Goal: Task Accomplishment & Management: Manage account settings

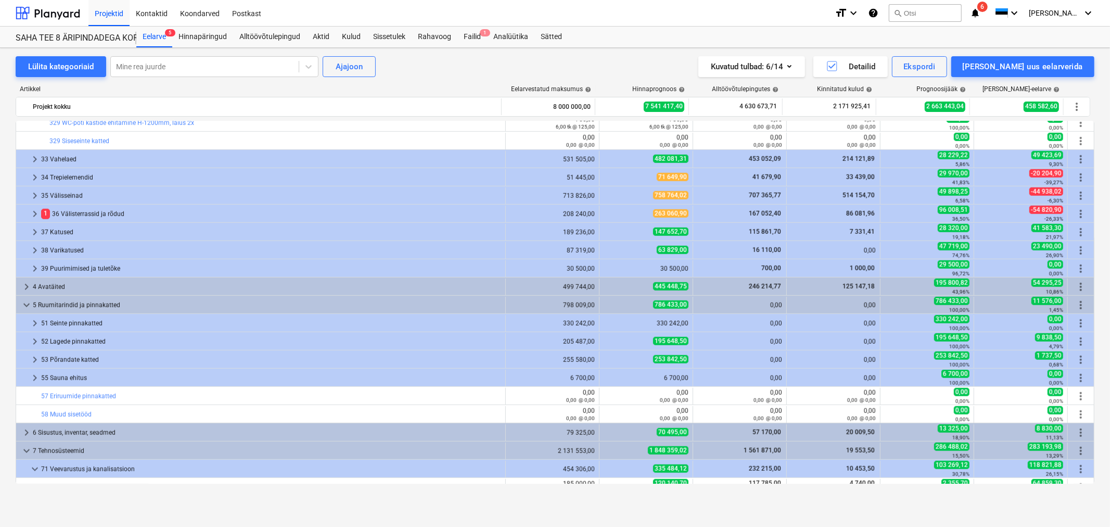
scroll to position [867, 0]
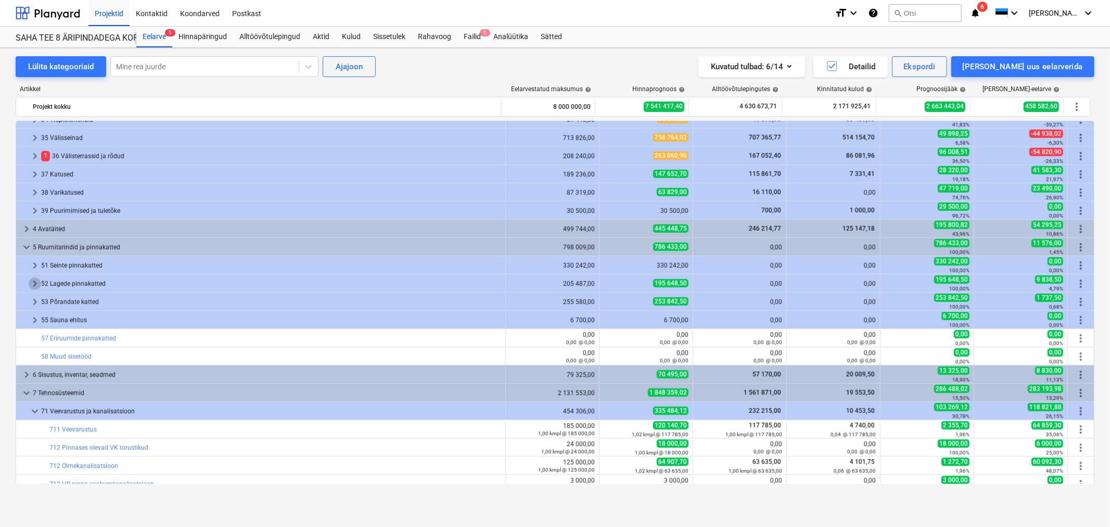
click at [32, 280] on span "keyboard_arrow_right" at bounding box center [35, 283] width 12 height 12
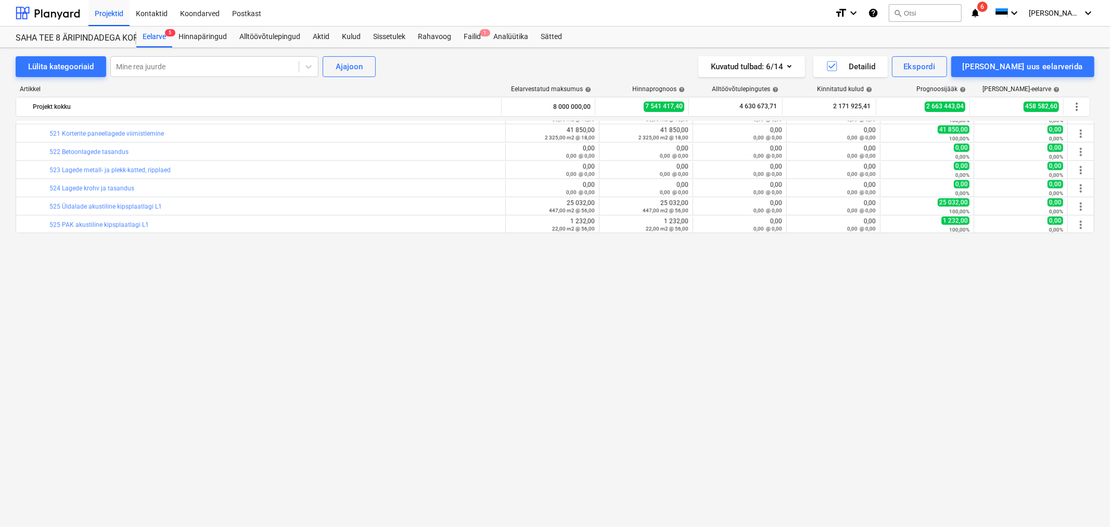
scroll to position [983, 0]
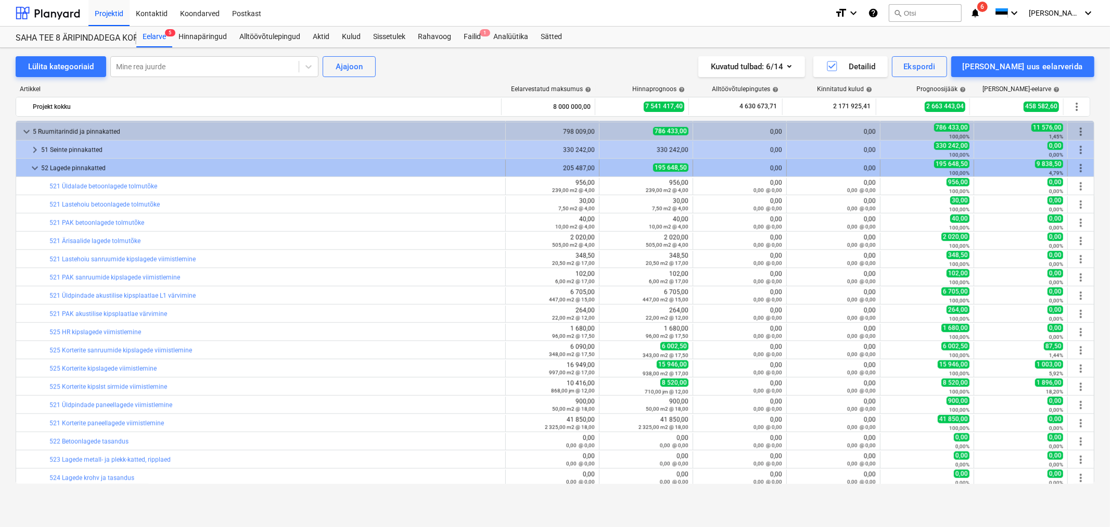
click at [1078, 167] on span "more_vert" at bounding box center [1081, 168] width 12 height 12
click at [1079, 168] on span "more_vert" at bounding box center [1081, 168] width 12 height 12
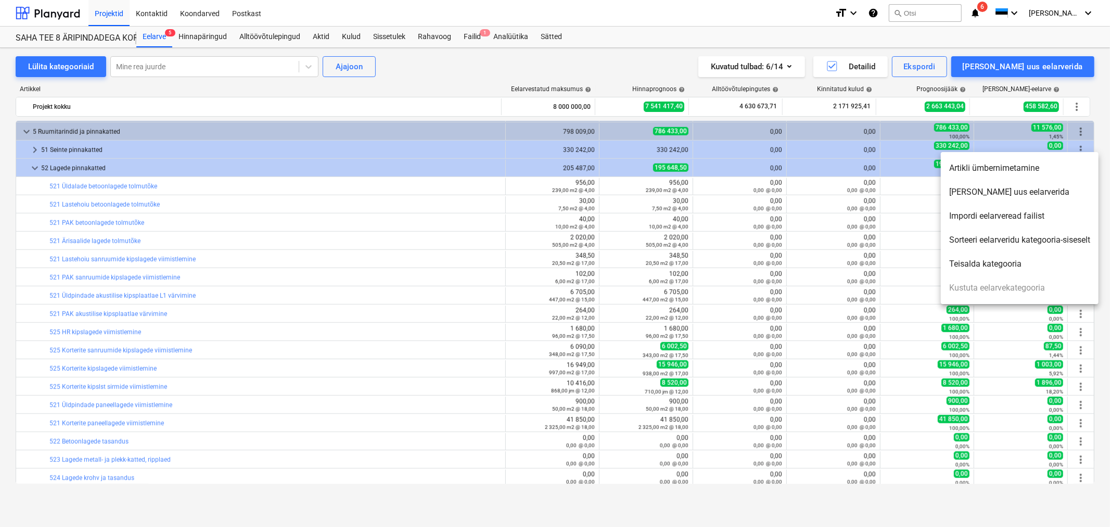
click at [983, 195] on li "[PERSON_NAME] uus eelarverida" at bounding box center [1020, 192] width 158 height 24
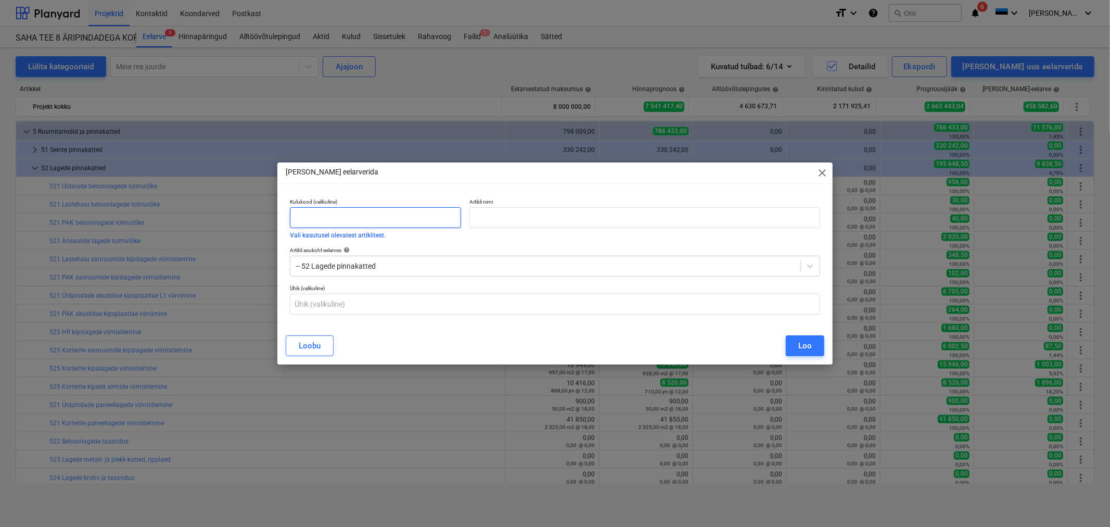
click at [373, 217] on input "text" at bounding box center [375, 217] width 171 height 21
type input "525"
type input "Lastehoiu niiskuskindel kipslagi"
click at [798, 349] on div "Loo" at bounding box center [805, 346] width 14 height 14
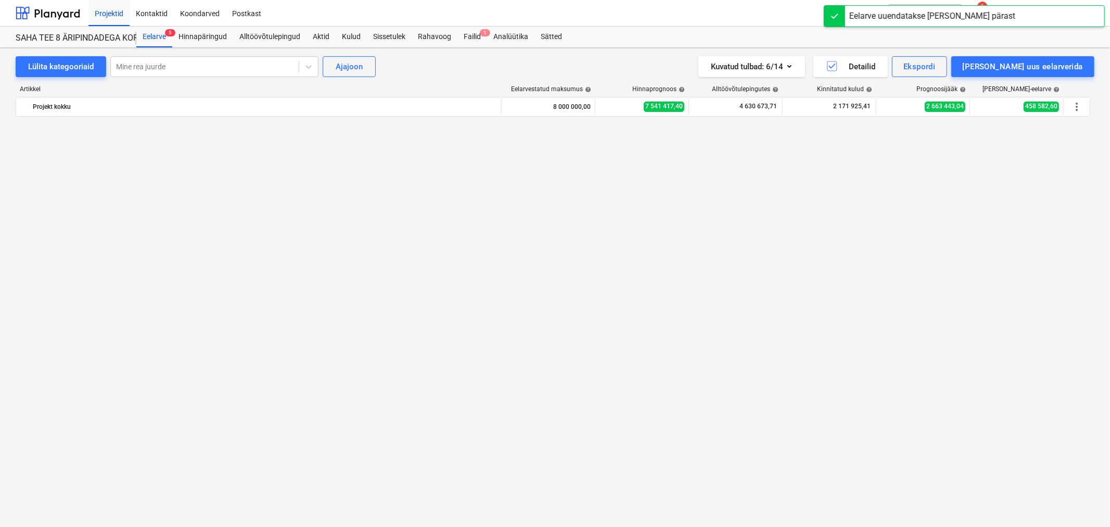
scroll to position [983, 0]
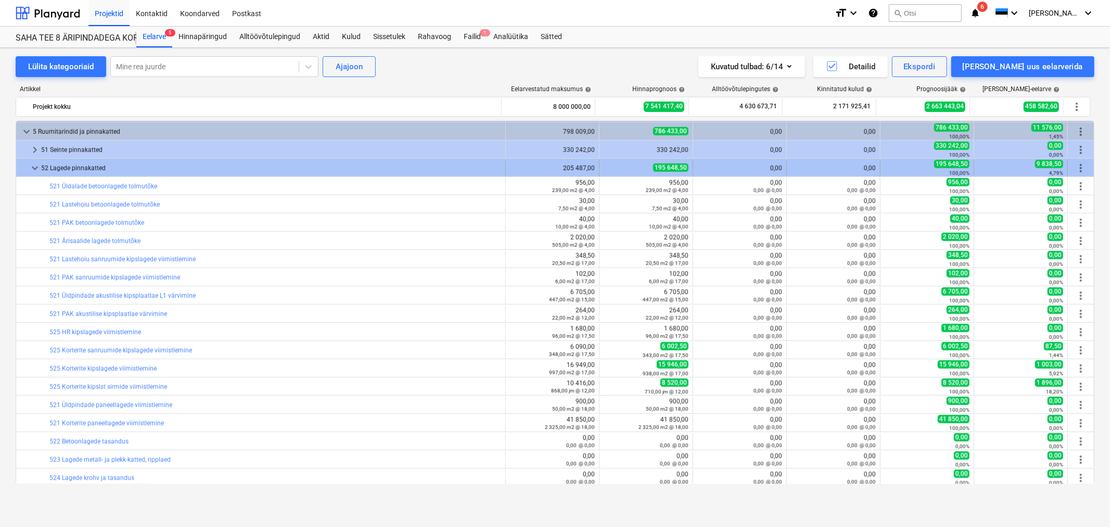
click at [1083, 166] on span "more_vert" at bounding box center [1081, 168] width 12 height 12
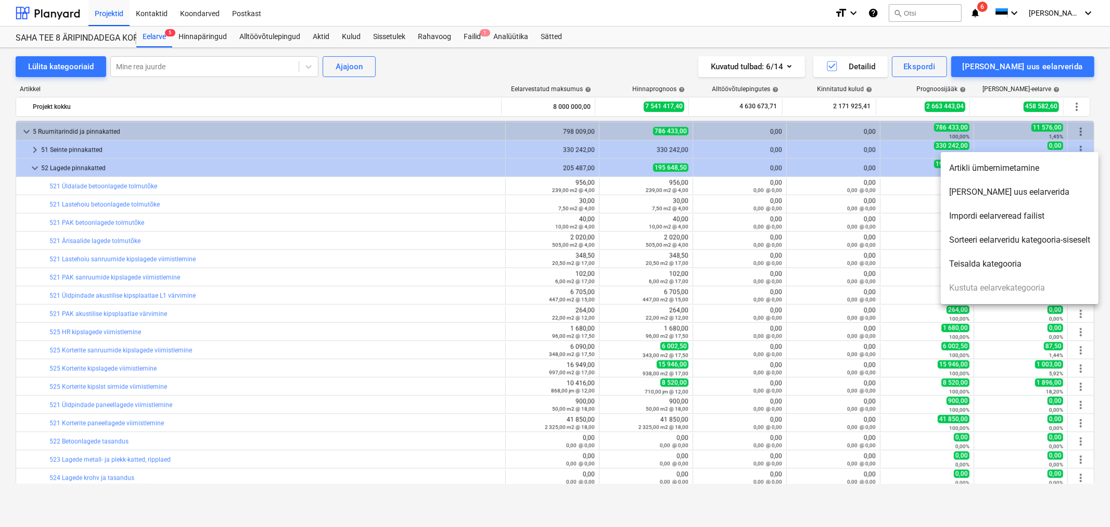
click at [321, 346] on div at bounding box center [555, 263] width 1110 height 527
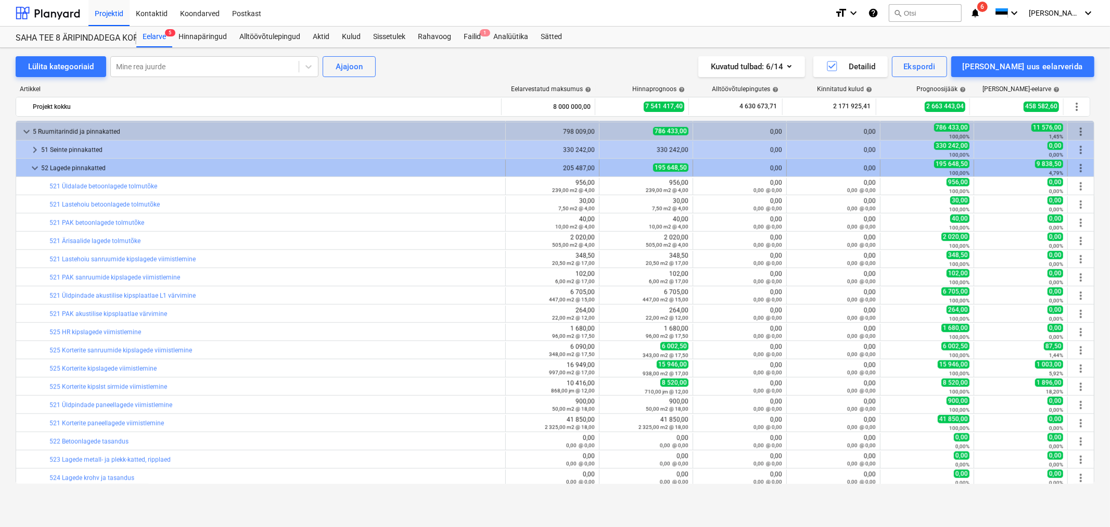
click at [1077, 164] on span "more_vert" at bounding box center [1081, 168] width 12 height 12
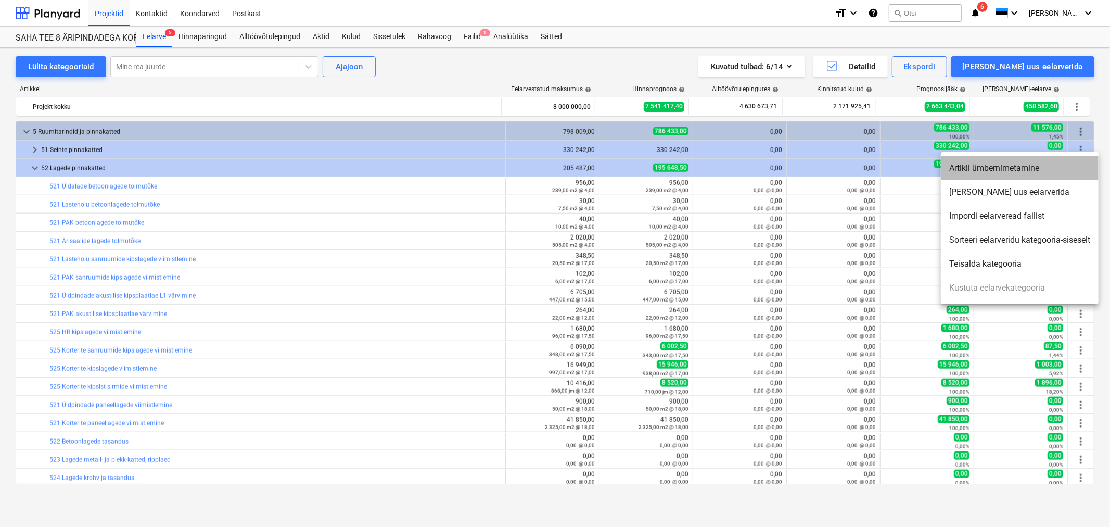
click at [1000, 168] on li "Artikli ümbernimetamine" at bounding box center [1020, 168] width 158 height 24
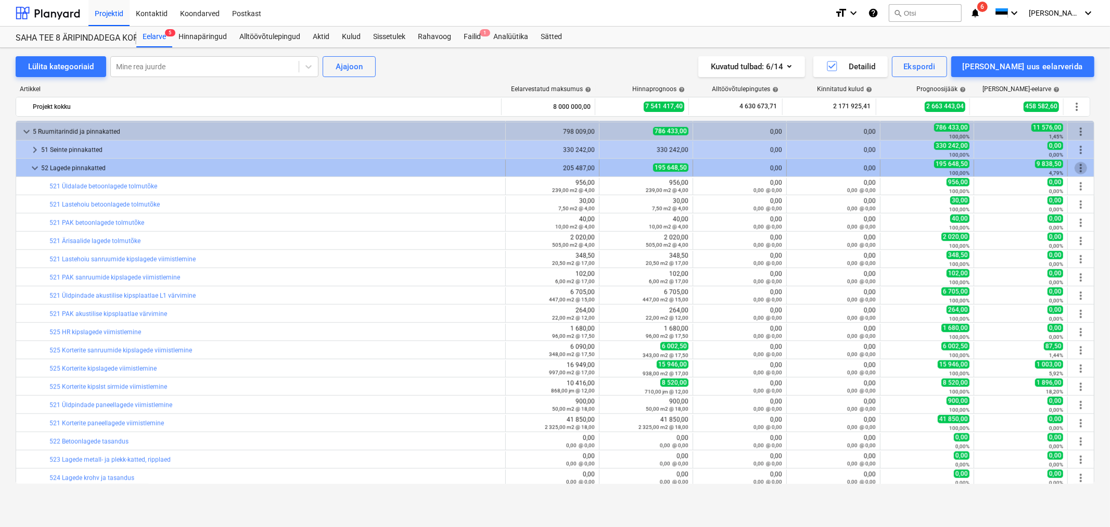
click at [1079, 168] on span "more_vert" at bounding box center [1081, 168] width 12 height 12
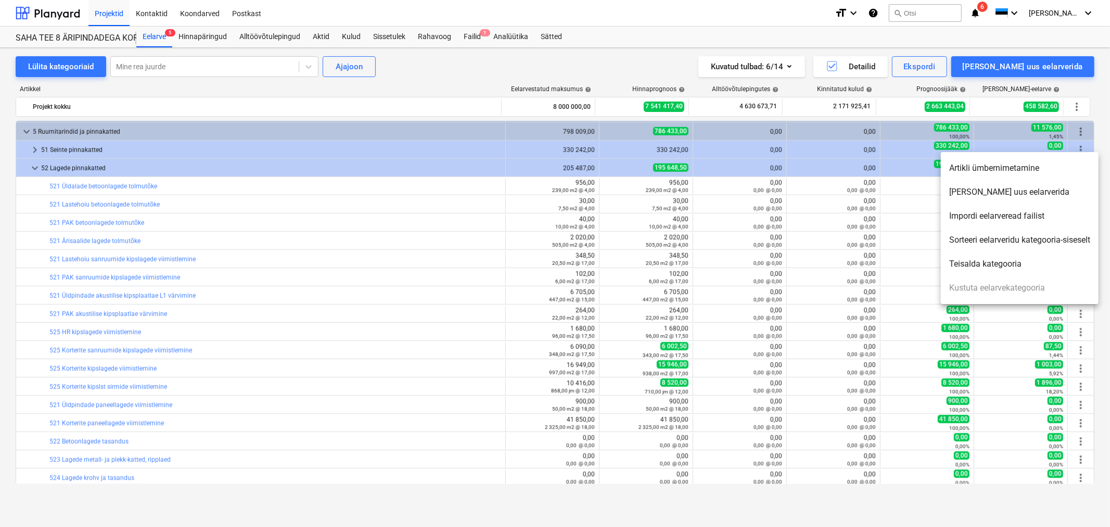
click at [1015, 194] on li "[PERSON_NAME] uus eelarverida" at bounding box center [1020, 192] width 158 height 24
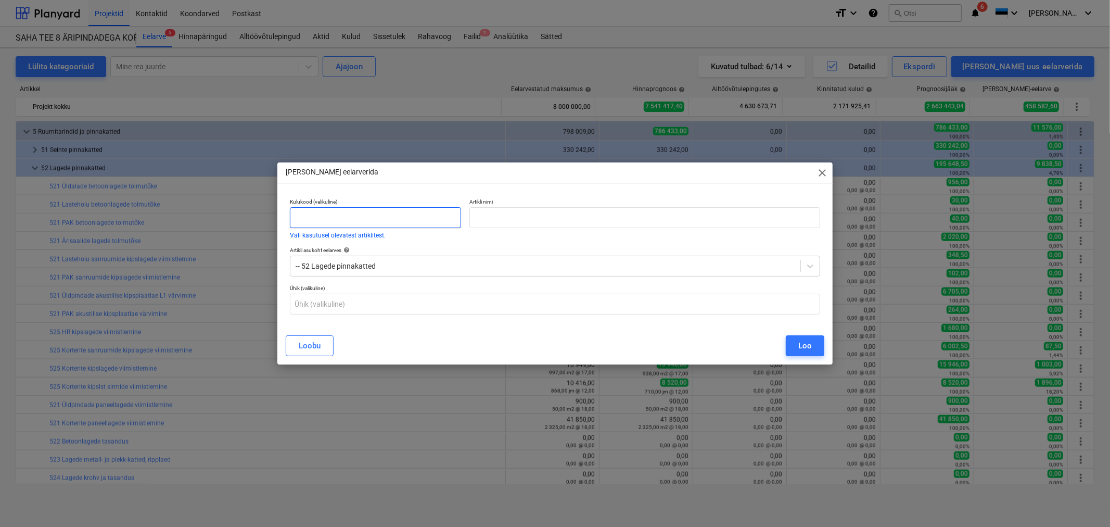
click at [354, 215] on input "text" at bounding box center [375, 217] width 171 height 21
type input "525"
type input "Lastehoiu karbiku esiserva ehitus"
click at [813, 349] on button "Loo" at bounding box center [805, 345] width 39 height 21
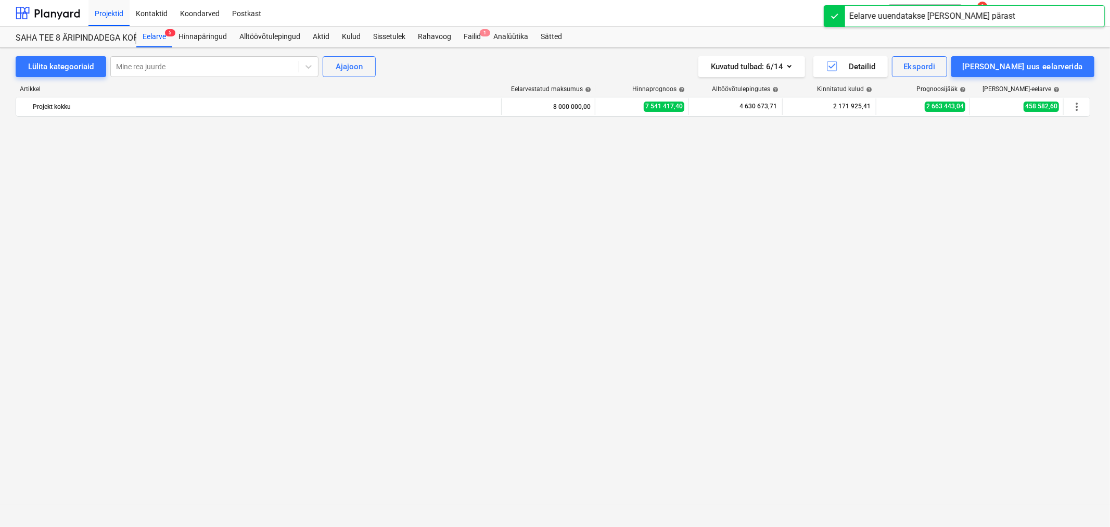
scroll to position [983, 0]
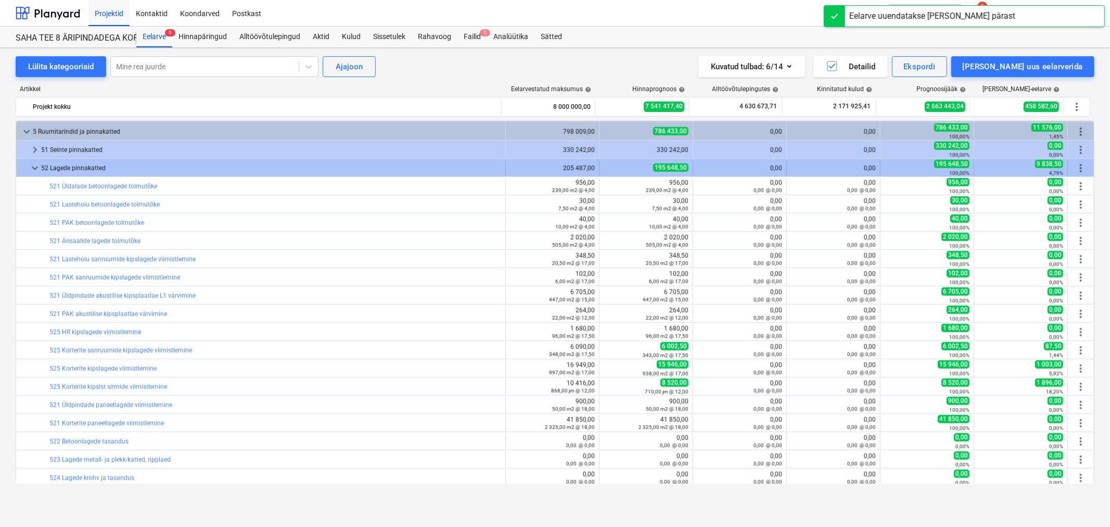
click at [1080, 168] on span "more_vert" at bounding box center [1081, 168] width 12 height 12
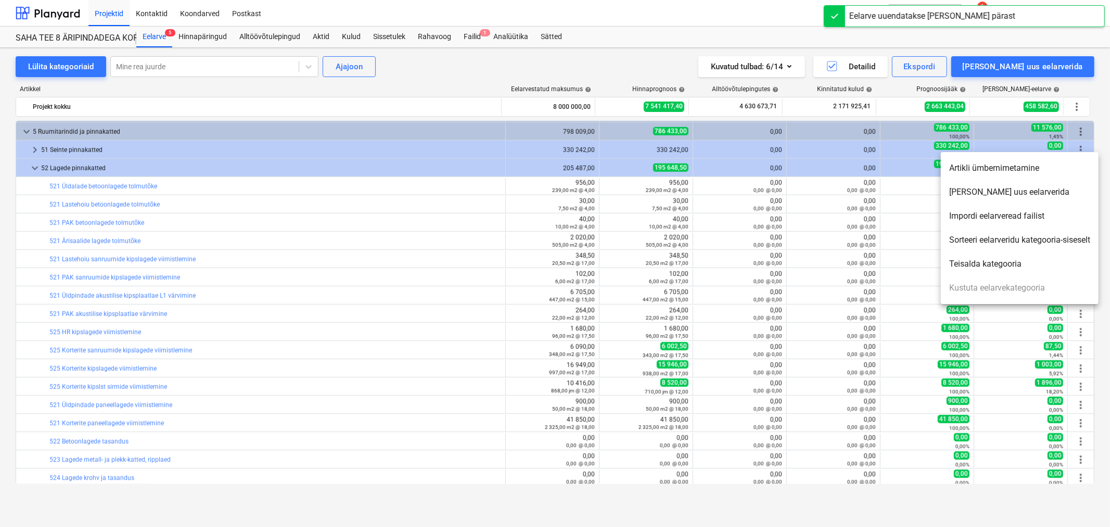
click at [1019, 233] on li "Sorteeri eelarveridu kategooria-siseselt" at bounding box center [1020, 240] width 158 height 24
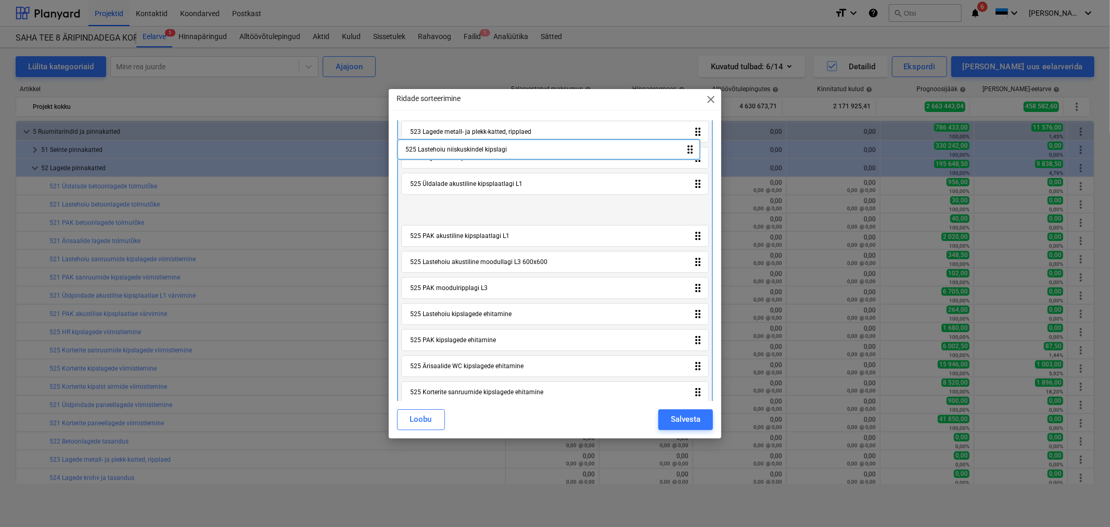
scroll to position [403, 0]
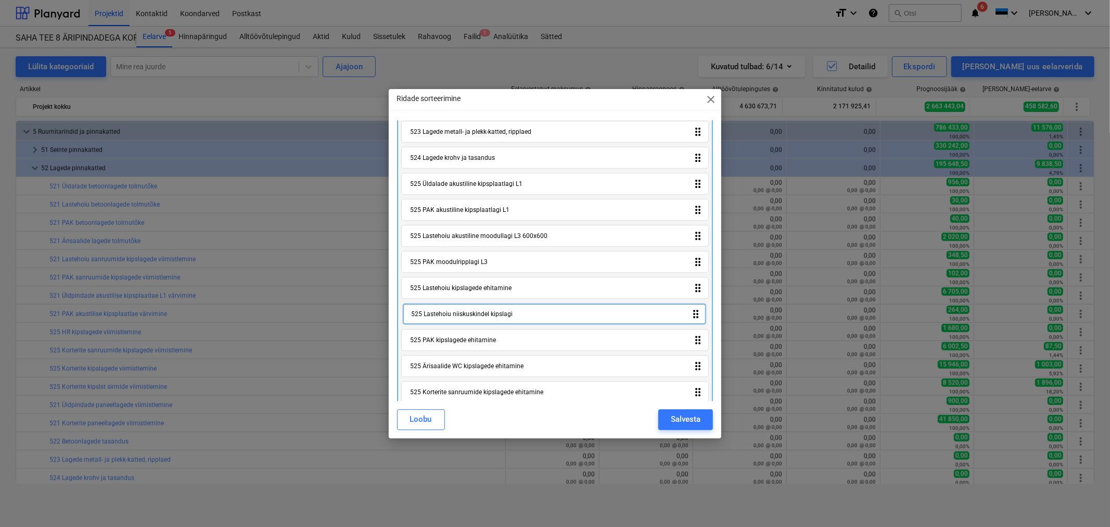
drag, startPoint x: 479, startPoint y: 360, endPoint x: 480, endPoint y: 315, distance: 44.3
click at [480, 315] on div "521 Üldalade betoonlagede tolmutõke drag_indicator 521 Lastehoiu betoonlagede t…" at bounding box center [555, 146] width 316 height 841
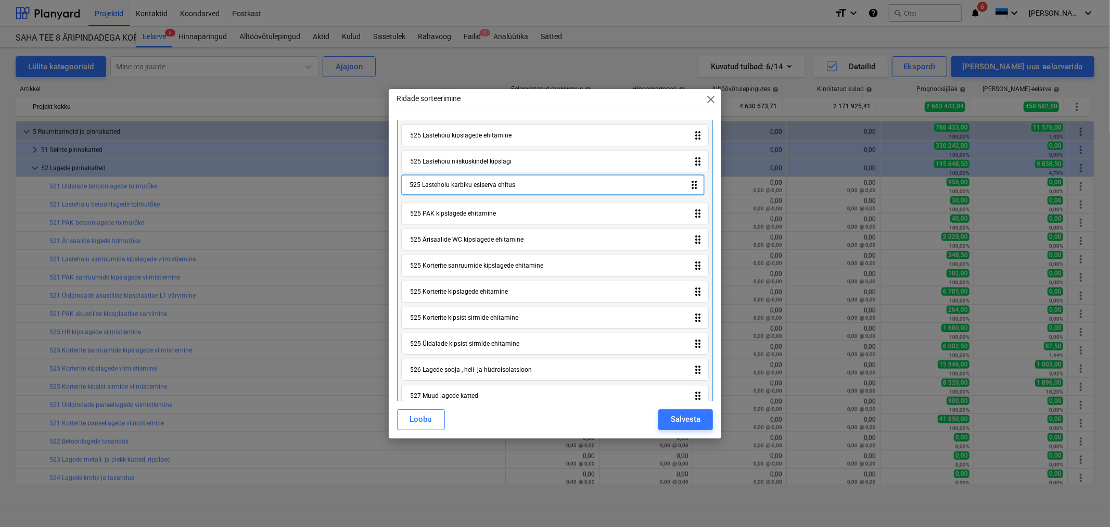
scroll to position [548, 0]
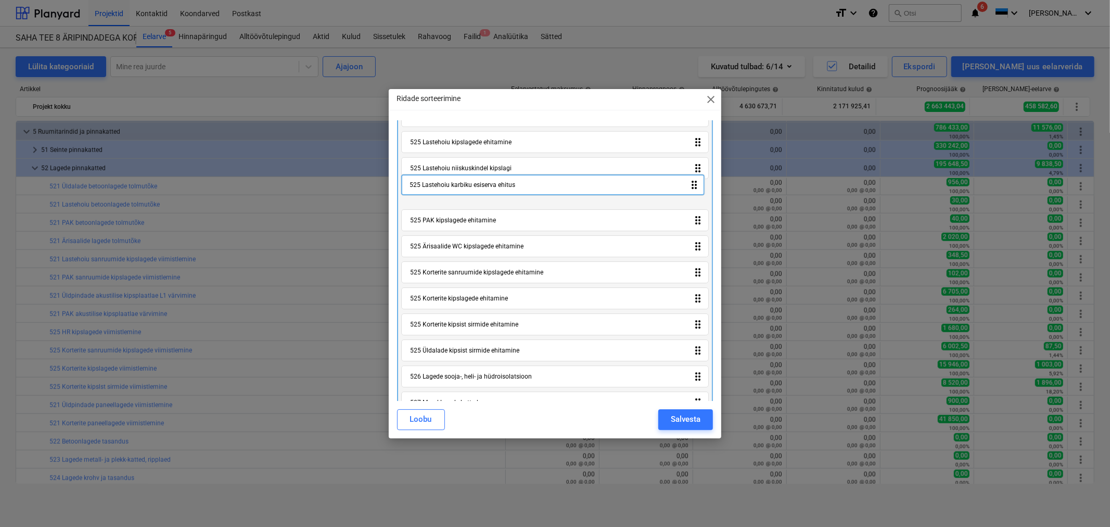
drag, startPoint x: 477, startPoint y: 387, endPoint x: 477, endPoint y: 186, distance: 200.9
click at [477, 186] on div "521 Üldalade betoonlagede tolmutõke drag_indicator 521 Lastehoiu betoonlagede t…" at bounding box center [555, 1] width 316 height 841
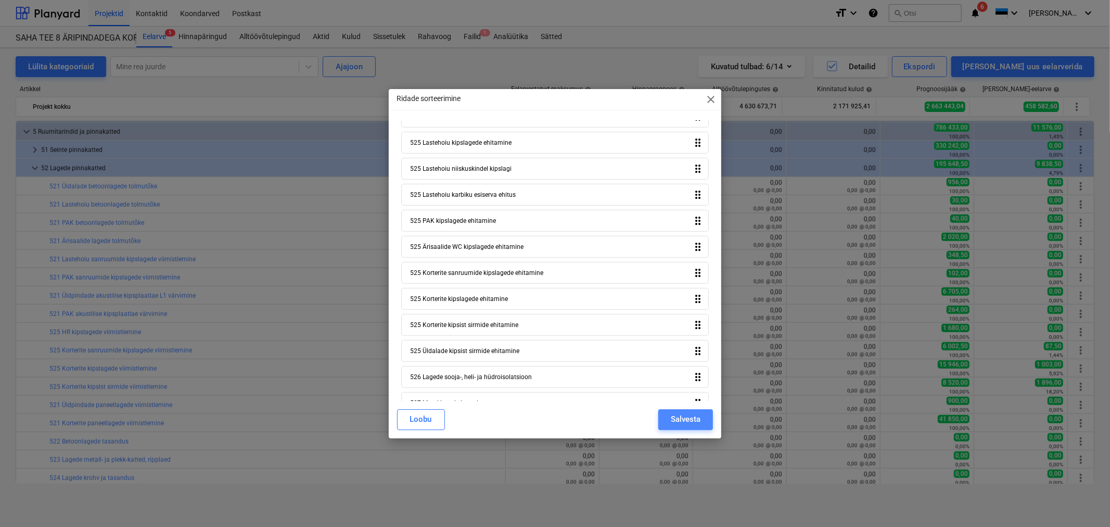
click at [677, 415] on div "Salvesta" at bounding box center [686, 419] width 30 height 14
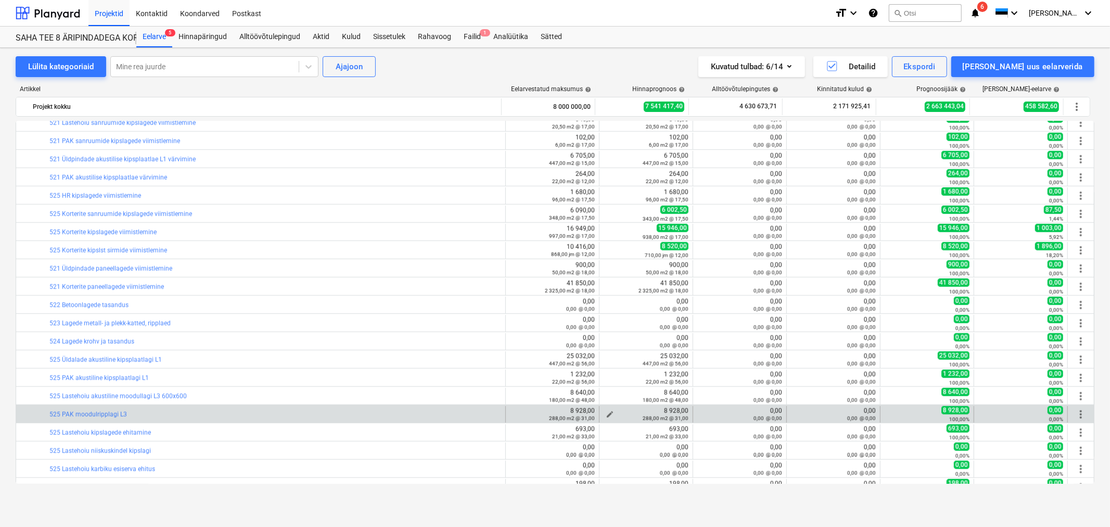
scroll to position [1235, 0]
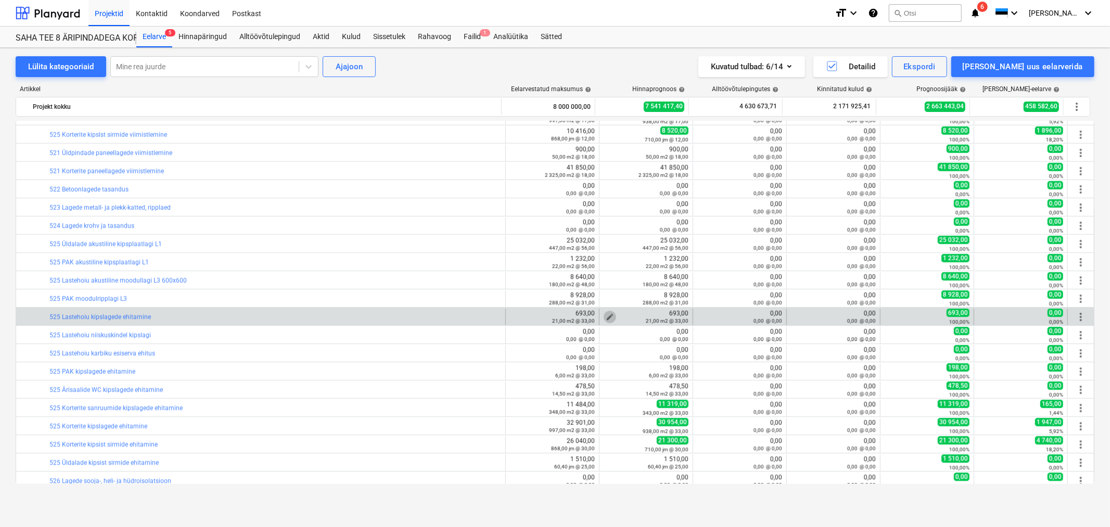
click at [606, 315] on span "edit" at bounding box center [610, 317] width 8 height 8
type textarea "x"
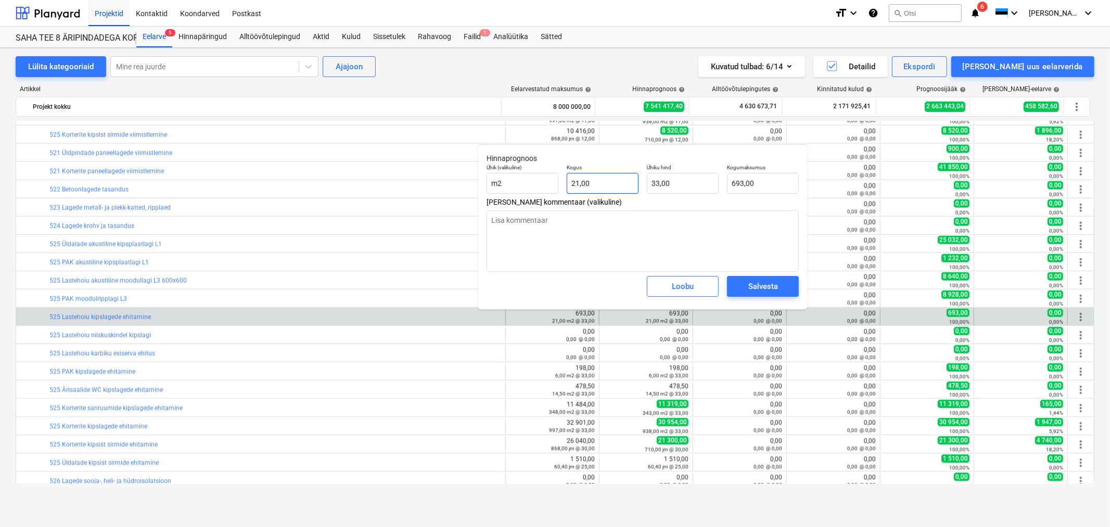
type input "21"
click at [630, 180] on input "21" at bounding box center [603, 183] width 72 height 21
type textarea "x"
type input "9"
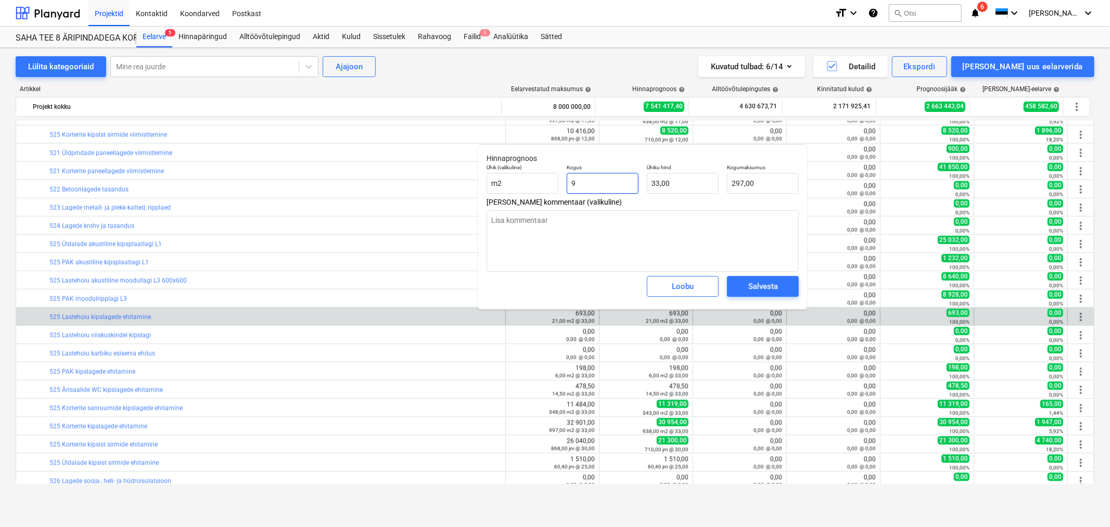
type input "297,00"
type textarea "x"
type input "9,"
type textarea "x"
type input "9,7"
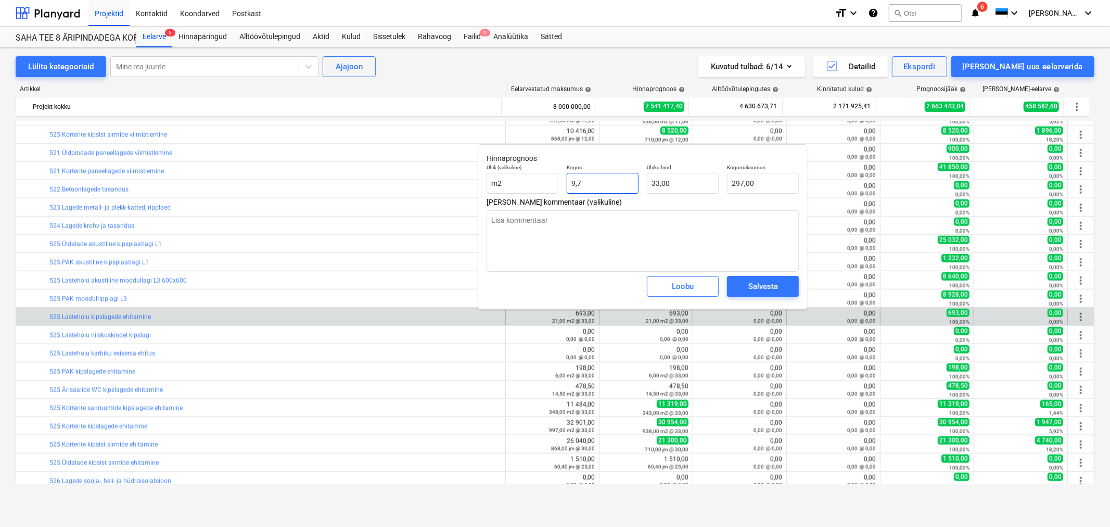
type input "320,10"
type input "9,7"
type textarea "x"
type input "9,70"
click at [742, 288] on span "Salvesta" at bounding box center [763, 286] width 47 height 14
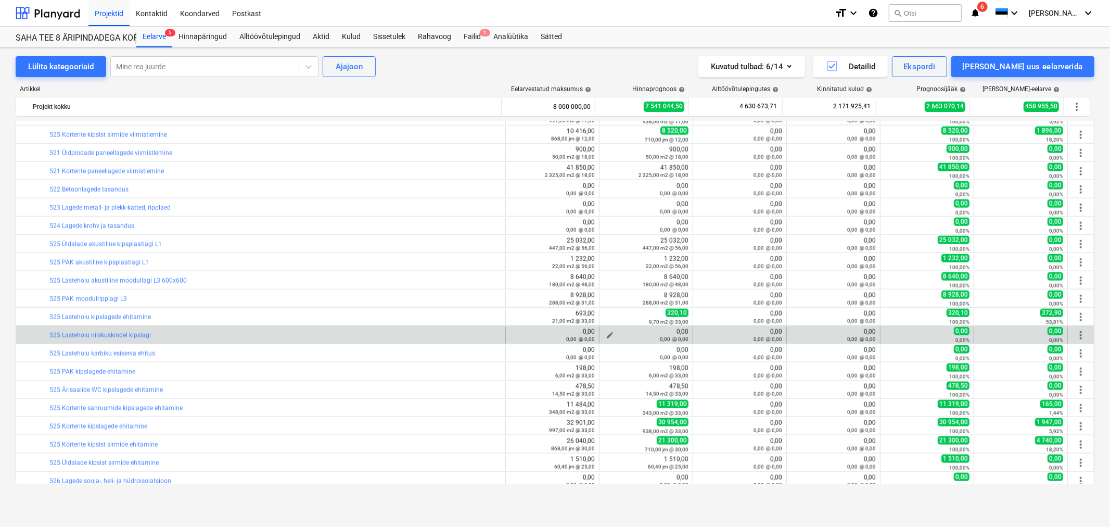
click at [606, 334] on span "edit" at bounding box center [610, 335] width 8 height 8
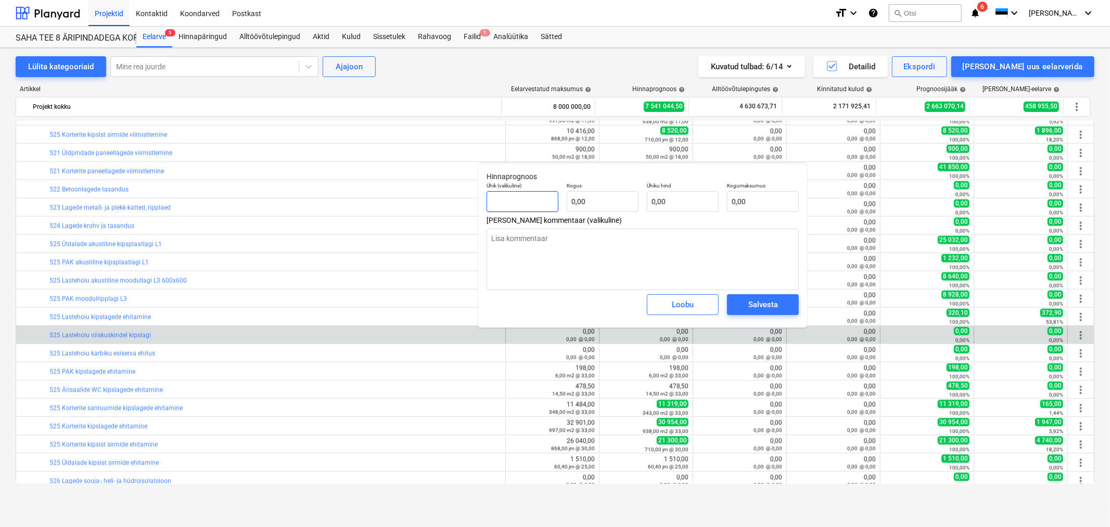
click at [516, 201] on input "text" at bounding box center [523, 201] width 72 height 21
type textarea "x"
type input "m"
type textarea "x"
type input "m2"
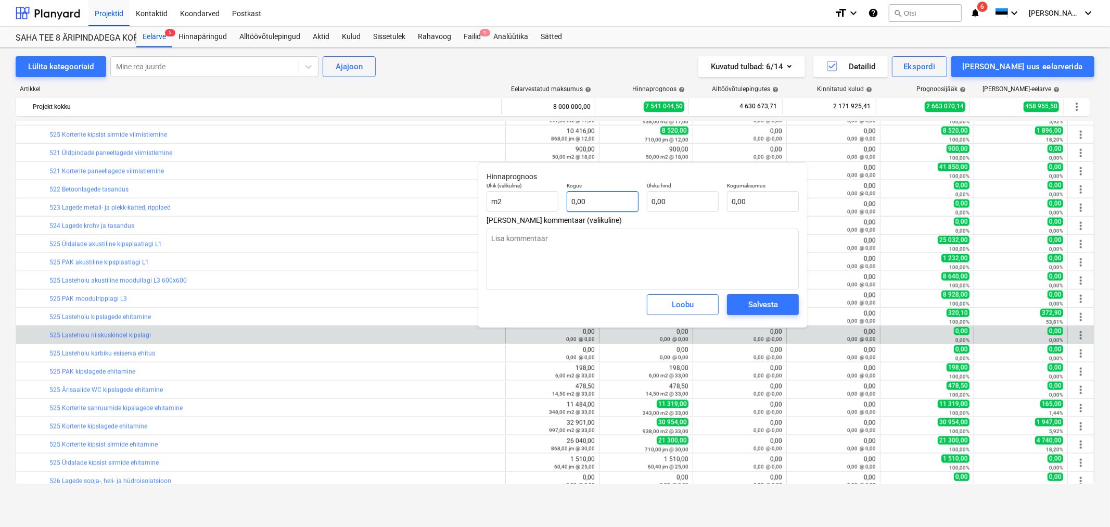
type textarea "x"
click at [596, 201] on input "text" at bounding box center [603, 201] width 72 height 21
type textarea "x"
type input "1"
type textarea "x"
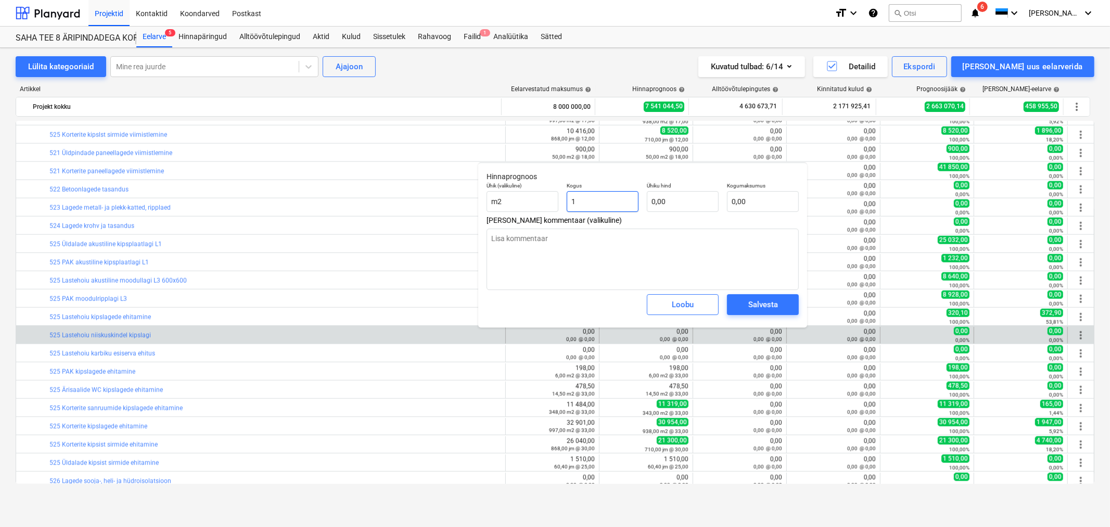
type input "19"
type textarea "x"
type input "19,"
type textarea "x"
type input "19,7"
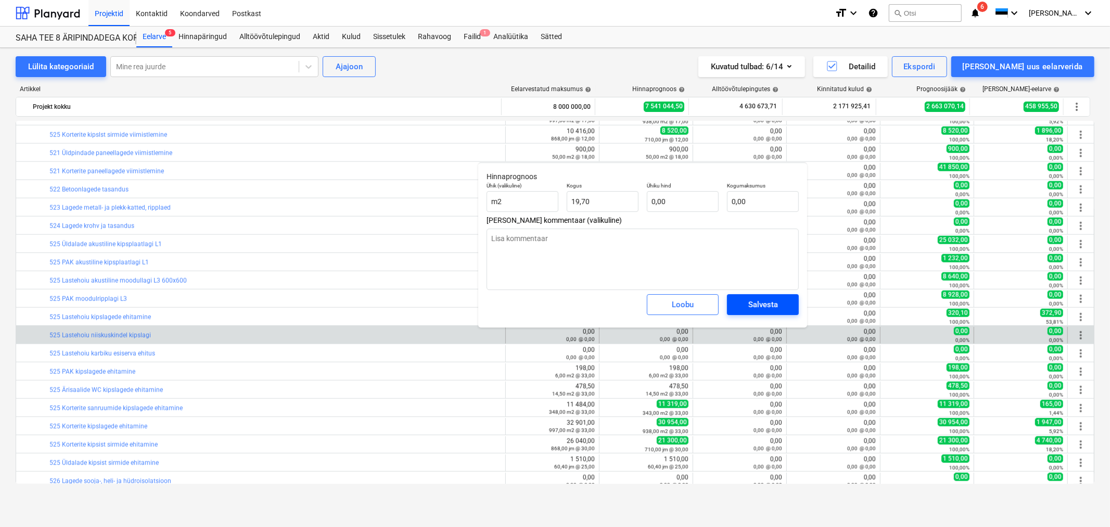
click at [762, 302] on div "Salvesta" at bounding box center [763, 305] width 30 height 14
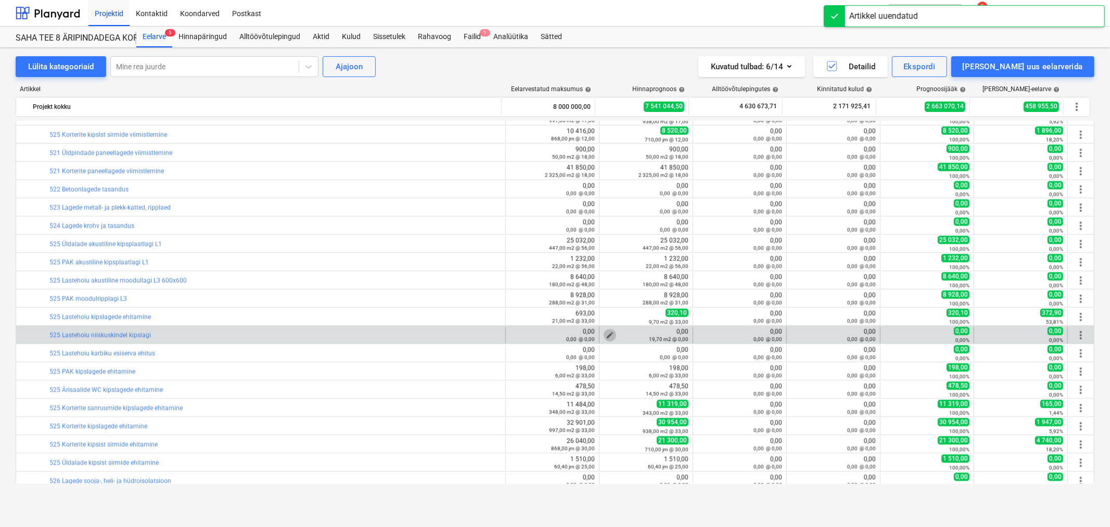
click at [607, 334] on span "edit" at bounding box center [610, 335] width 8 height 8
type textarea "x"
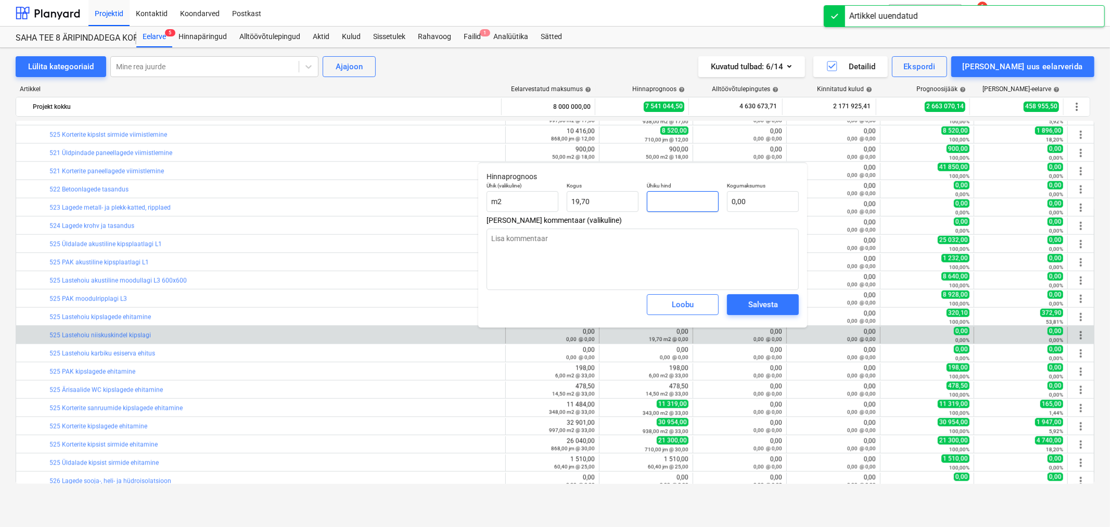
click at [697, 197] on input "text" at bounding box center [683, 201] width 72 height 21
type textarea "x"
type input "3"
type input "59,10"
type textarea "x"
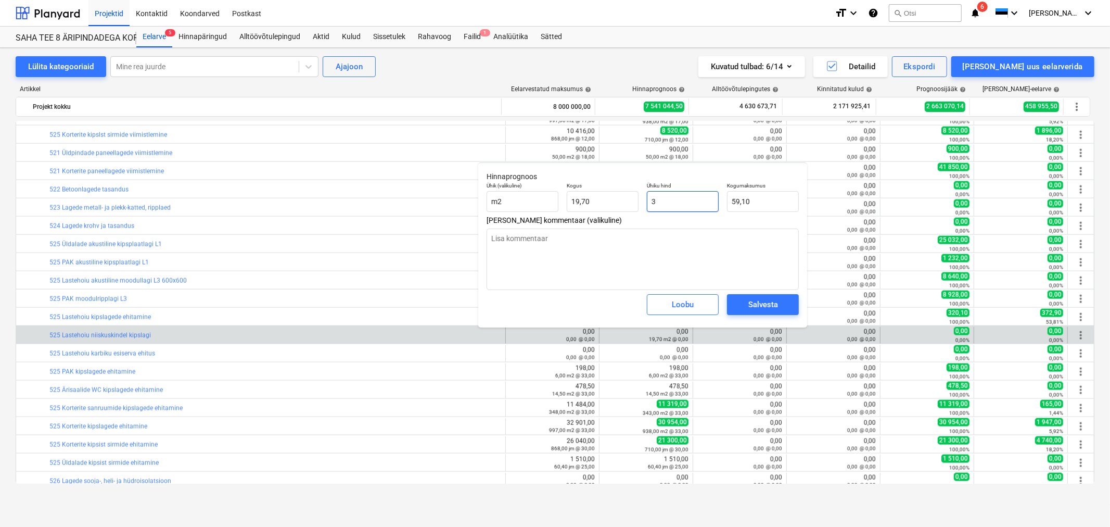
type input "33"
type input "650,10"
type input "33"
type textarea "x"
type input "33,00"
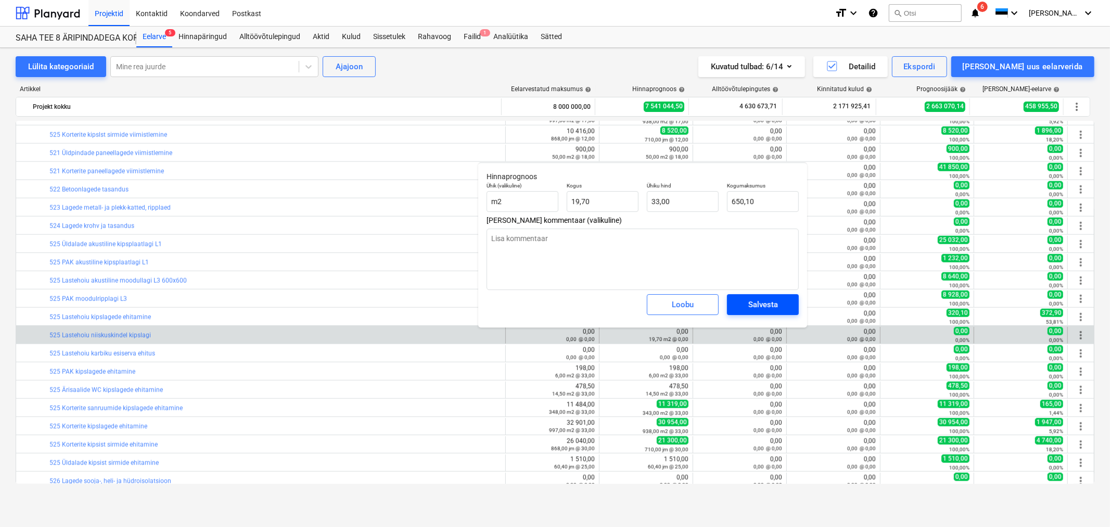
click at [773, 303] on div "Salvesta" at bounding box center [763, 305] width 30 height 14
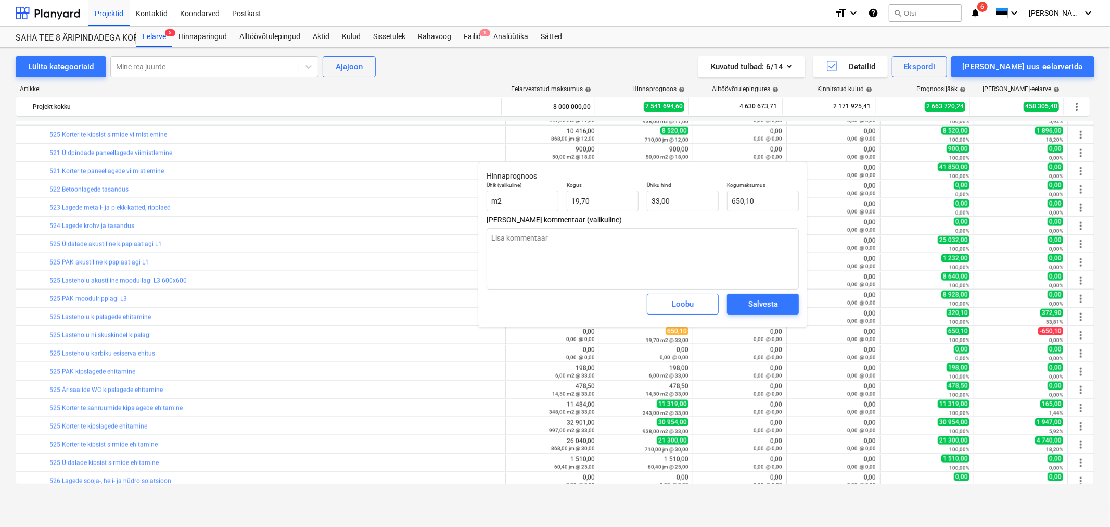
type textarea "x"
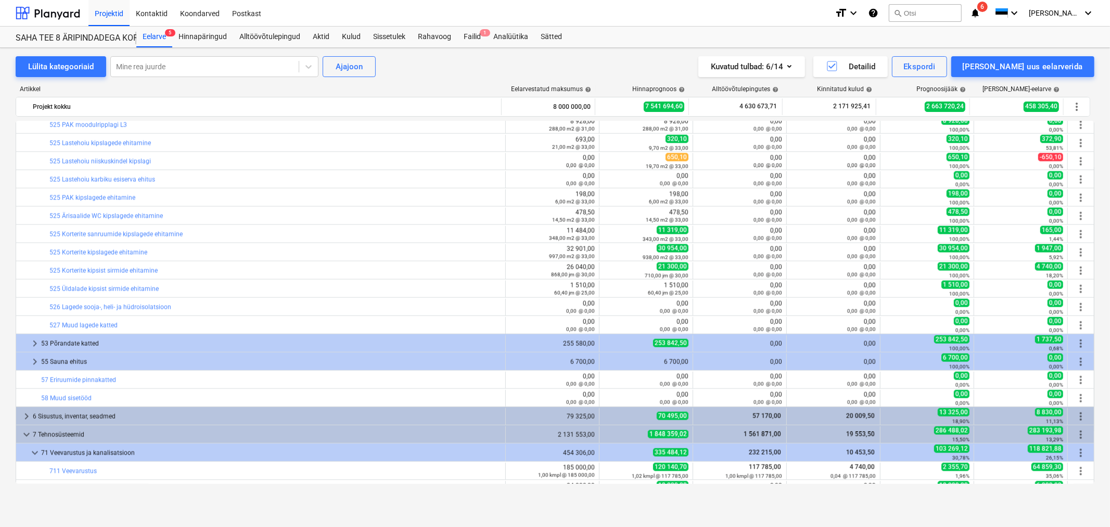
scroll to position [1408, 0]
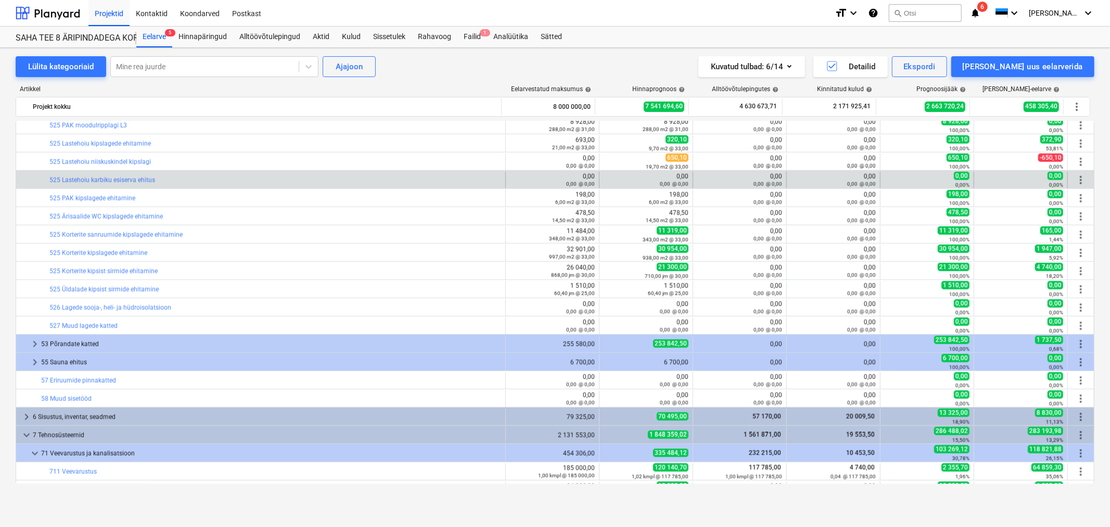
click at [1082, 179] on span "more_vert" at bounding box center [1081, 180] width 12 height 12
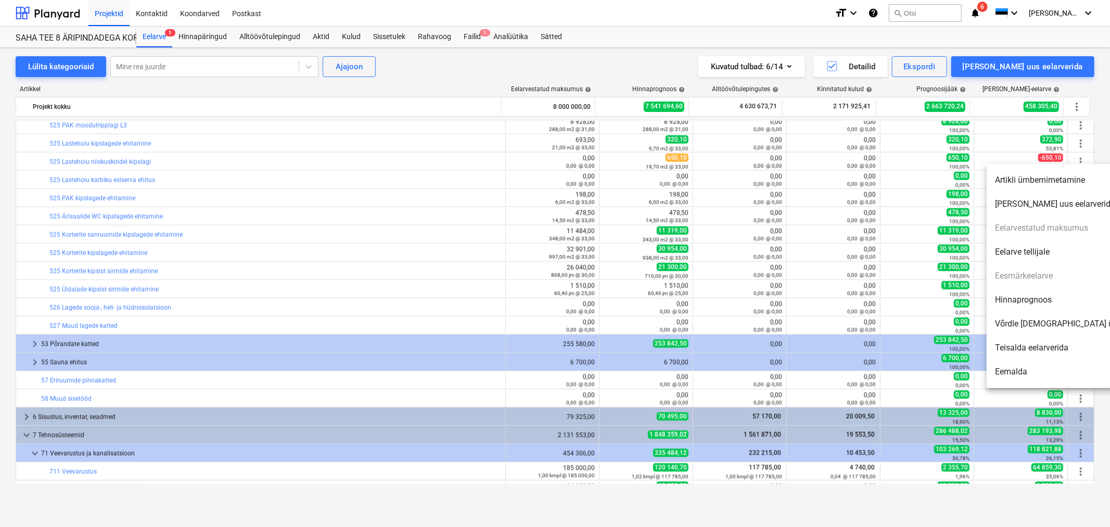
click at [1039, 185] on li "Artikli ümbernimetamine" at bounding box center [1076, 180] width 179 height 24
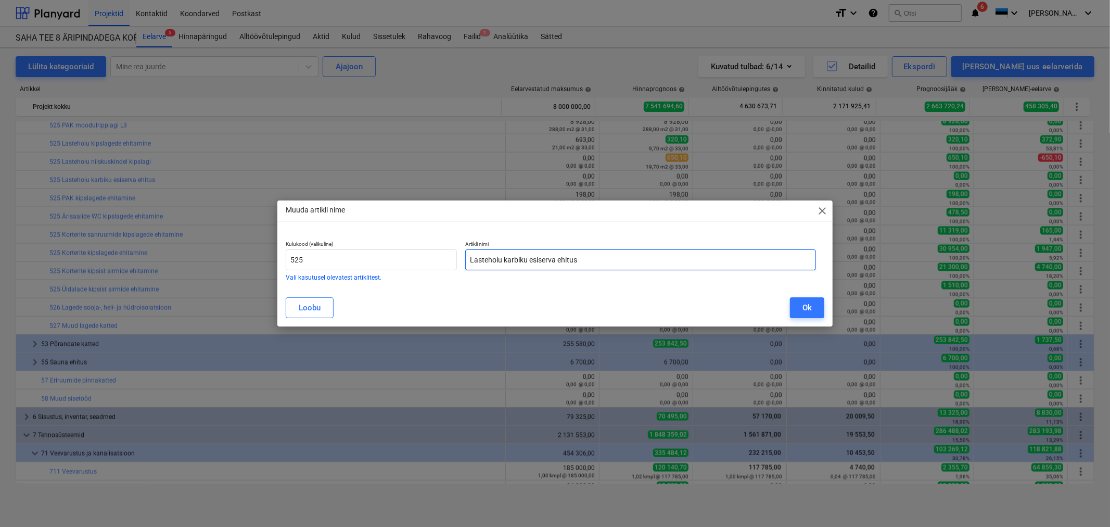
drag, startPoint x: 580, startPoint y: 257, endPoint x: 503, endPoint y: 258, distance: 76.5
click at [503, 258] on input "Lastehoiu karbiku esiserva ehitus" at bounding box center [640, 259] width 351 height 21
type input "Lastehoiu kipsist sirmide ehitamine"
click at [813, 303] on button "Ok" at bounding box center [807, 307] width 34 height 21
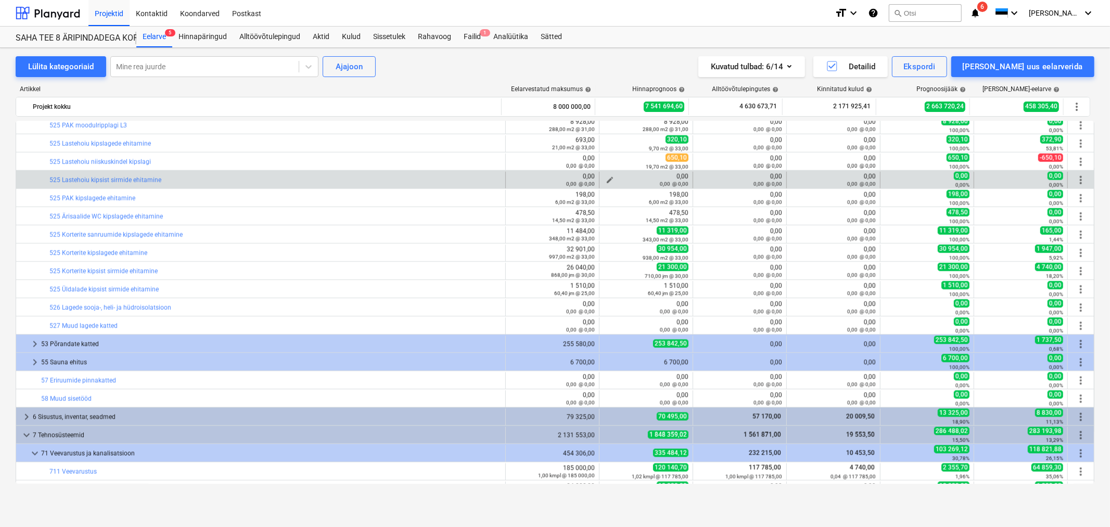
click at [606, 179] on span "edit" at bounding box center [610, 180] width 8 height 8
type textarea "x"
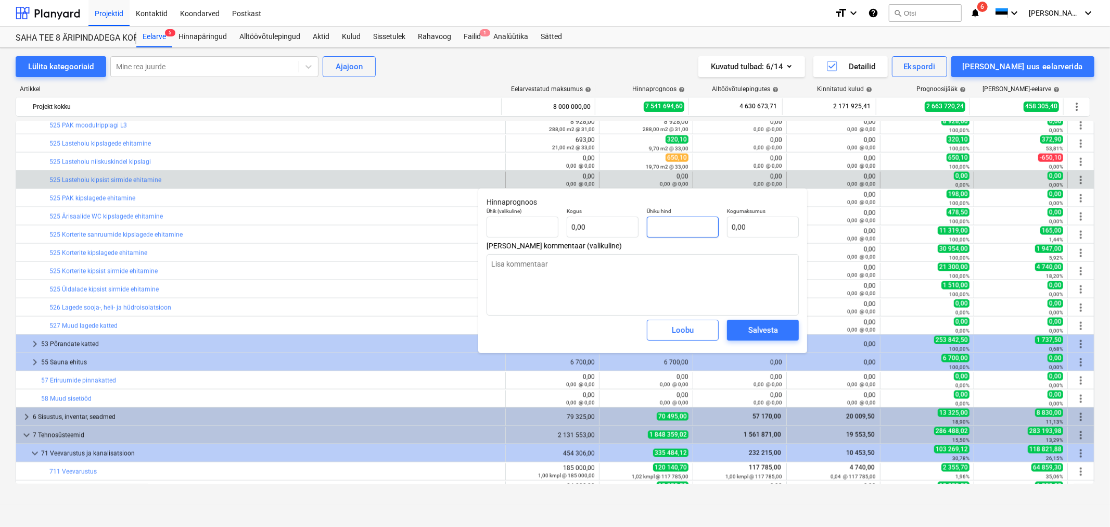
click at [699, 220] on input "text" at bounding box center [683, 227] width 72 height 21
type textarea "x"
type input "tk"
type input "2"
type input "1,00"
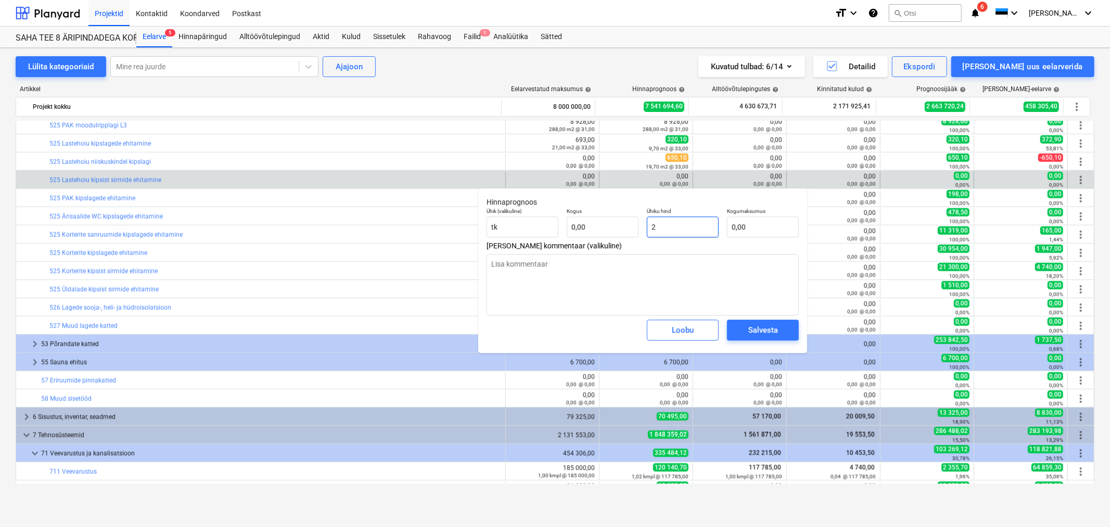
type input "2,00"
type textarea "x"
type input "25"
type input "25,00"
type input "25"
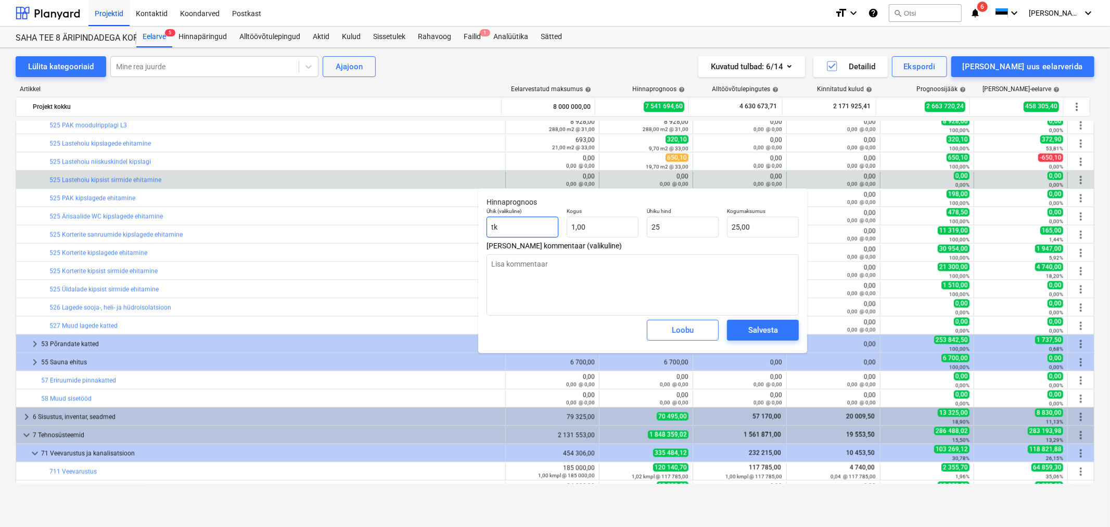
type textarea "x"
type input "25,00"
click at [521, 226] on input "tk" at bounding box center [523, 227] width 72 height 21
type textarea "x"
type input "t"
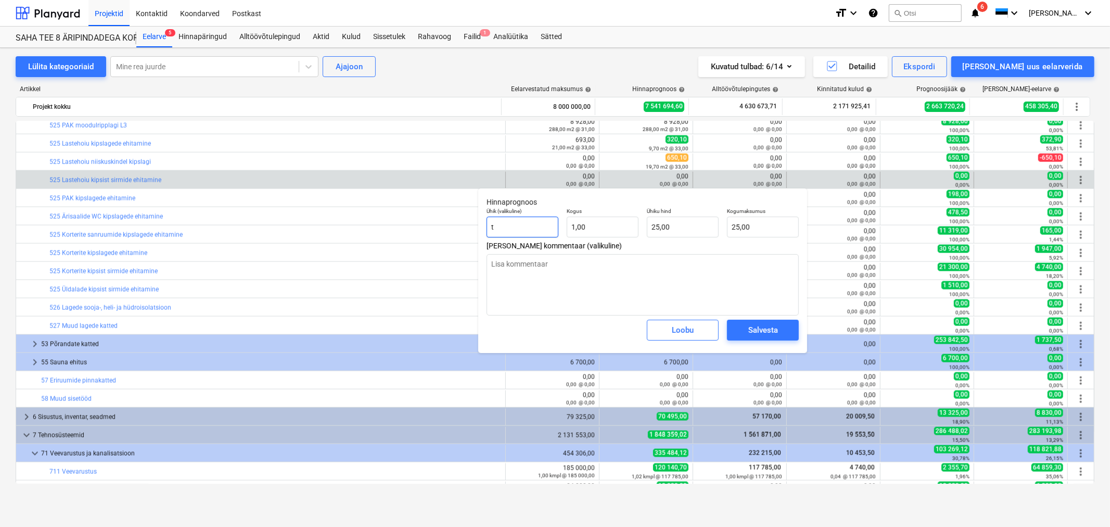
type textarea "x"
type input "j"
type textarea "x"
type input "jm"
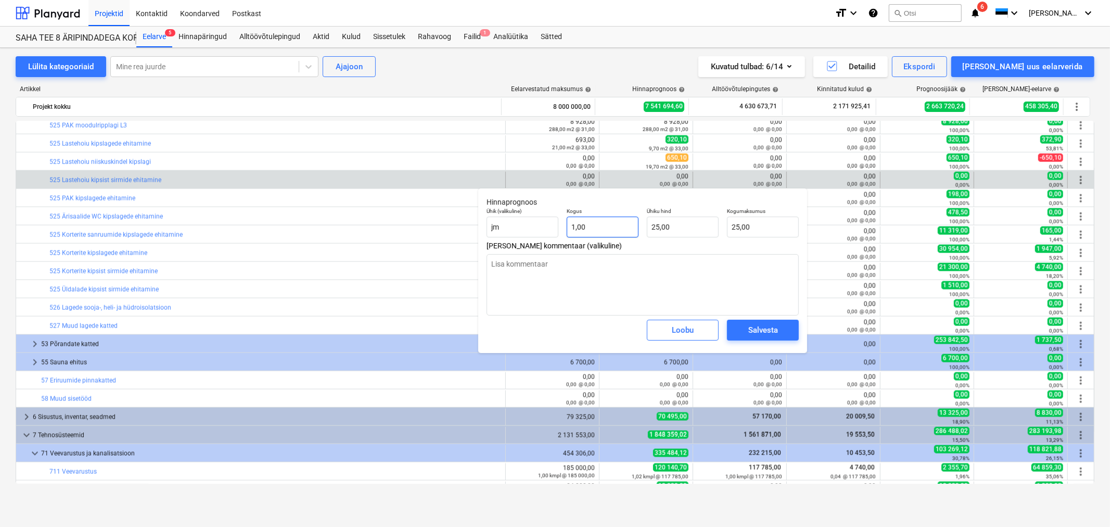
type textarea "x"
type input "1"
click at [632, 225] on input "1" at bounding box center [603, 227] width 72 height 21
click at [631, 225] on input "1" at bounding box center [603, 227] width 72 height 21
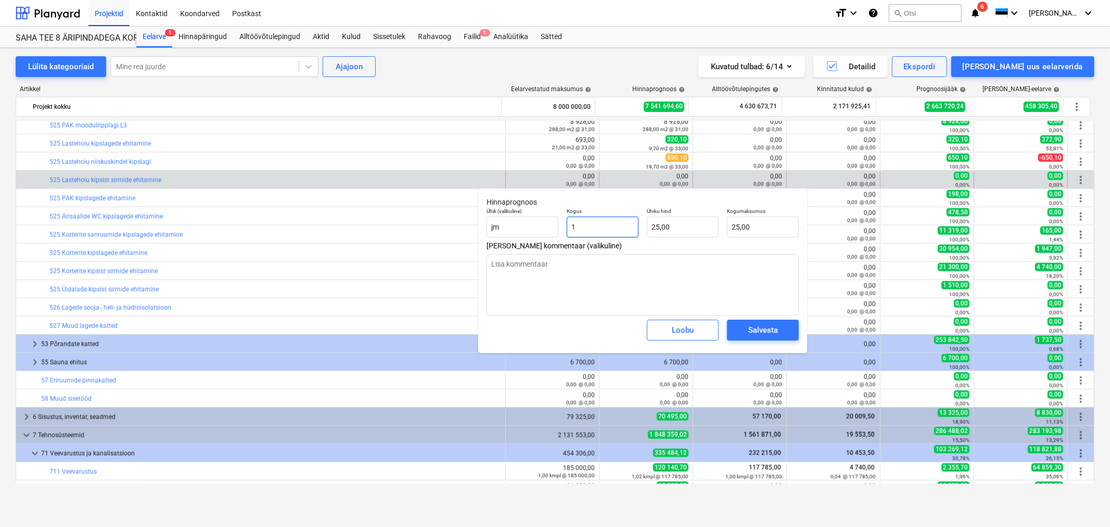
type textarea "x"
type input "10"
type input "250,00"
type textarea "x"
type input "10,"
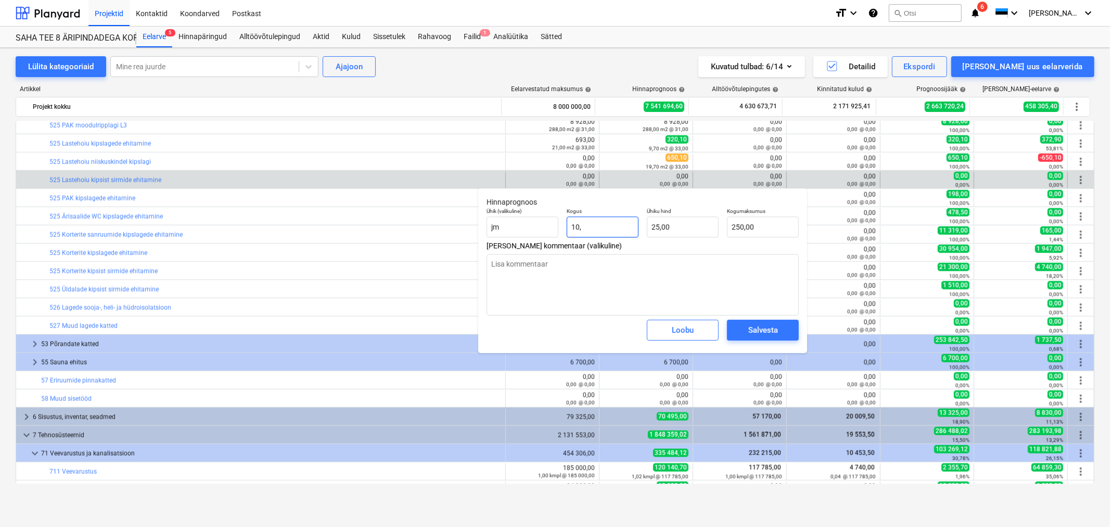
type textarea "x"
type input "10,7"
type input "267,50"
type input "10,7"
type textarea "x"
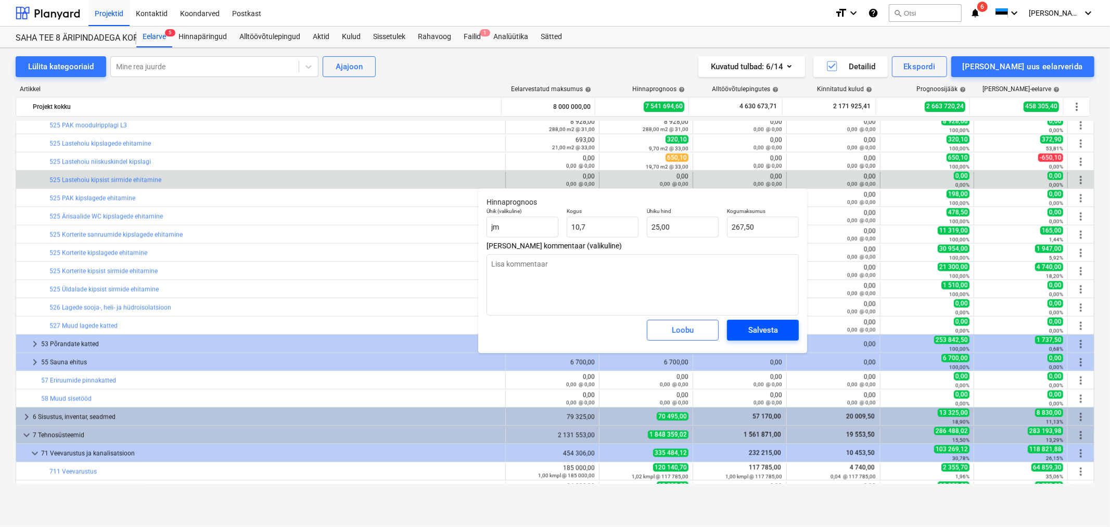
type input "10,70"
click at [751, 334] on div "Salvesta" at bounding box center [763, 330] width 30 height 14
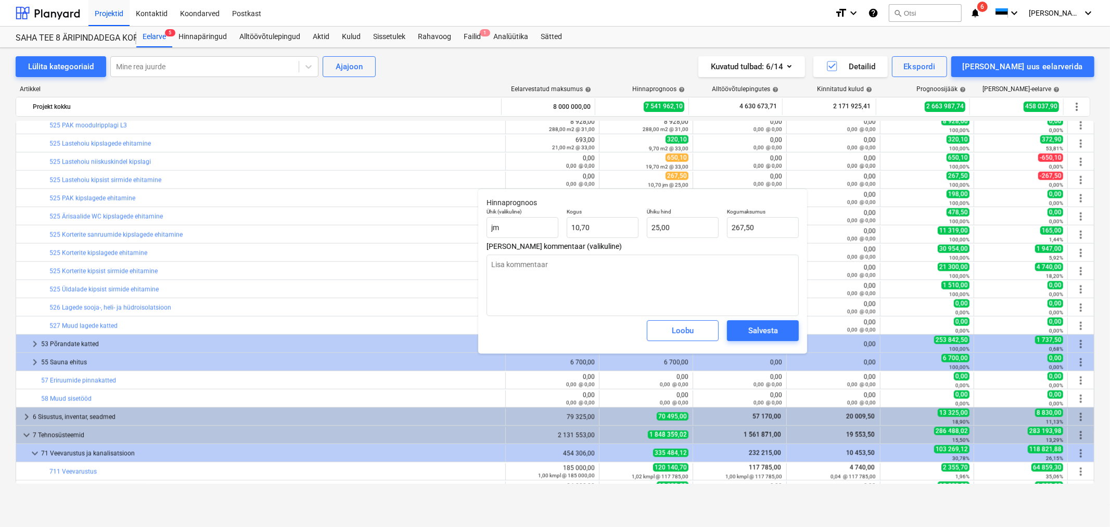
type textarea "x"
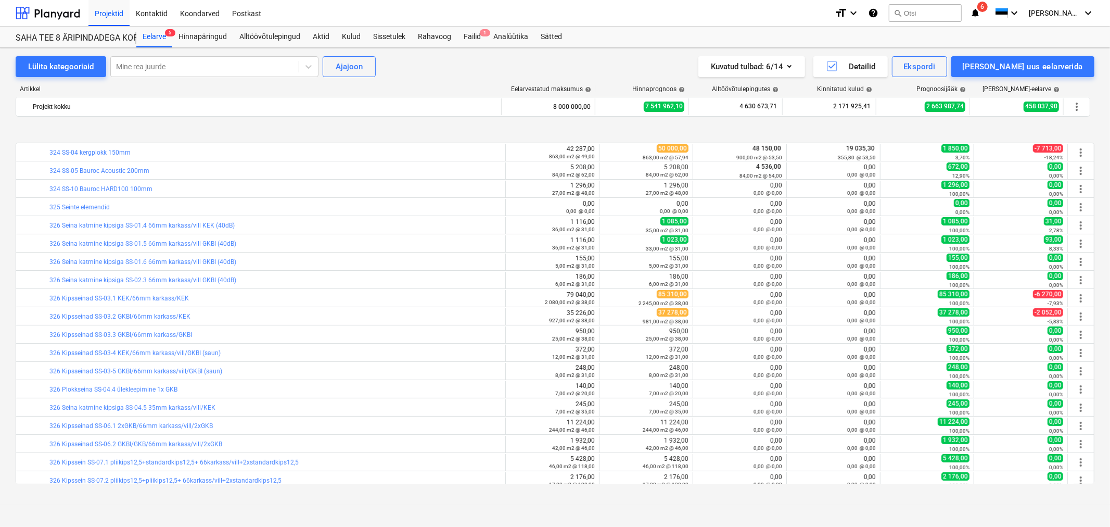
scroll to position [309, 0]
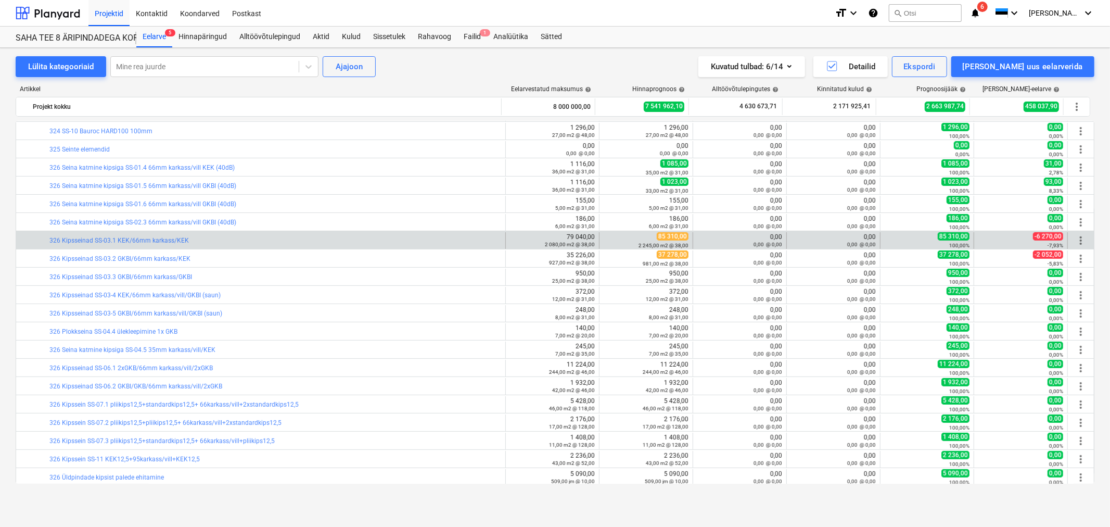
click at [1076, 244] on span "more_vert" at bounding box center [1081, 240] width 12 height 12
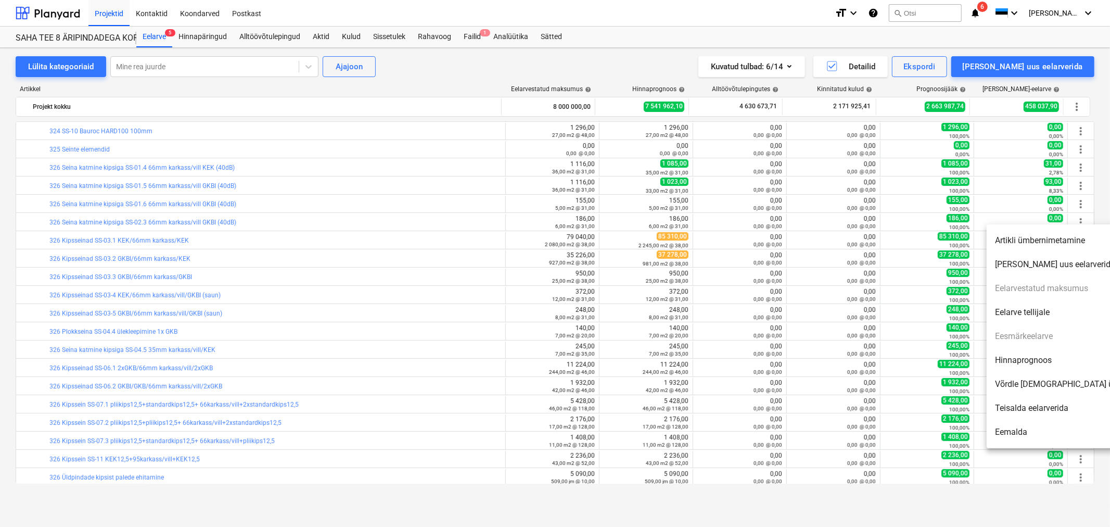
click at [1050, 268] on li "[PERSON_NAME] uus eelarverida" at bounding box center [1076, 264] width 179 height 24
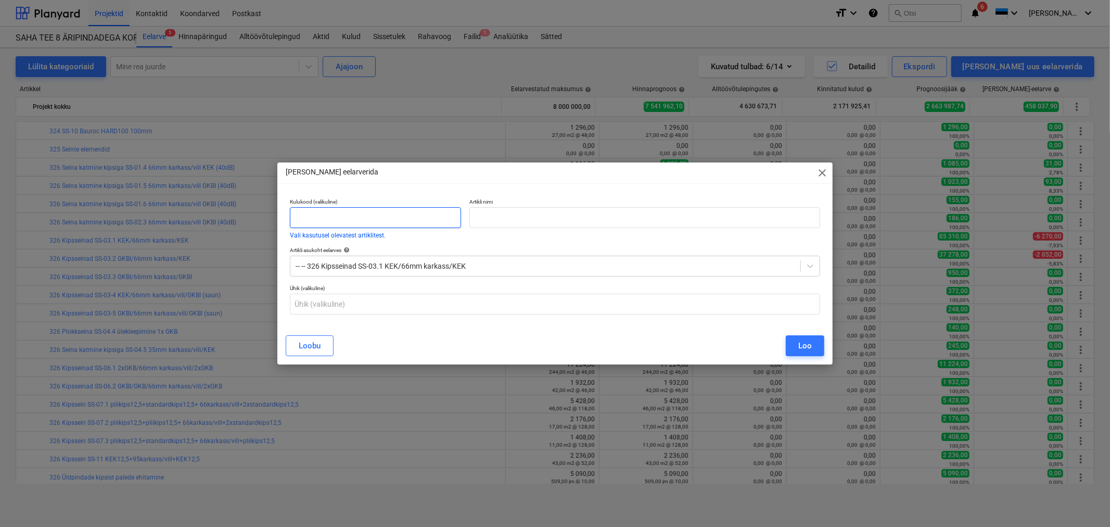
click at [330, 214] on input "text" at bounding box center [375, 217] width 171 height 21
type input "326"
click at [570, 214] on input "text" at bounding box center [644, 217] width 351 height 21
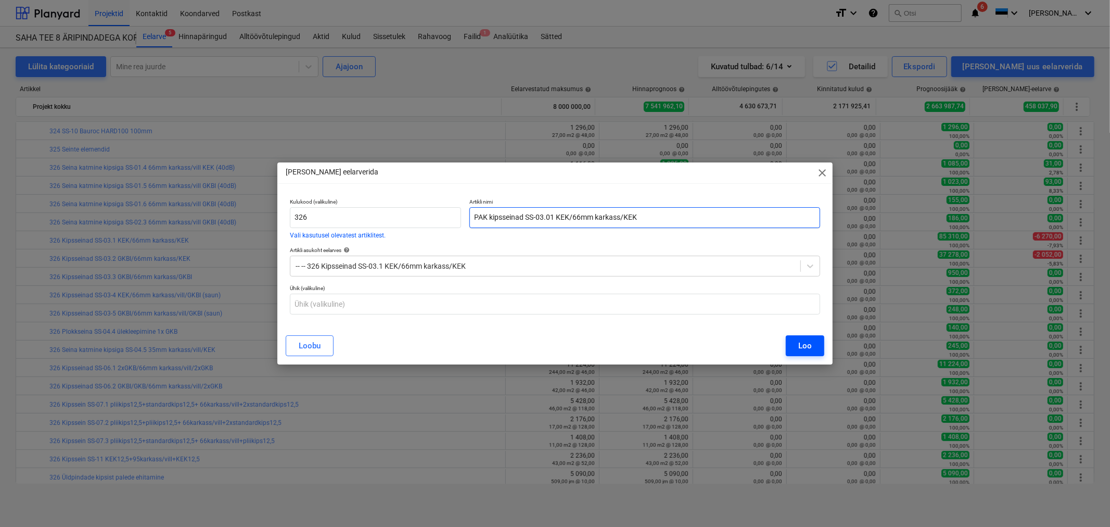
type input "PAK kipsseinad SS-03.01 KEK/66mm karkass/KEK"
click at [797, 346] on button "Loo" at bounding box center [805, 345] width 39 height 21
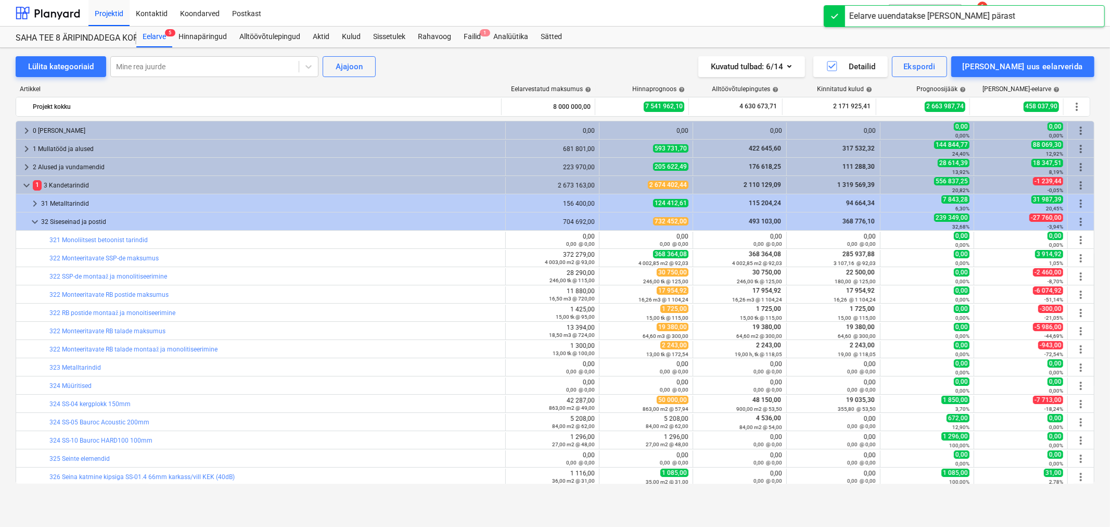
scroll to position [309, 0]
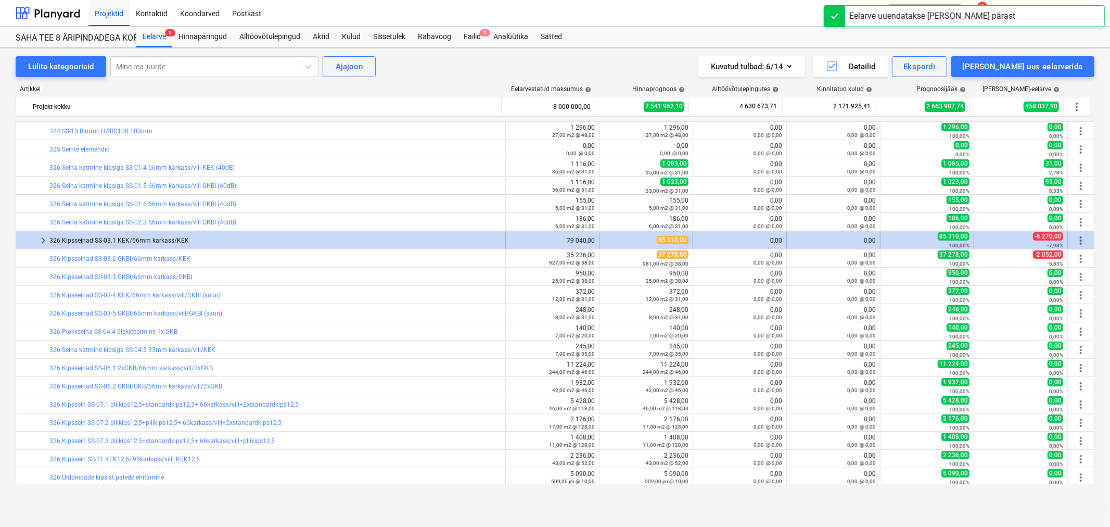
click at [42, 237] on span "keyboard_arrow_right" at bounding box center [43, 240] width 12 height 12
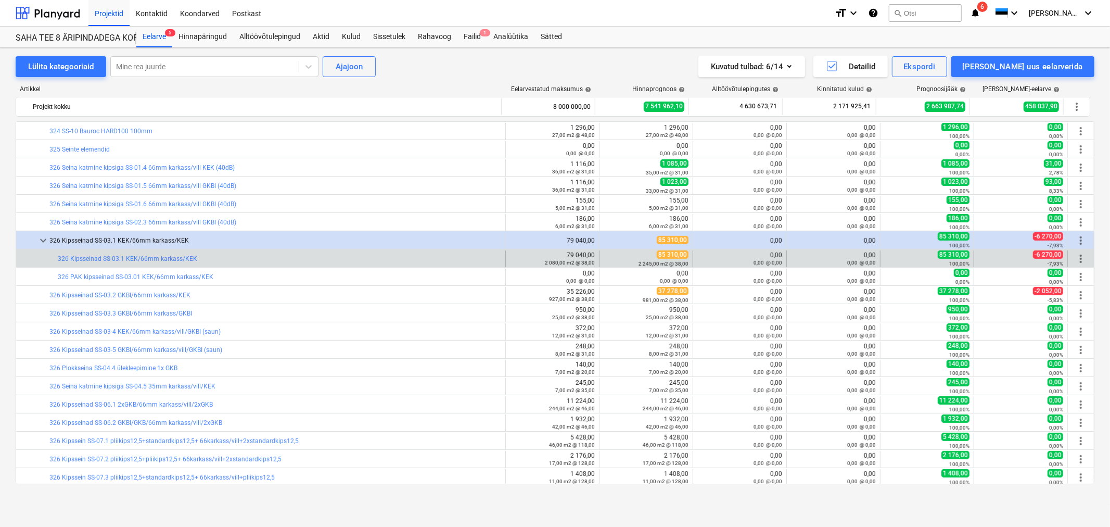
click at [1079, 259] on span "more_vert" at bounding box center [1081, 258] width 12 height 12
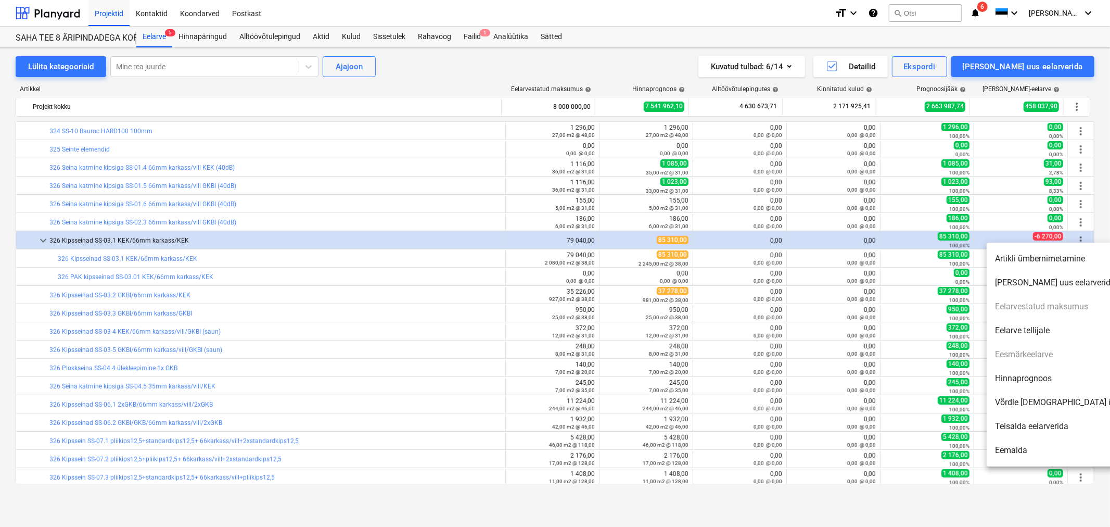
click at [1044, 261] on li "Artikli ümbernimetamine" at bounding box center [1076, 259] width 179 height 24
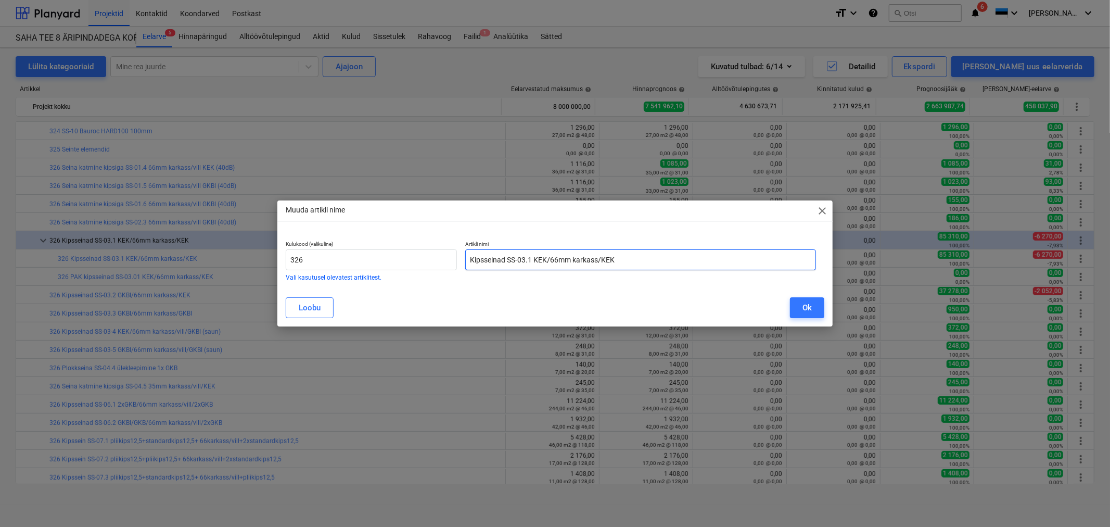
click at [475, 260] on input "Kipsseinad SS-03.1 KEK/66mm karkass/KEK" at bounding box center [640, 259] width 351 height 21
type input "Korterite kipsseinad SS-03.1 KEK/66mm karkass/KEK"
click at [807, 305] on div "Ok" at bounding box center [807, 308] width 9 height 14
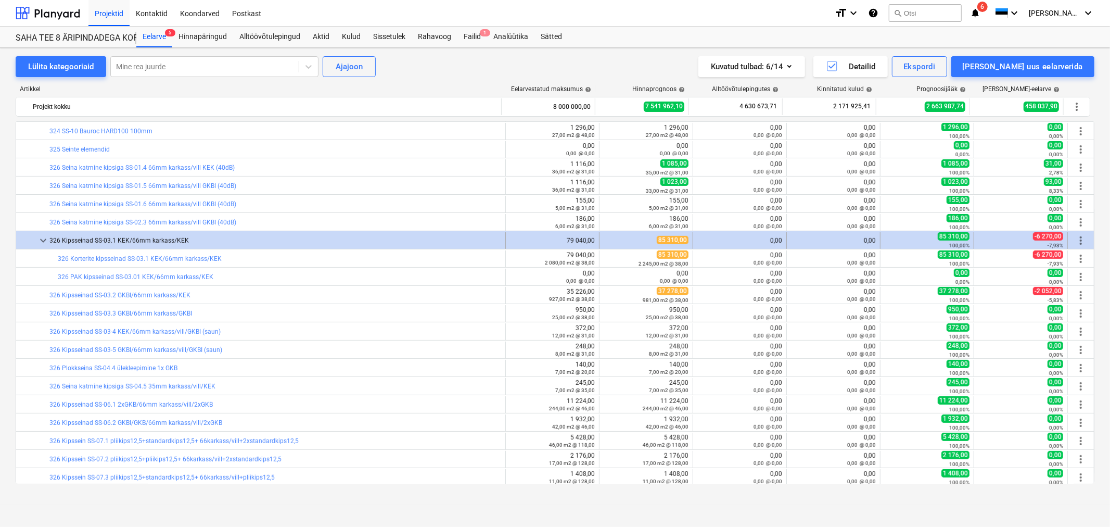
click at [1076, 241] on span "more_vert" at bounding box center [1081, 240] width 12 height 12
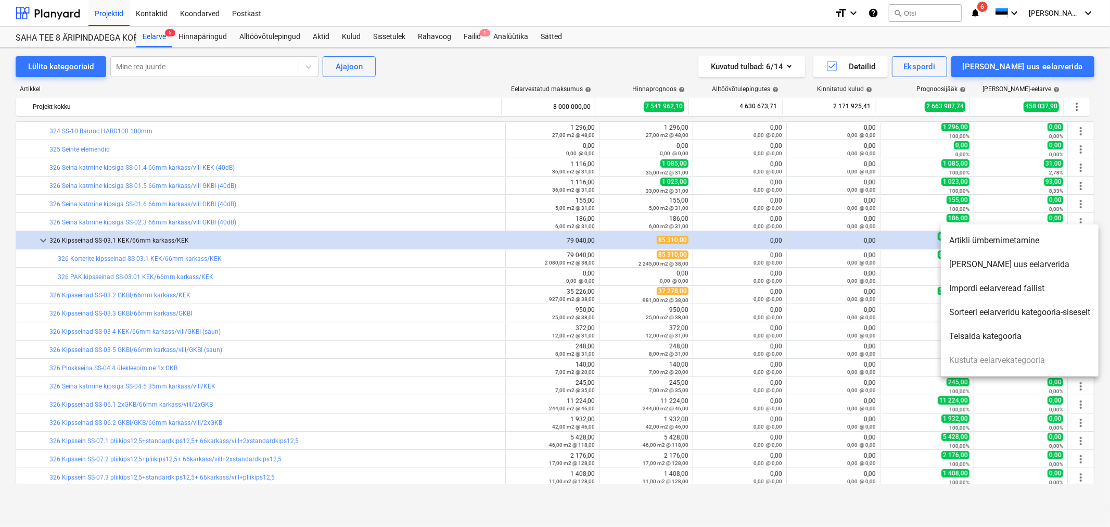
click at [999, 263] on li "[PERSON_NAME] uus eelarverida" at bounding box center [1020, 264] width 158 height 24
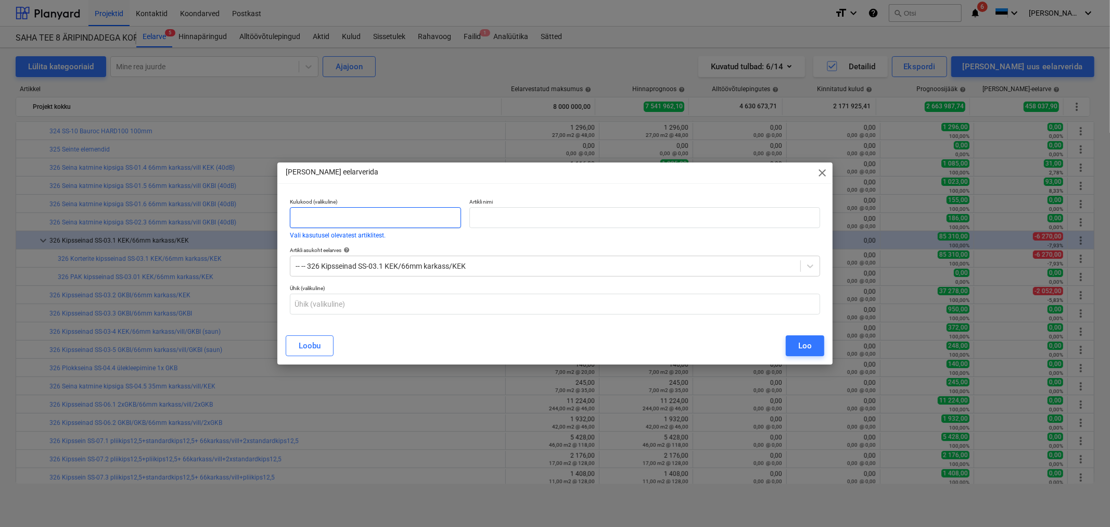
click at [332, 213] on input "text" at bounding box center [375, 217] width 171 height 21
type input "326"
type input "K"
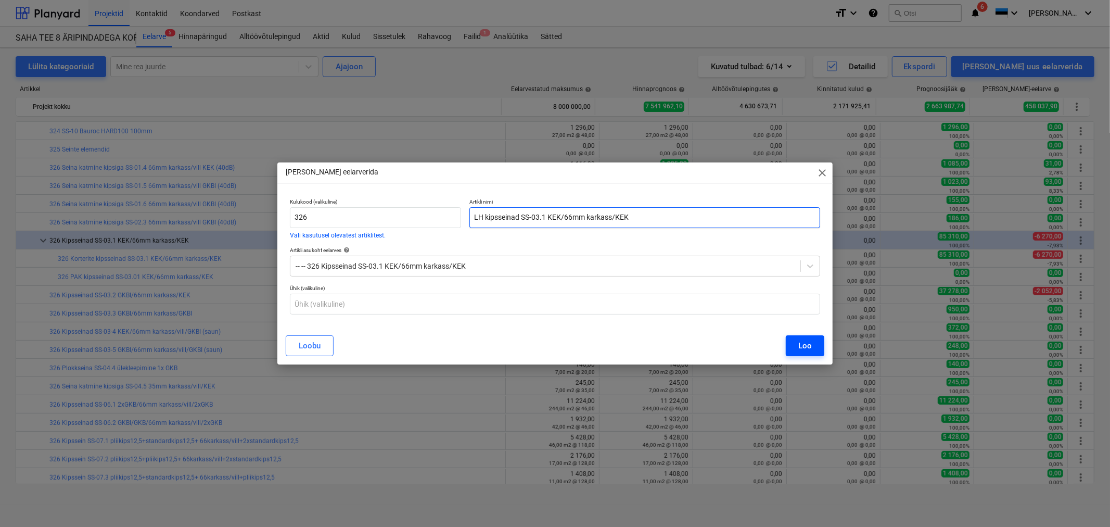
type input "LH kipsseinad SS-03.1 KEK/66mm karkass/KEK"
click at [797, 344] on button "Loo" at bounding box center [805, 345] width 39 height 21
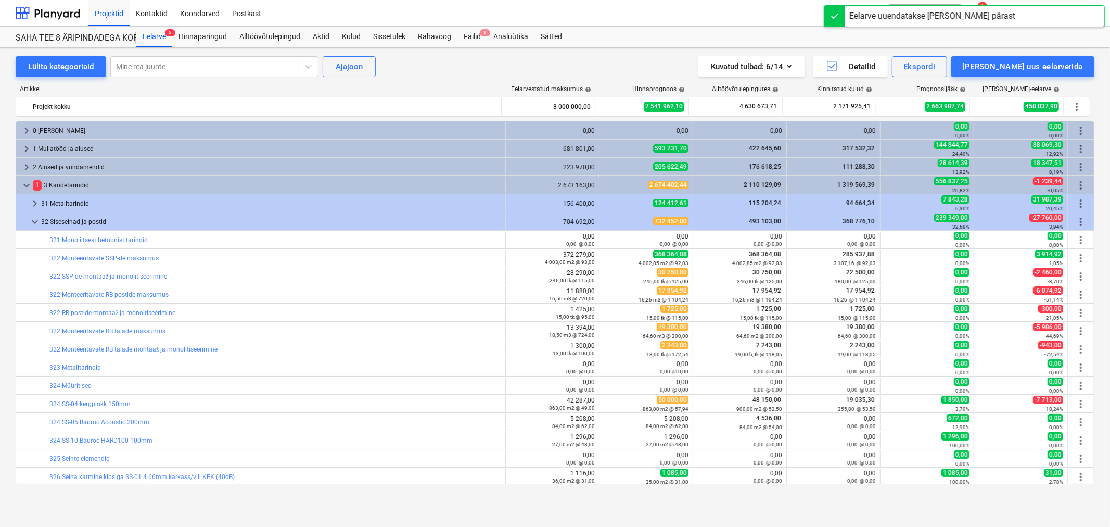
scroll to position [309, 0]
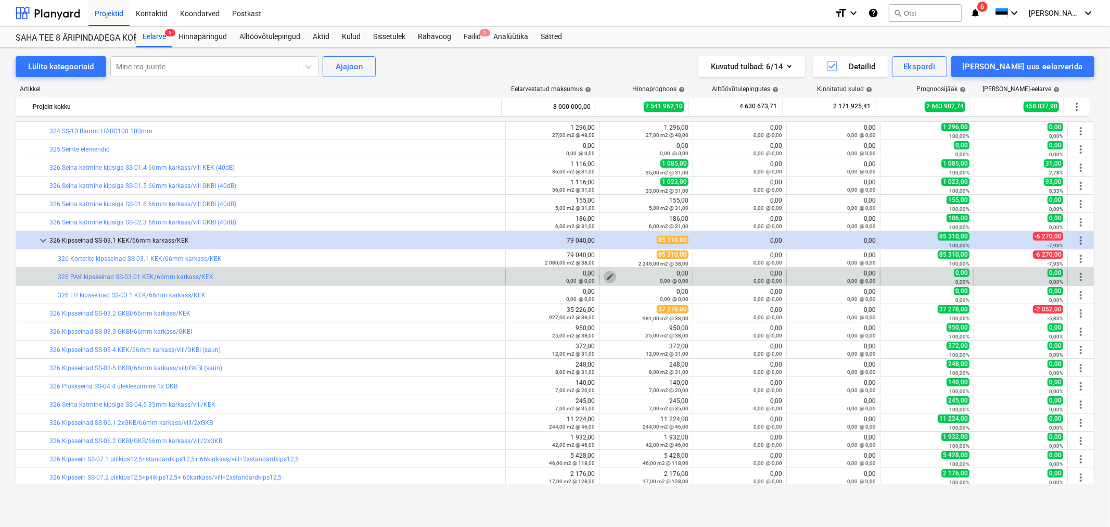
click at [607, 273] on span "edit" at bounding box center [610, 277] width 8 height 8
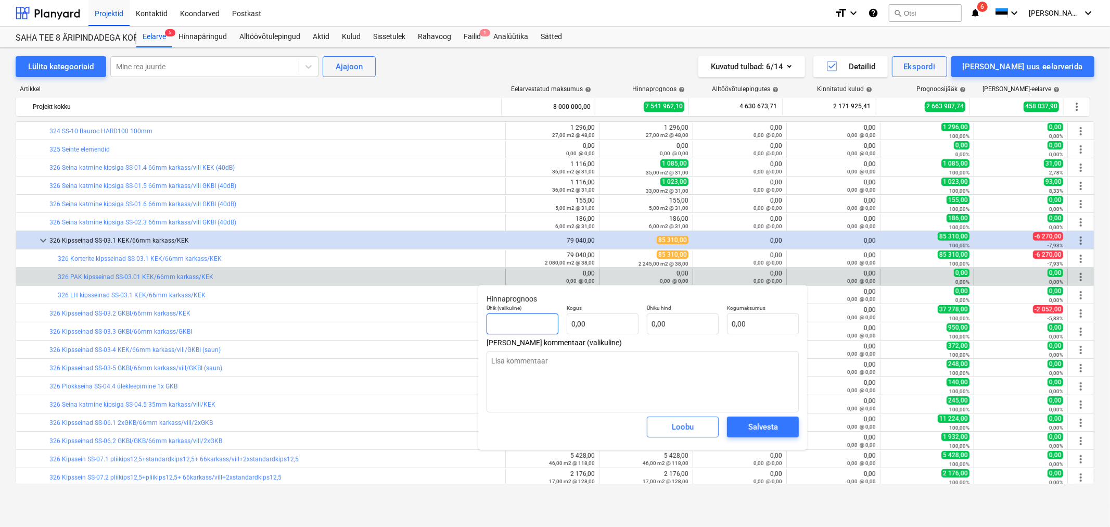
click at [518, 325] on input "text" at bounding box center [523, 323] width 72 height 21
type textarea "x"
type input "m"
type textarea "x"
type input "m2"
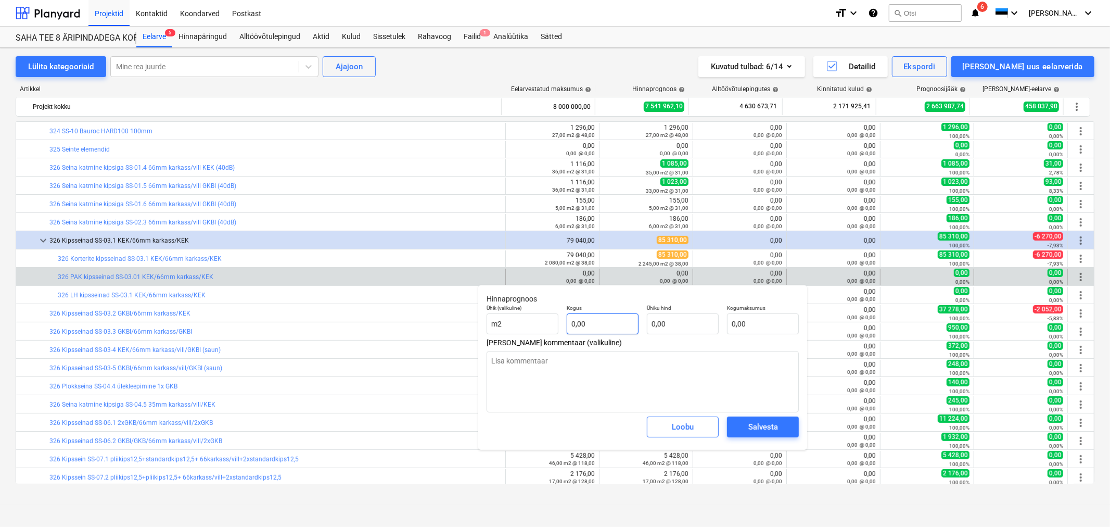
type textarea "x"
click at [581, 317] on input "text" at bounding box center [603, 323] width 72 height 21
type textarea "x"
type input "5"
type textarea "x"
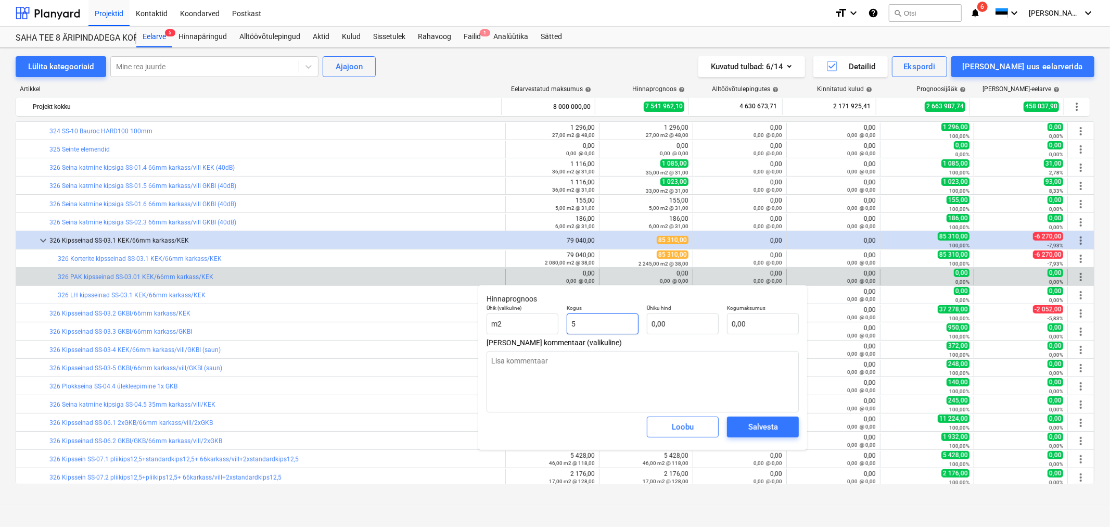
type input "5,"
type textarea "x"
type input "5,6"
type textarea "x"
type input "5,60"
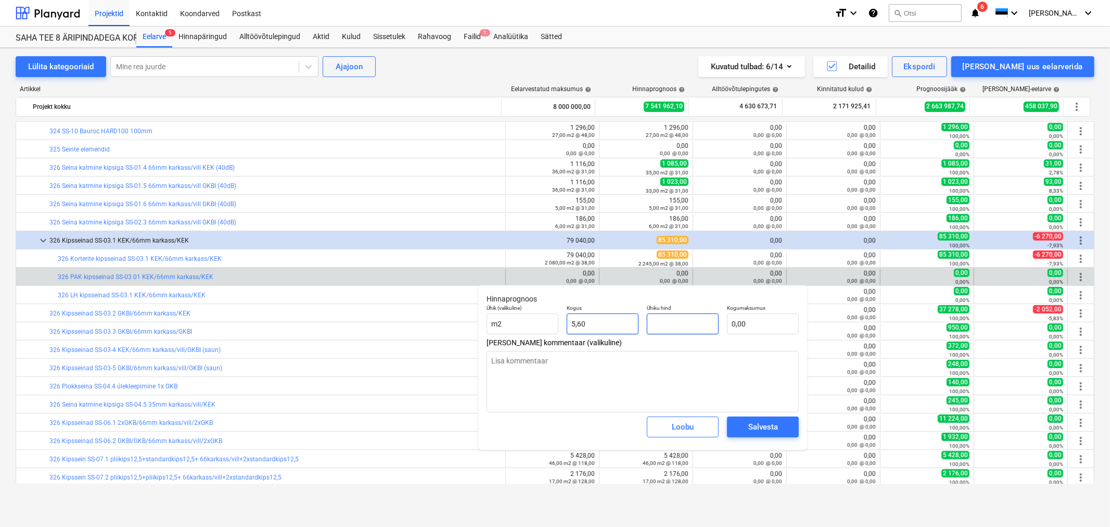
type textarea "x"
type input "3"
type input "16,80"
type textarea "x"
type input "38"
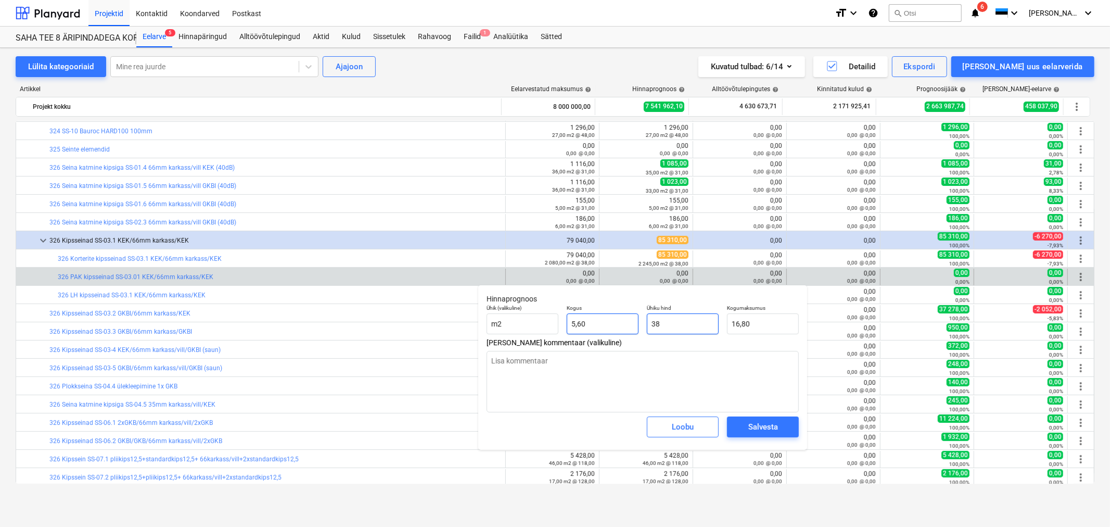
type input "212,80"
type input "38"
type textarea "x"
type input "38,00"
click at [745, 423] on span "Salvesta" at bounding box center [763, 427] width 47 height 14
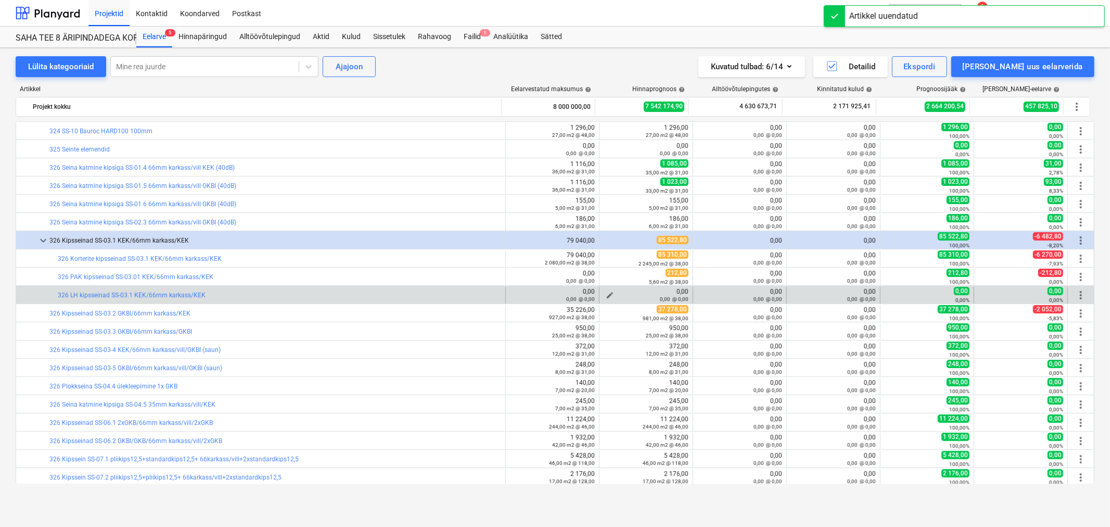
click at [606, 293] on span "edit" at bounding box center [610, 295] width 8 height 8
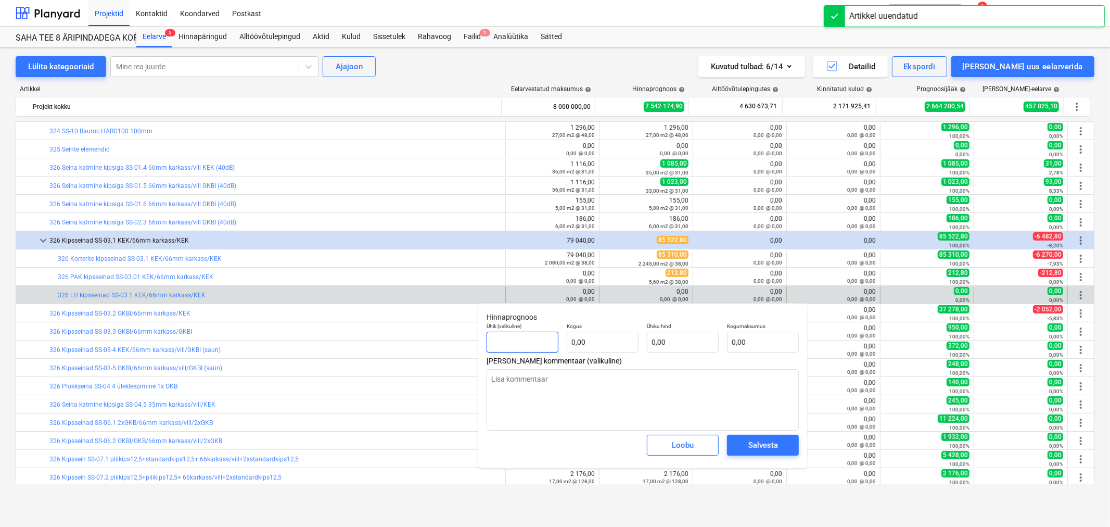
click at [523, 341] on input "text" at bounding box center [523, 342] width 72 height 21
type textarea "x"
type input "m"
type textarea "x"
type input "m2"
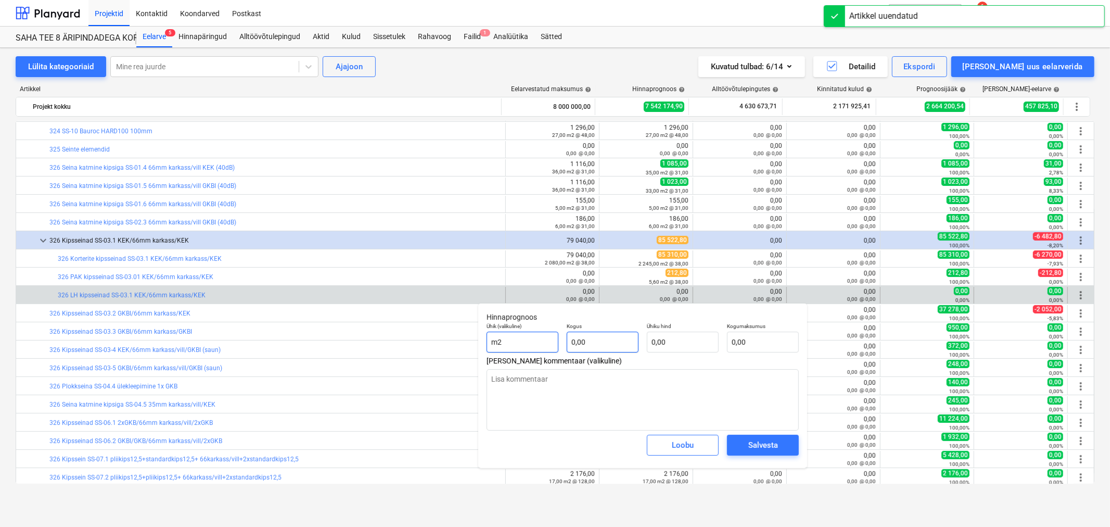
type textarea "x"
type input "4"
type textarea "x"
type input "49"
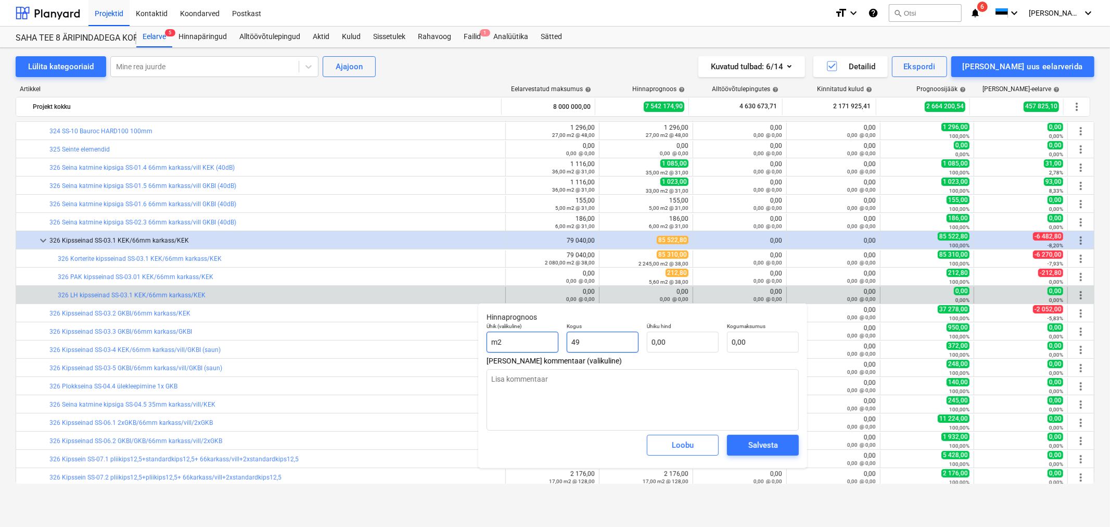
type textarea "x"
type input "49,"
type textarea "x"
type input "49,2"
type textarea "x"
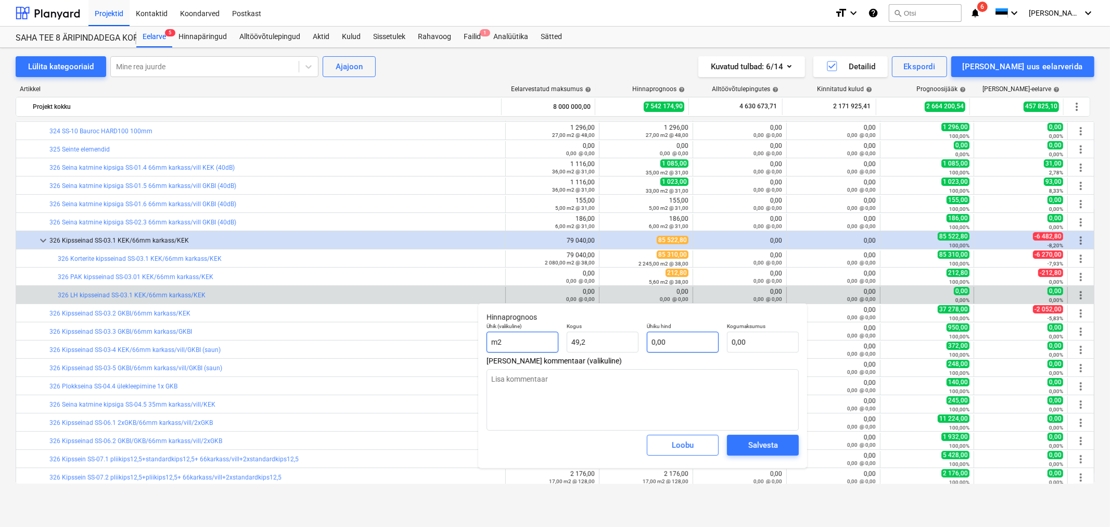
type input "49,20"
type textarea "x"
type input "3"
type input "147,60"
type textarea "x"
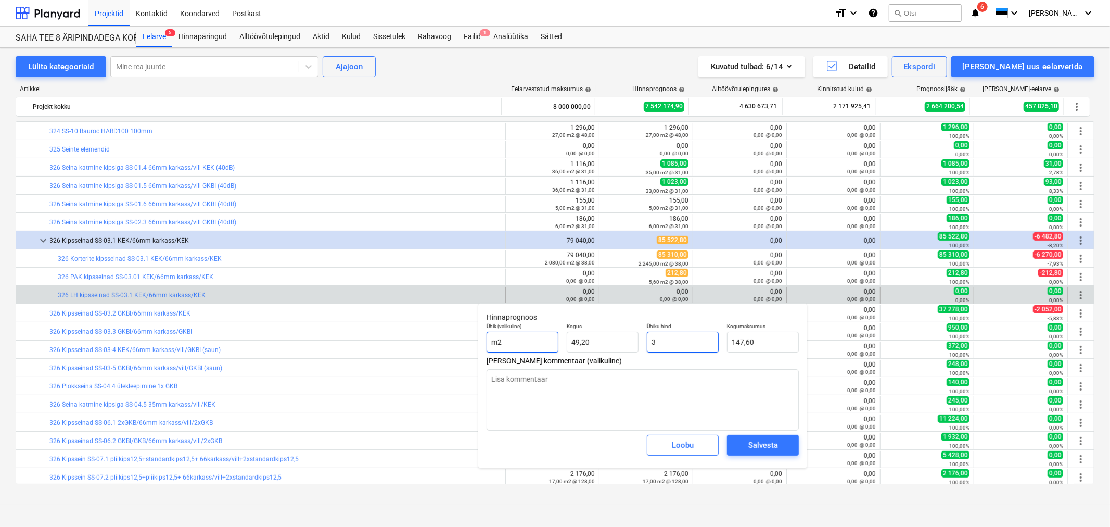
type input "38"
type input "1 869,60"
click at [764, 446] on div "Salvesta" at bounding box center [763, 445] width 30 height 14
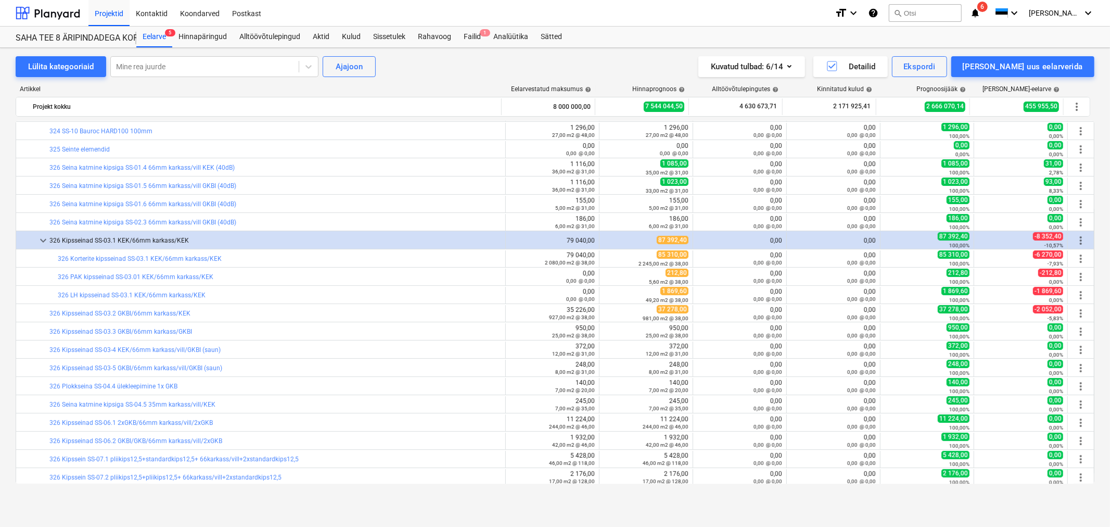
type textarea "x"
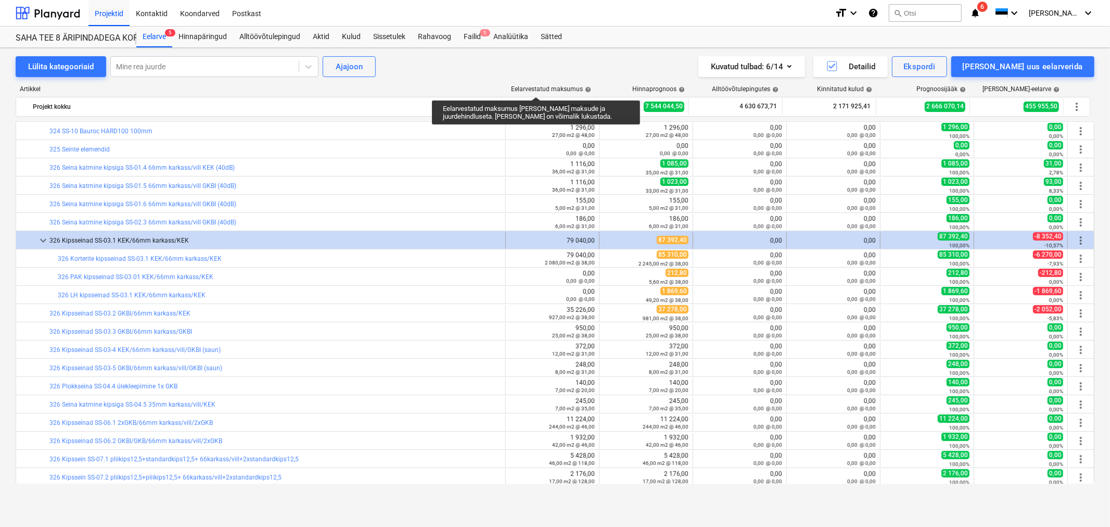
click at [35, 236] on div at bounding box center [28, 240] width 17 height 17
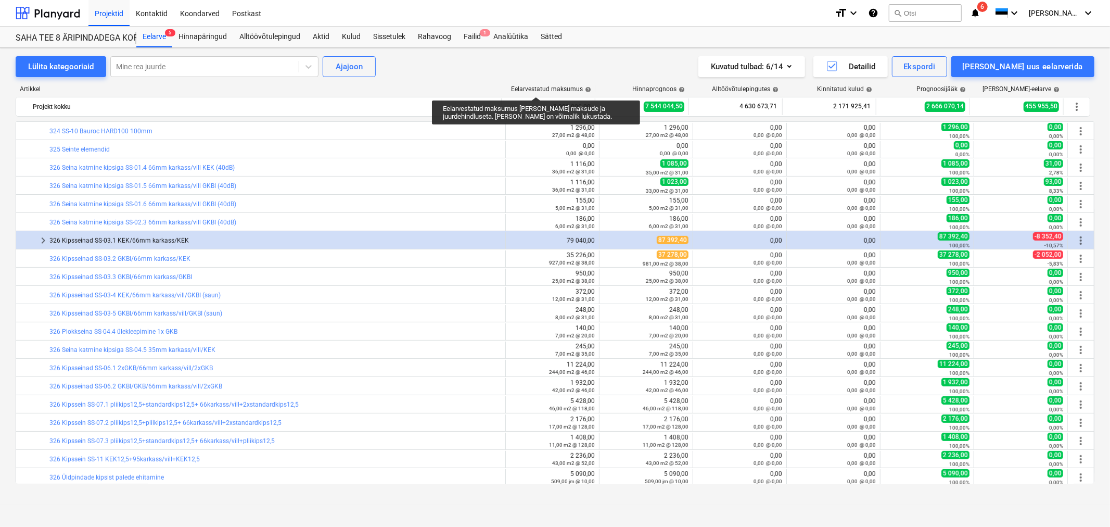
click at [35, 236] on div at bounding box center [28, 240] width 17 height 17
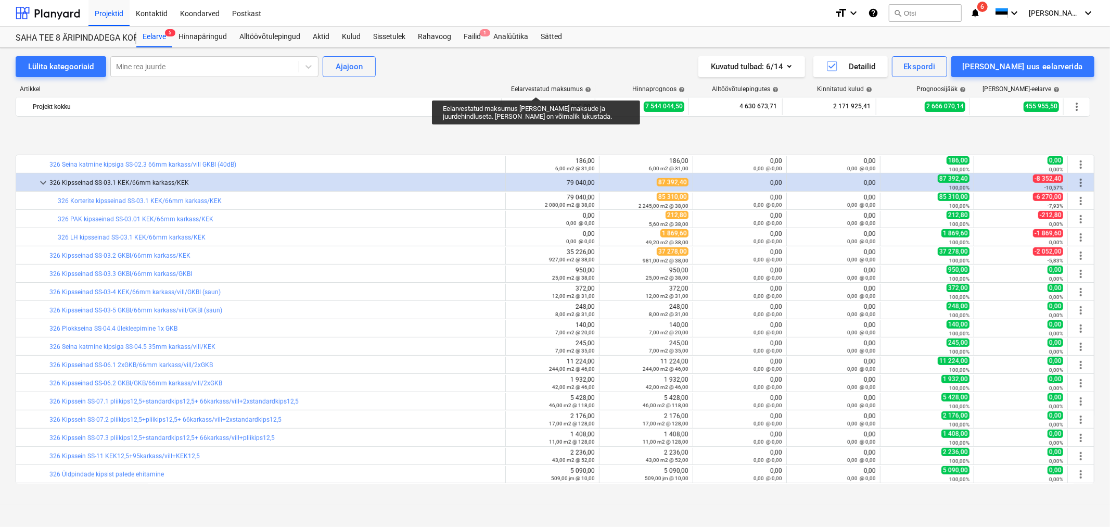
scroll to position [425, 0]
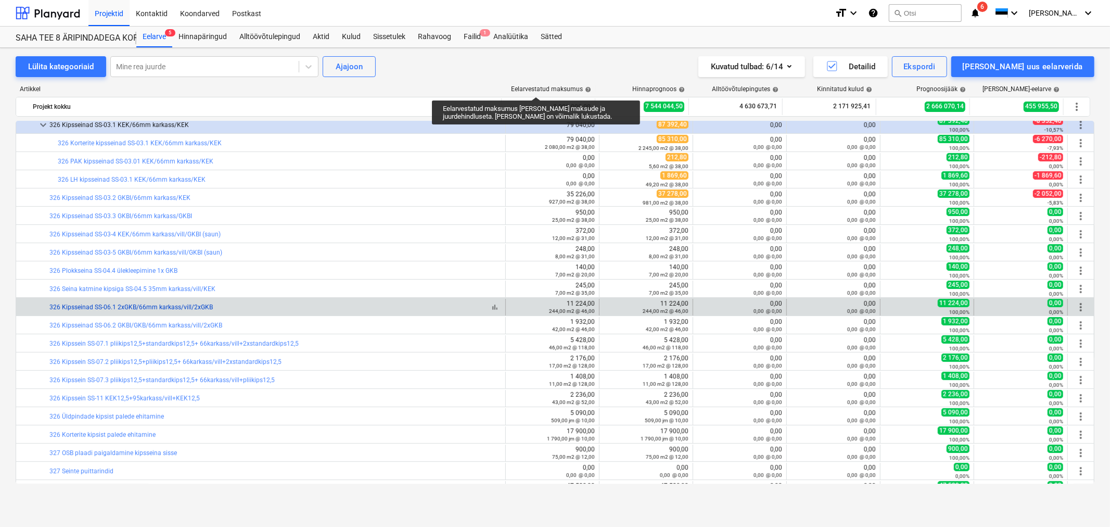
click at [128, 308] on link "326 Kipsseinad SS-06.1 2xGKB/66mm karkass/vill/2xGKB" at bounding box center [130, 306] width 163 height 7
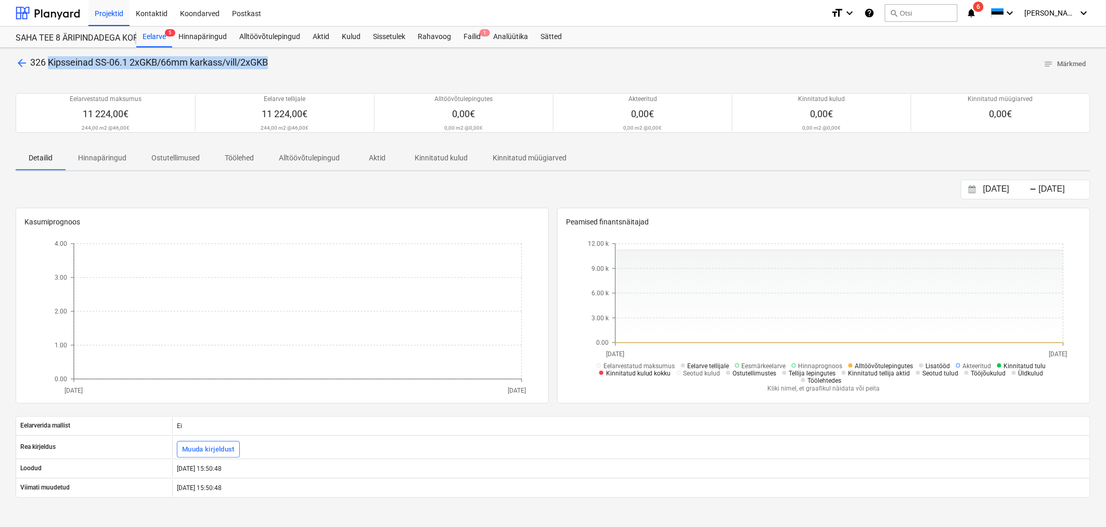
drag, startPoint x: 278, startPoint y: 62, endPoint x: 51, endPoint y: 62, distance: 227.4
click at [51, 62] on div "arrow_back 326 Kipsseinad SS-06.1 2xGKB/66mm karkass/vill/2xGKB notes Märkmed" at bounding box center [553, 64] width 1075 height 16
copy span "Kipsseinad SS-06.1 2xGKB/66mm karkass/vill/2xGKB"
click at [21, 63] on span "arrow_back" at bounding box center [22, 63] width 12 height 12
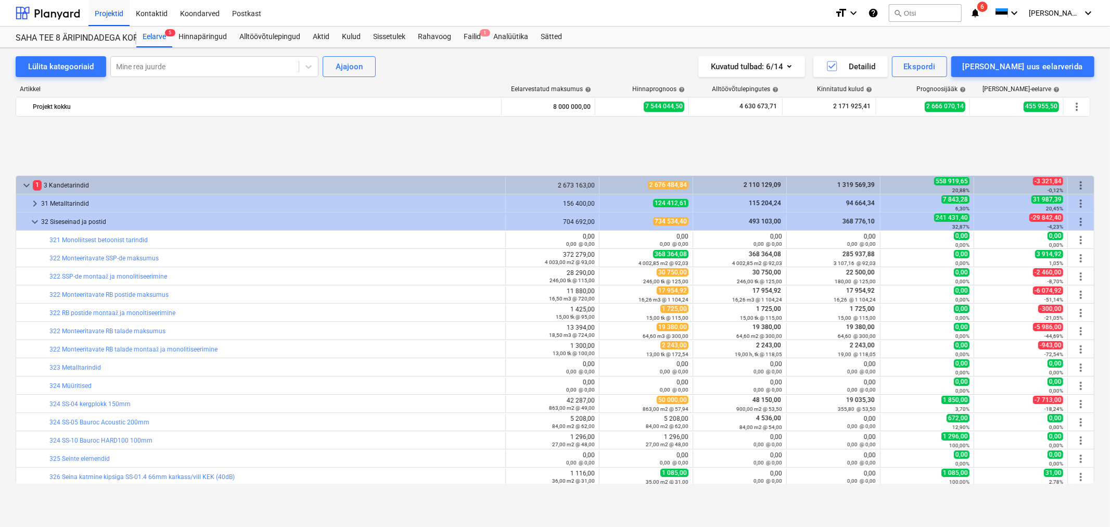
scroll to position [425, 0]
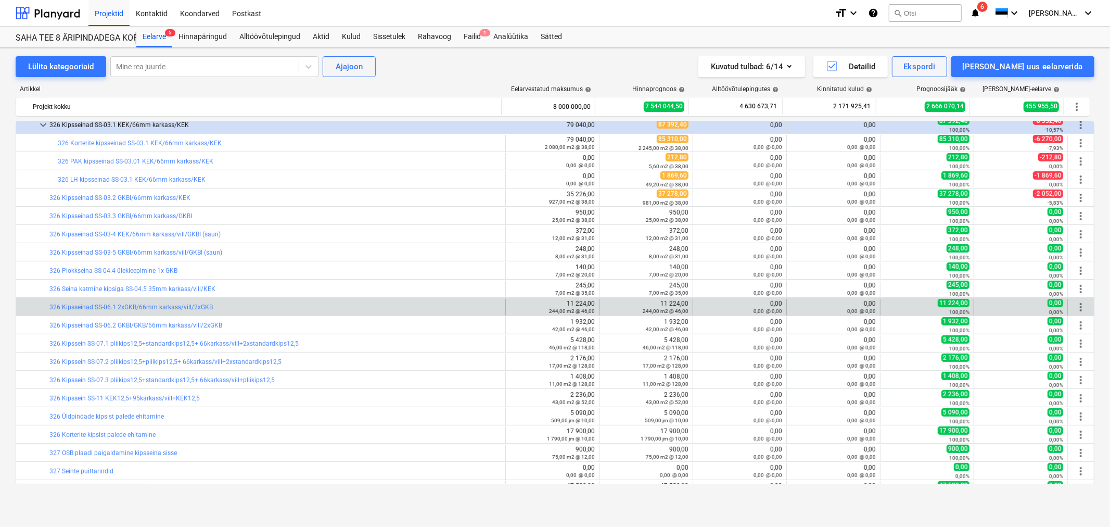
click at [1079, 310] on span "more_vert" at bounding box center [1081, 307] width 12 height 12
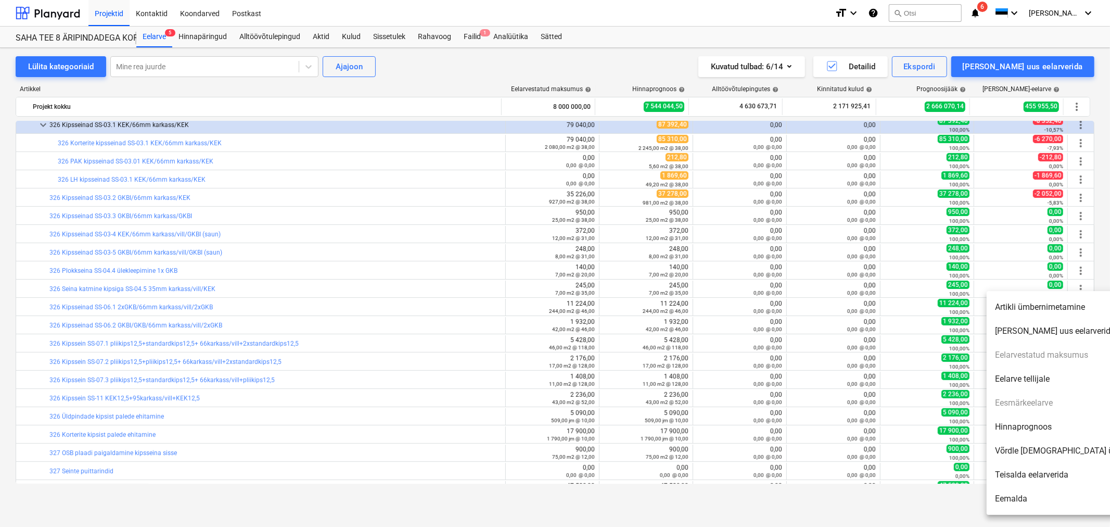
click at [1060, 332] on li "[PERSON_NAME] uus eelarverida" at bounding box center [1076, 331] width 179 height 24
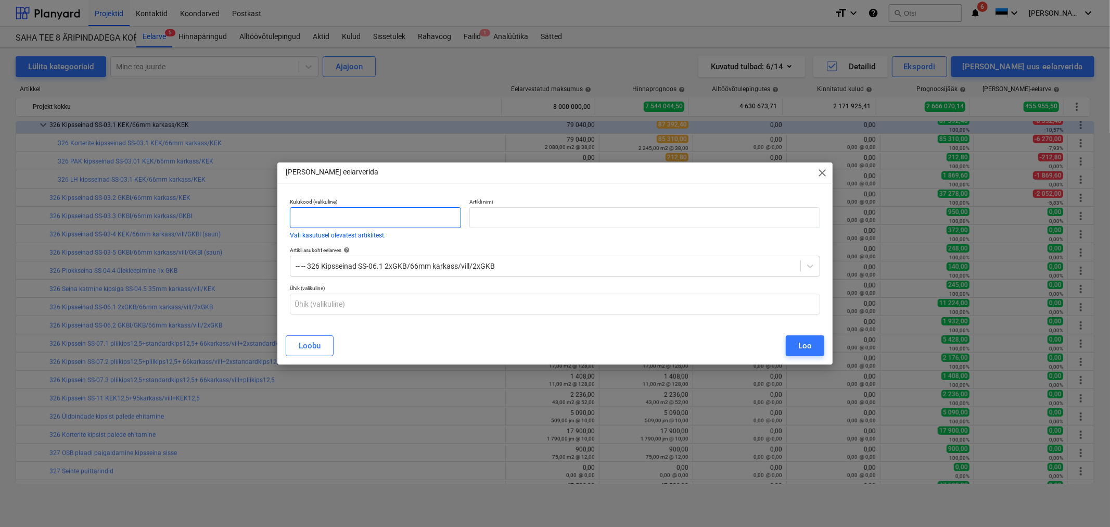
click at [337, 218] on input "text" at bounding box center [375, 217] width 171 height 21
type input "326"
paste input "Kipsseinad SS-06.1 2xGKB/66mm karkass/vill/2xGKB"
click at [492, 220] on input "PAK Kipsseinad SS-06.1 2xGKB/66mm karkass/vill/2xGKB" at bounding box center [644, 217] width 351 height 21
drag, startPoint x: 664, startPoint y: 217, endPoint x: 488, endPoint y: 218, distance: 175.9
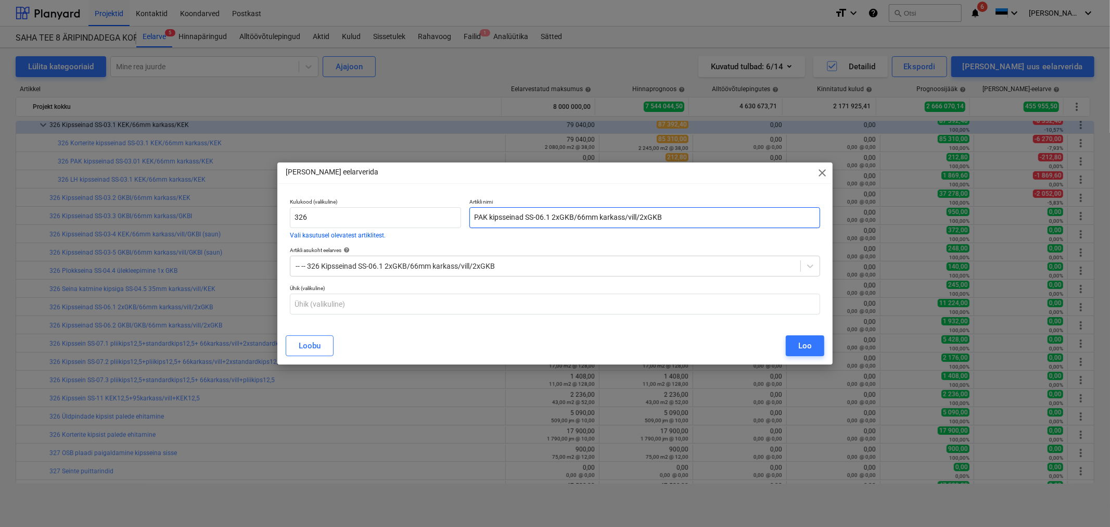
click at [488, 218] on input "PAK kipsseinad SS-06.1 2xGKB/66mm karkass/vill/2xGKB" at bounding box center [644, 217] width 351 height 21
type input "PAK kipsseinad SS-06.1 2xGKB/66mm karkass/vill/2xGKB"
click at [806, 341] on div "Loo" at bounding box center [805, 346] width 14 height 14
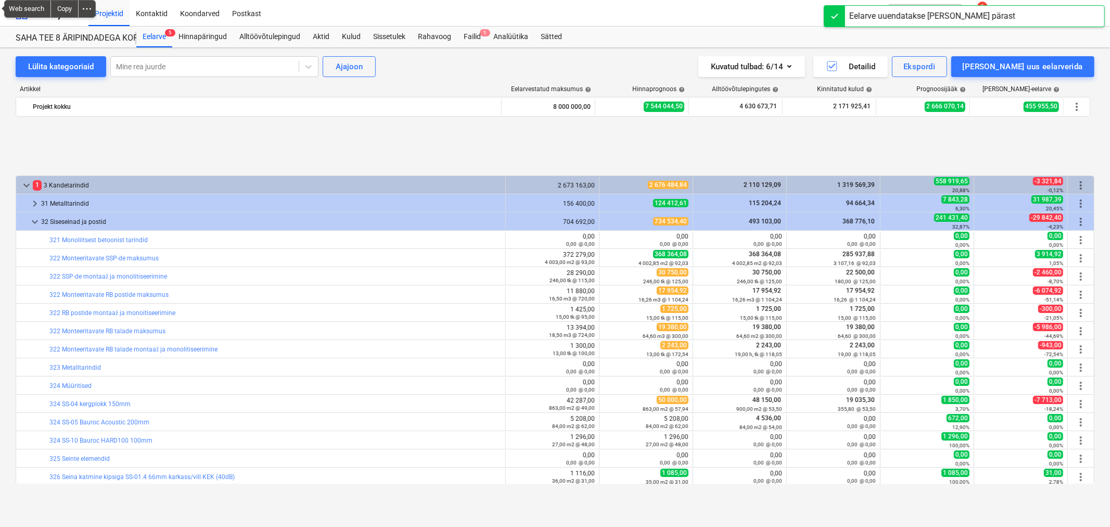
scroll to position [425, 0]
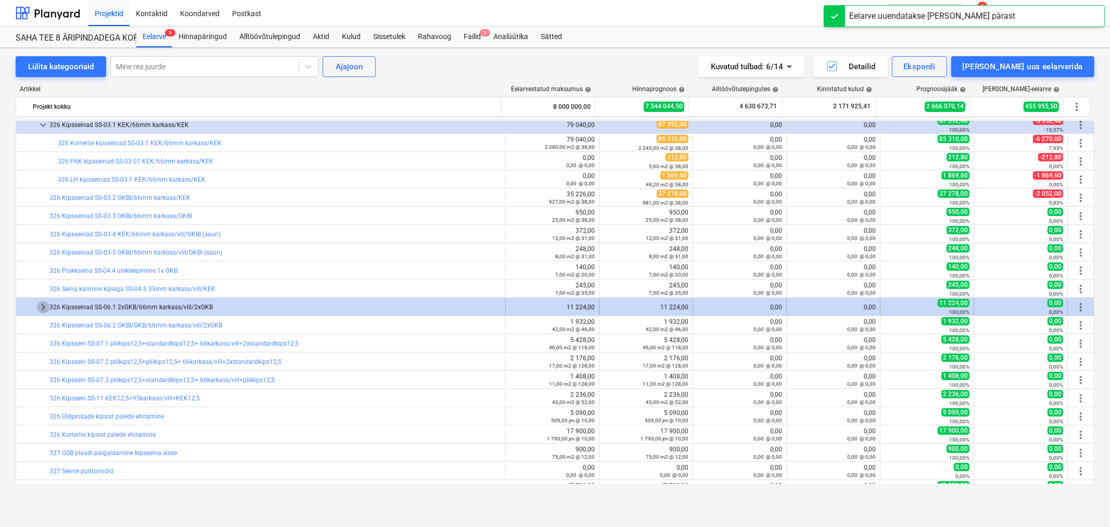
click at [38, 304] on span "keyboard_arrow_right" at bounding box center [43, 307] width 12 height 12
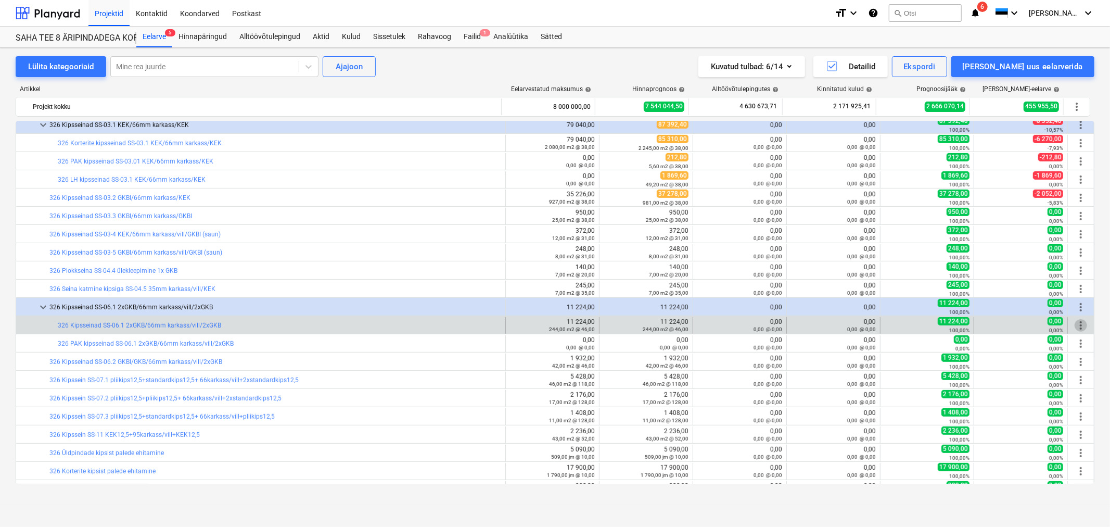
click at [1075, 323] on span "more_vert" at bounding box center [1081, 325] width 12 height 12
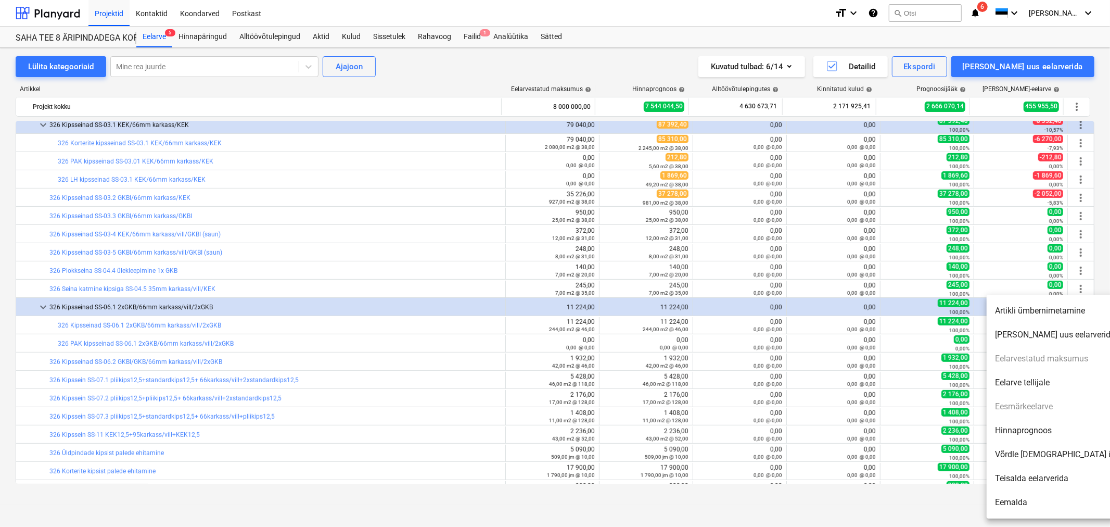
click at [1031, 332] on li "[PERSON_NAME] uus eelarverida" at bounding box center [1076, 335] width 179 height 24
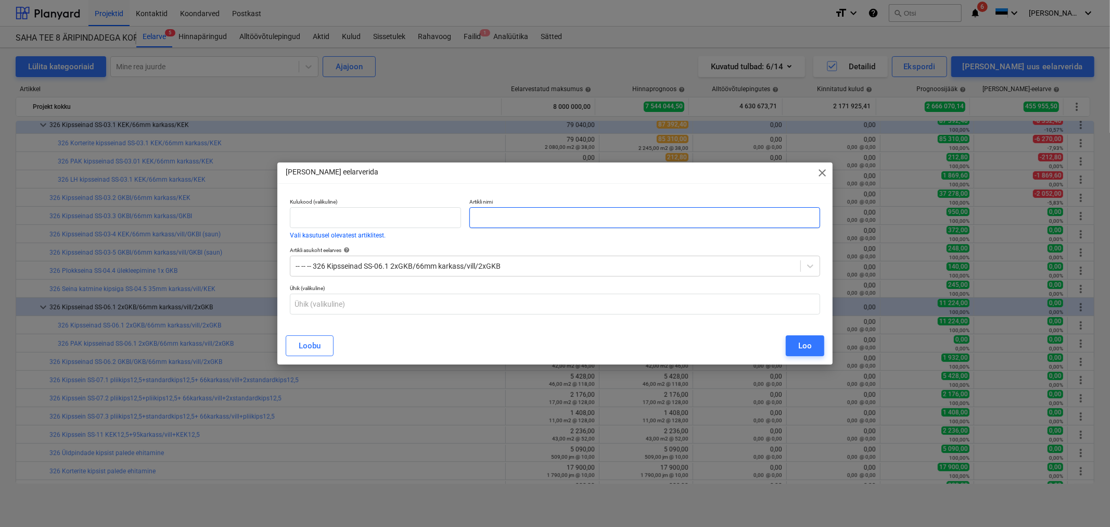
click at [601, 221] on input "text" at bounding box center [644, 217] width 351 height 21
paste input "kipsseinad SS-06.1 2xGKB/66mm karkass/vill/2xGKB"
type input "LH kipsseinad SS-06.1 2xGKB/66mm karkass/vill/2xGKB"
click at [396, 217] on input "text" at bounding box center [375, 217] width 171 height 21
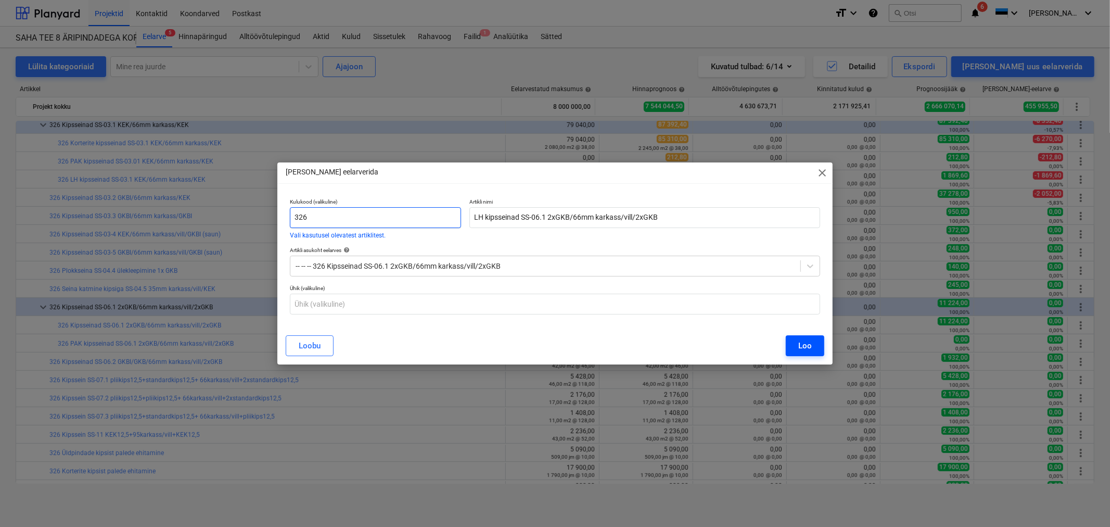
type input "326"
click at [800, 347] on div "Loo" at bounding box center [805, 346] width 14 height 14
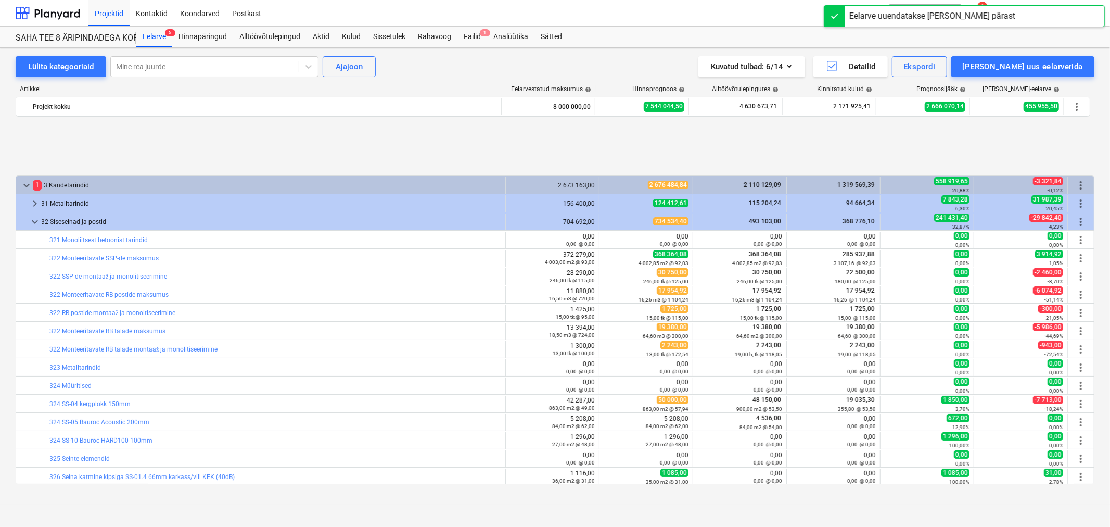
scroll to position [425, 0]
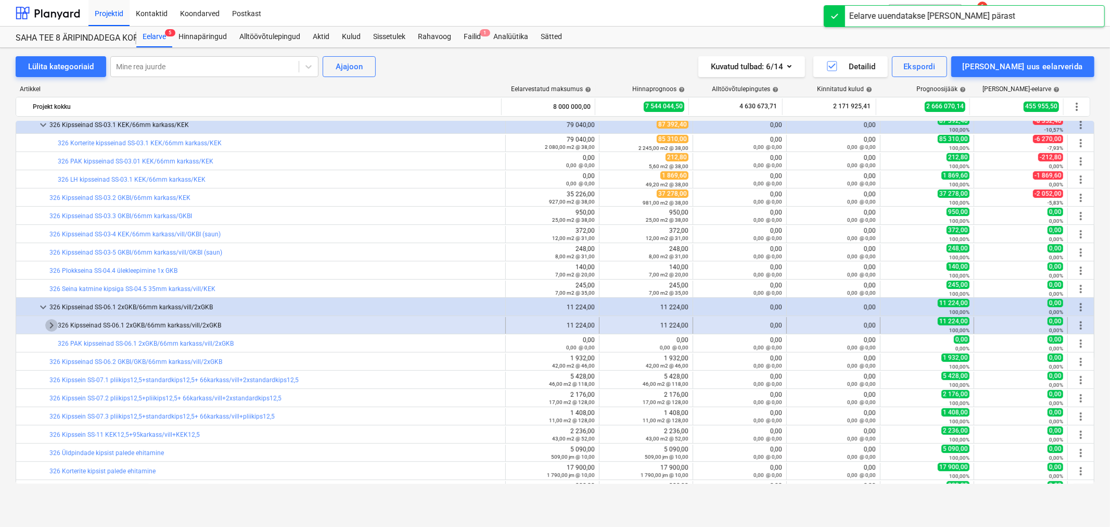
click at [55, 326] on span "keyboard_arrow_right" at bounding box center [51, 325] width 12 height 12
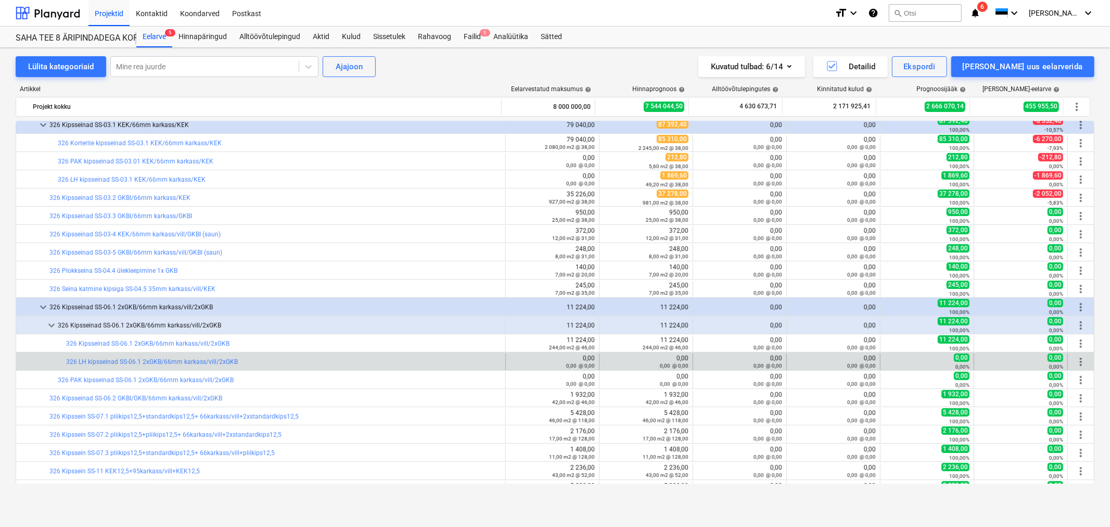
click at [1075, 359] on span "more_vert" at bounding box center [1081, 361] width 12 height 12
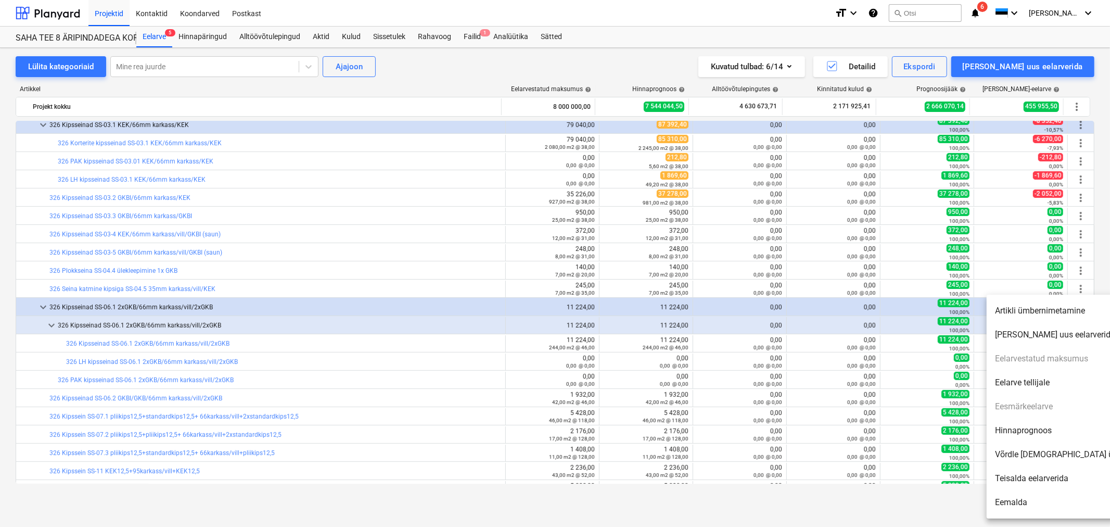
click at [1033, 505] on li "Eemalda" at bounding box center [1076, 502] width 179 height 24
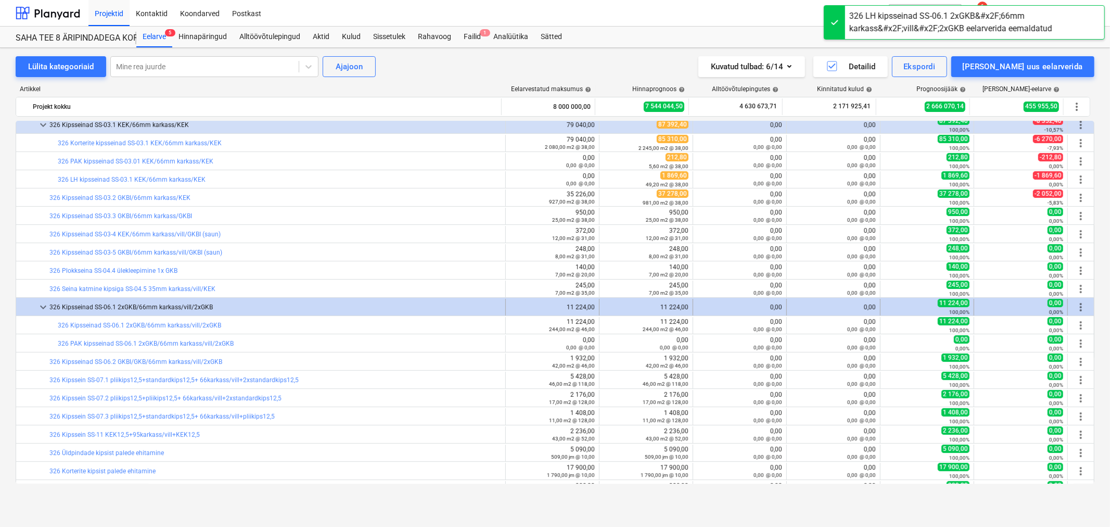
click at [1075, 304] on span "more_vert" at bounding box center [1081, 307] width 12 height 12
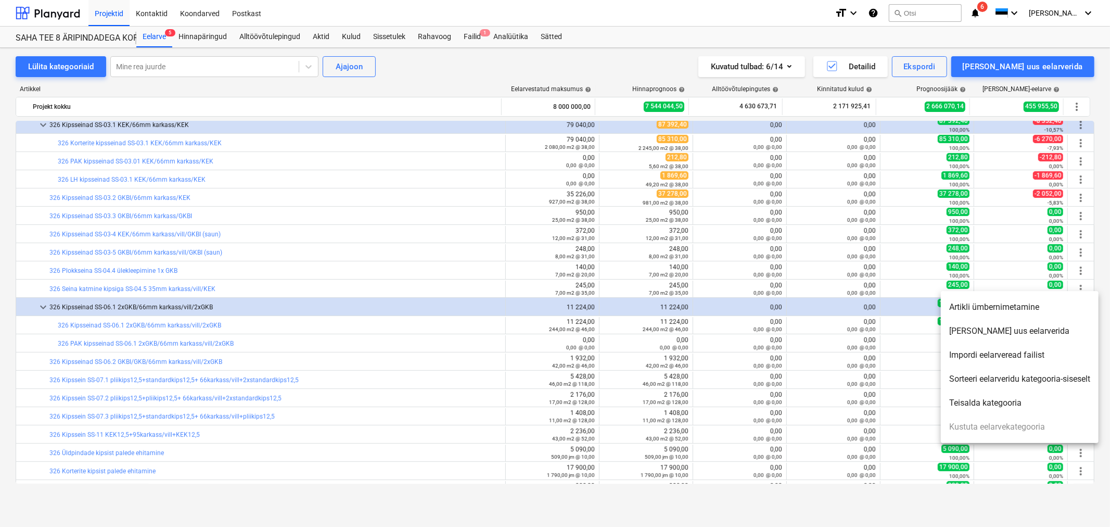
click at [1008, 328] on li "[PERSON_NAME] uus eelarverida" at bounding box center [1020, 331] width 158 height 24
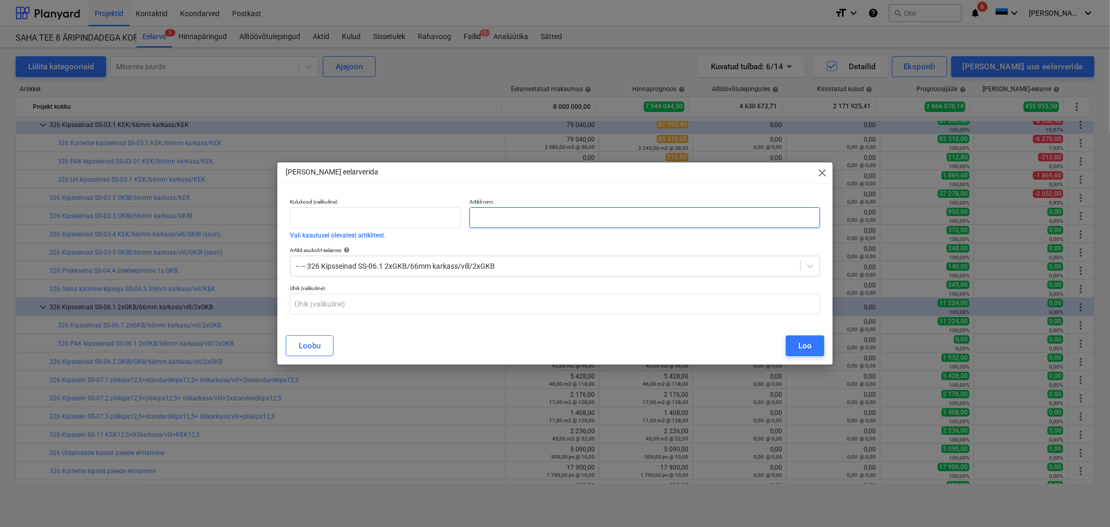
click at [542, 215] on input "text" at bounding box center [644, 217] width 351 height 21
paste input "kipsseinad SS-06.1 2xGKB/66mm karkass/vill/2xGKB"
type input "LH kipsseinad SS-06.1 2xGKB/66mm karkass/vill/2xGKB"
click at [377, 224] on input "text" at bounding box center [375, 217] width 171 height 21
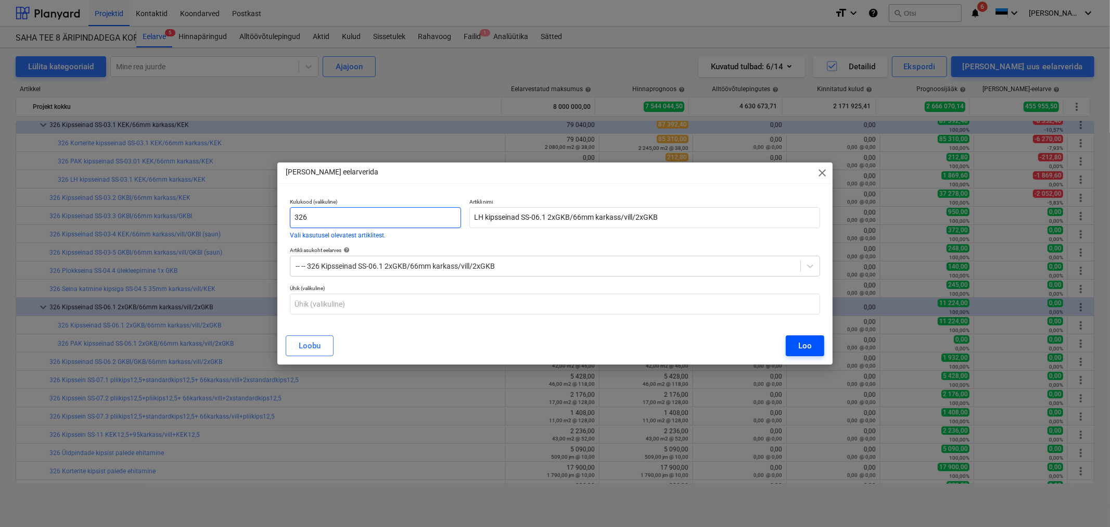
type input "326"
click at [802, 344] on div "Loo" at bounding box center [805, 346] width 14 height 14
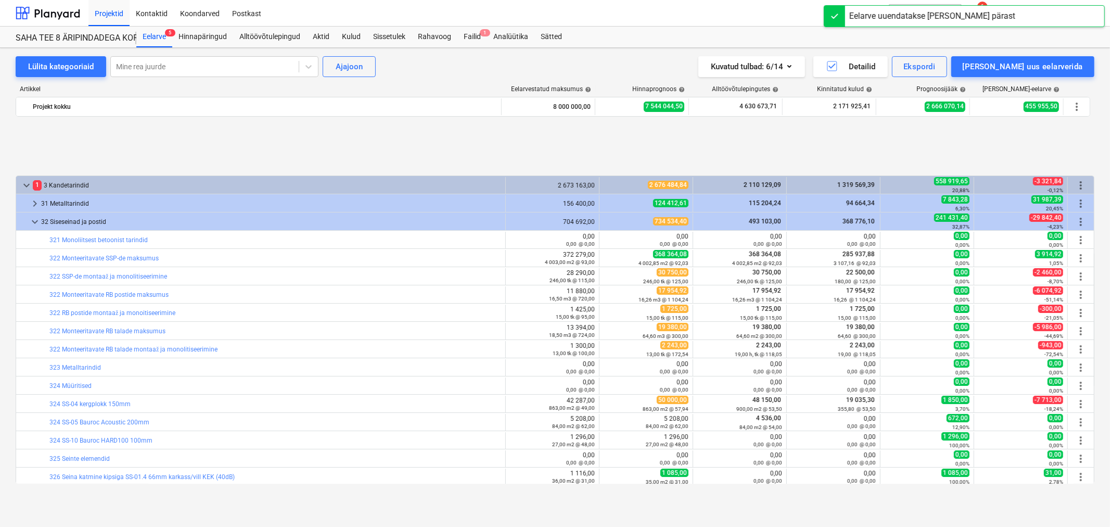
scroll to position [425, 0]
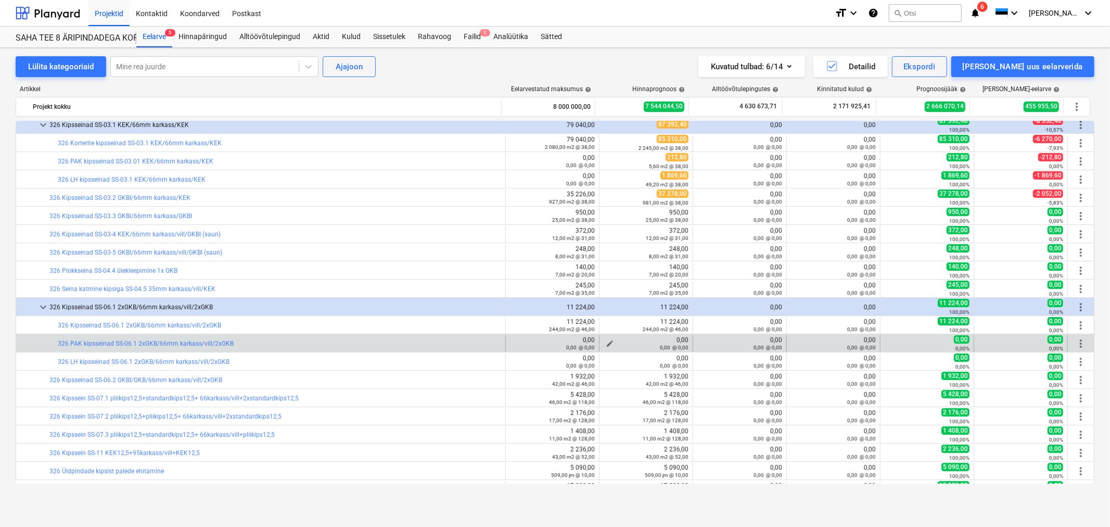
click at [607, 341] on span "edit" at bounding box center [610, 343] width 8 height 8
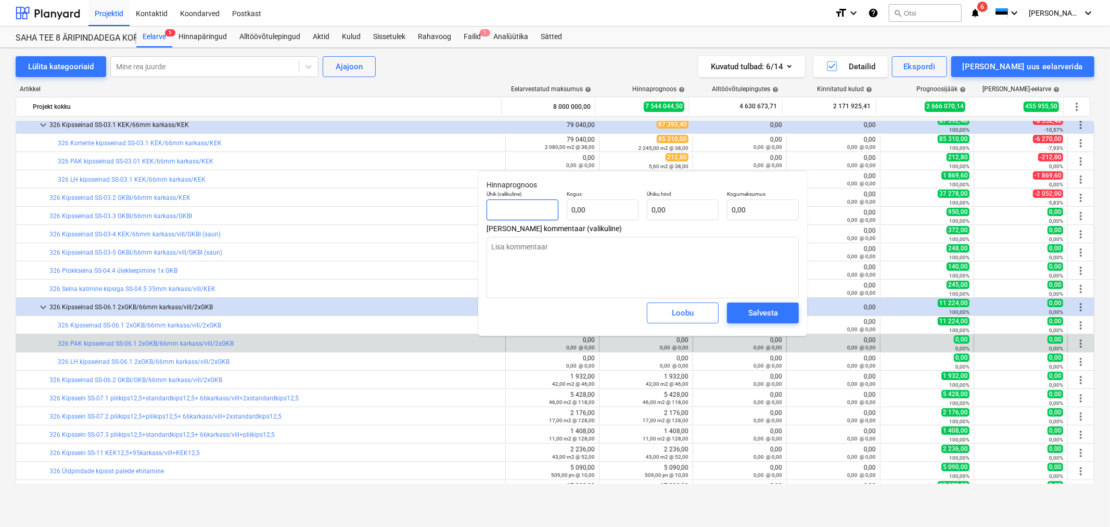
click at [531, 212] on input "text" at bounding box center [523, 209] width 72 height 21
type textarea "x"
type input "m"
type textarea "x"
type input "m2"
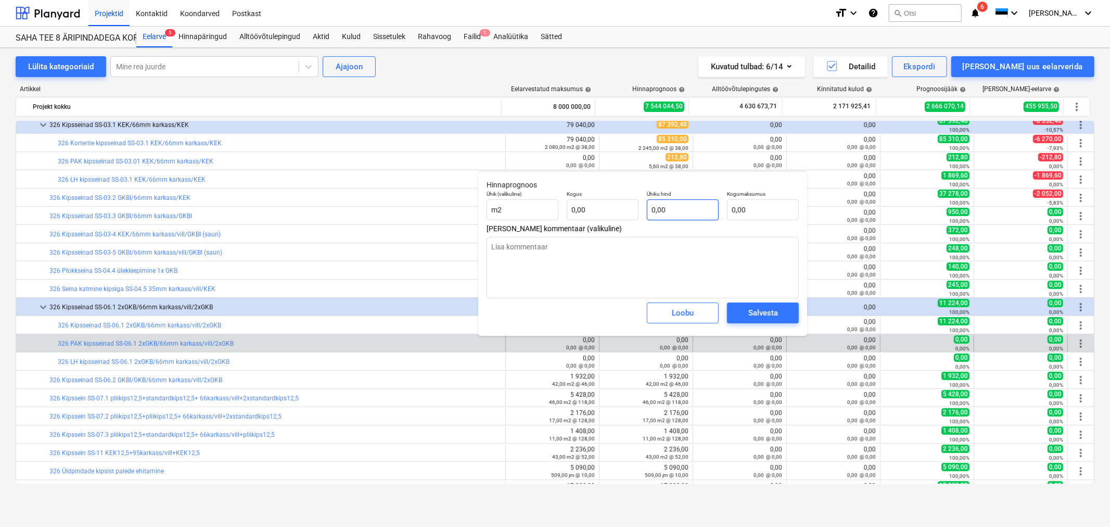
type textarea "x"
click at [673, 206] on input "text" at bounding box center [683, 209] width 72 height 21
type textarea "x"
type input "4"
type textarea "x"
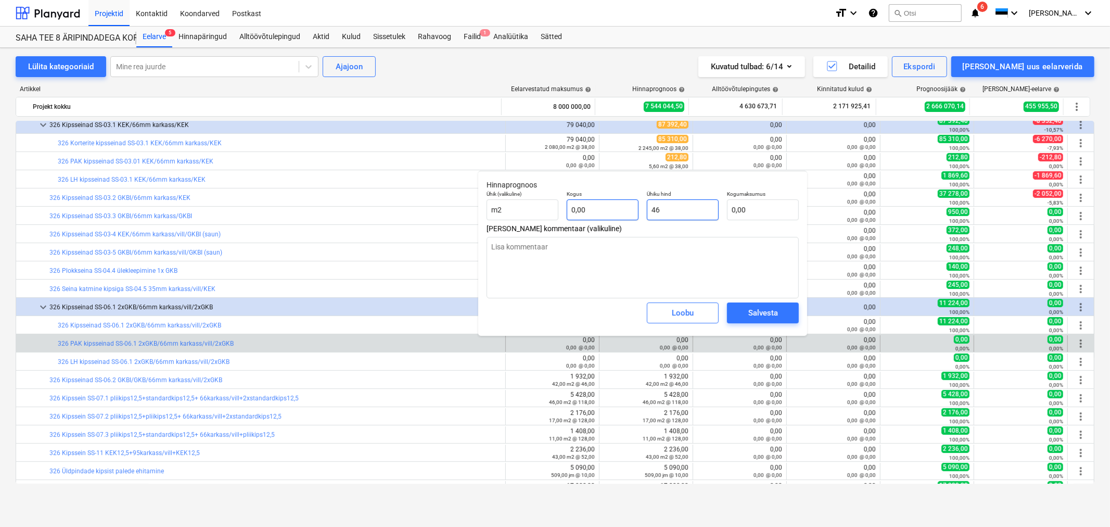
type input "46"
type textarea "x"
type input "46,00"
click at [610, 214] on input "text" at bounding box center [603, 209] width 72 height 21
type textarea "x"
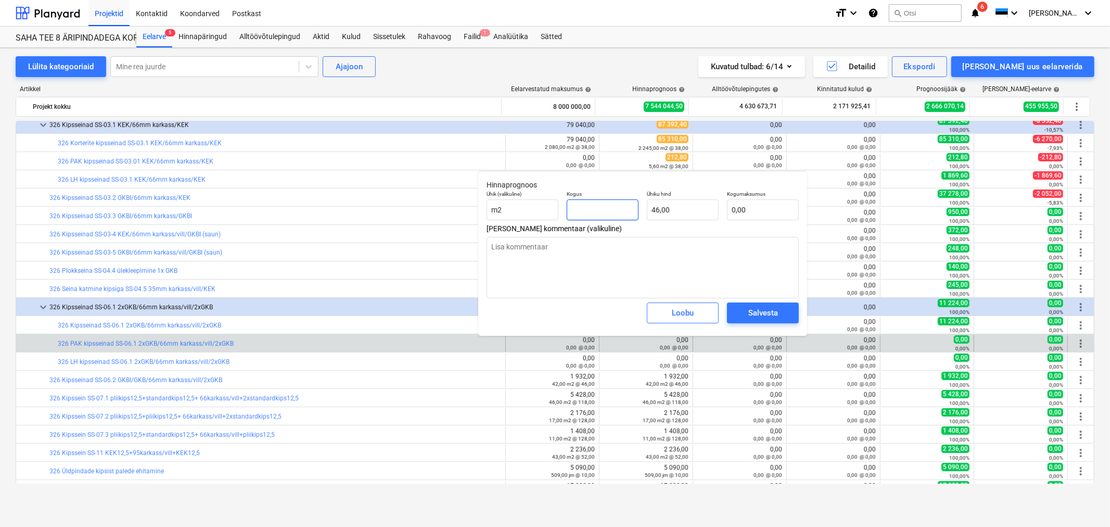
type input "1"
type input "46,00"
type textarea "x"
type input "17"
type input "782,00"
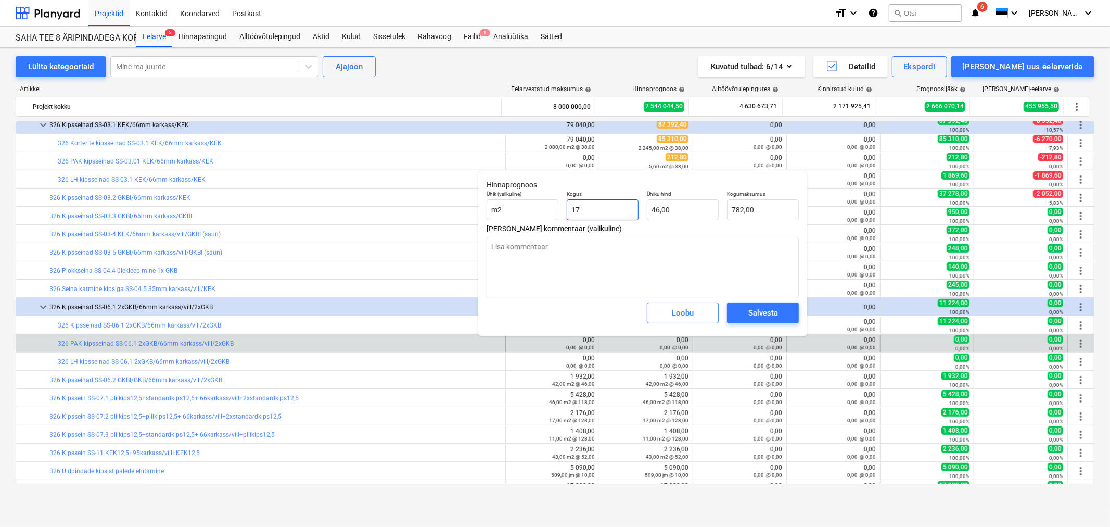
type textarea "x"
type input "177"
type input "8 142,00"
type textarea "x"
type input "177,"
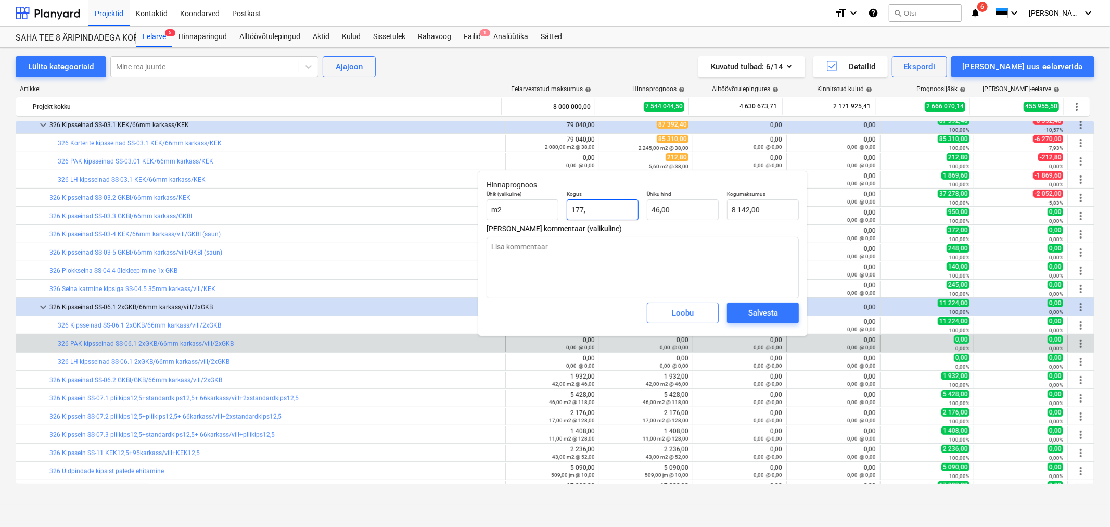
type textarea "x"
type input "177,8"
type input "8 178,80"
type input "177,8"
type textarea "x"
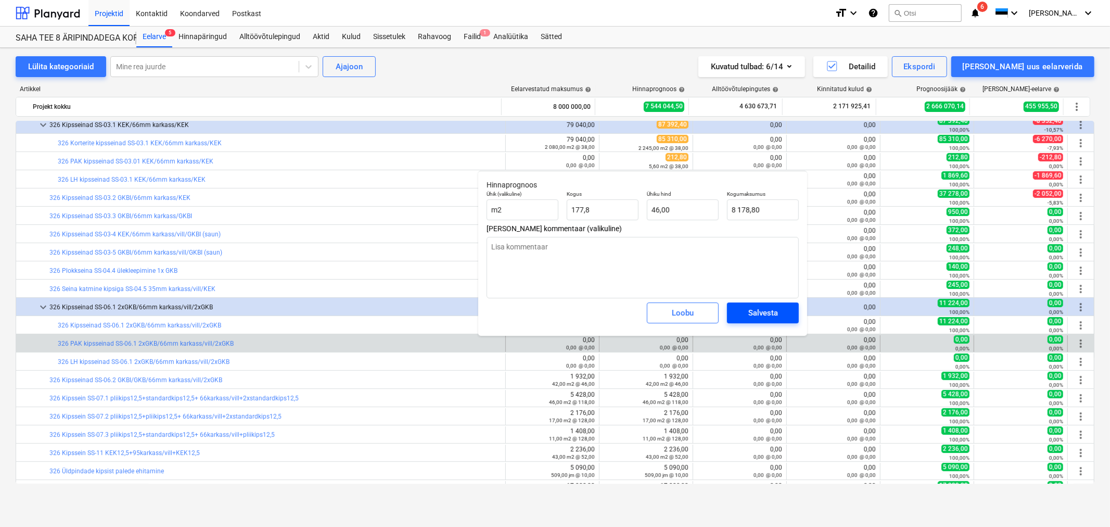
type input "177,80"
click at [746, 310] on span "Salvesta" at bounding box center [763, 313] width 47 height 14
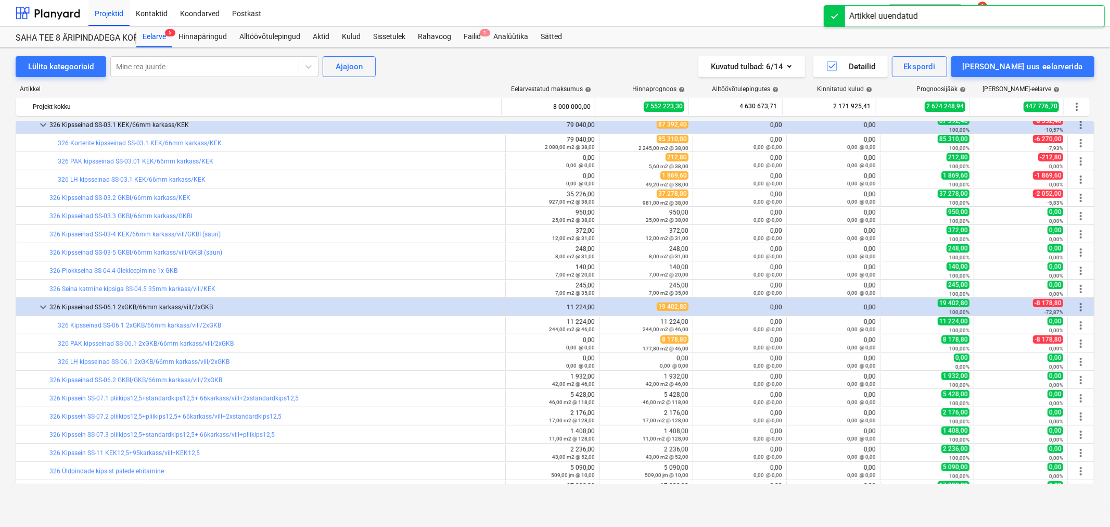
click at [606, 361] on span "edit" at bounding box center [610, 362] width 8 height 8
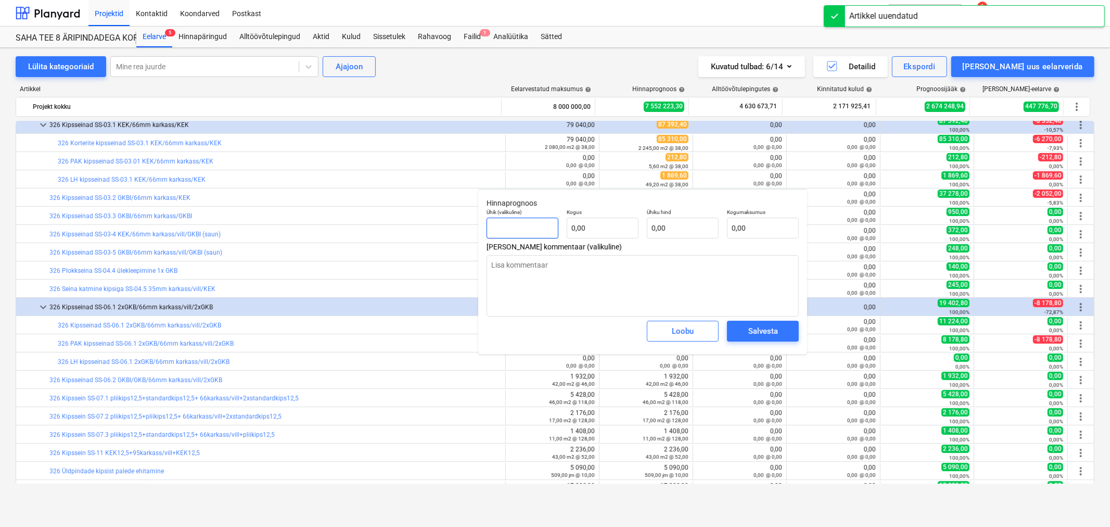
click at [527, 220] on input "text" at bounding box center [523, 228] width 72 height 21
type textarea "x"
type input "m"
type textarea "x"
type input "m2"
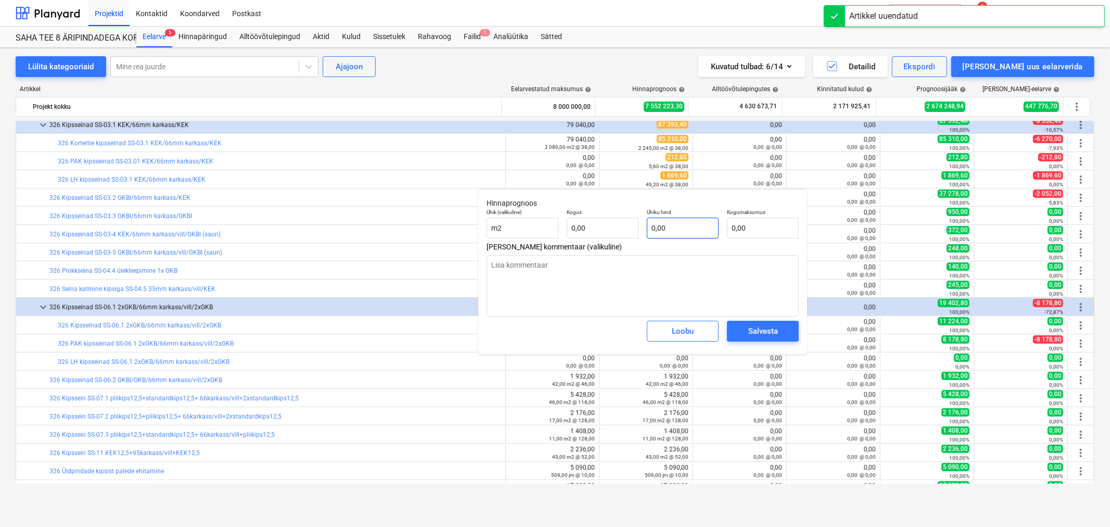
type textarea "x"
click at [658, 225] on input "text" at bounding box center [683, 228] width 72 height 21
type textarea "x"
type input "4"
type textarea "x"
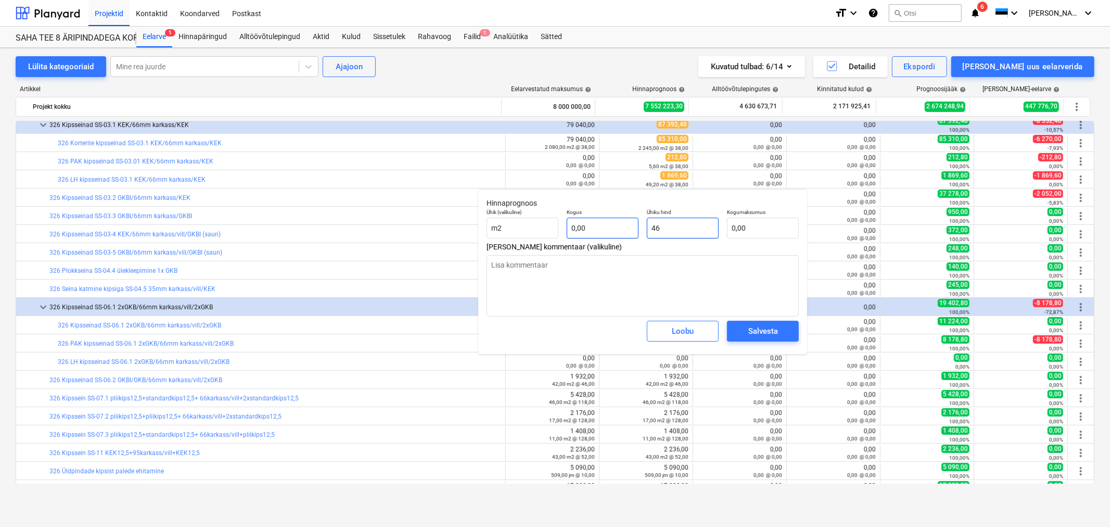
type input "46"
type textarea "x"
type input "46,00"
click at [630, 227] on input "text" at bounding box center [603, 228] width 72 height 21
type textarea "x"
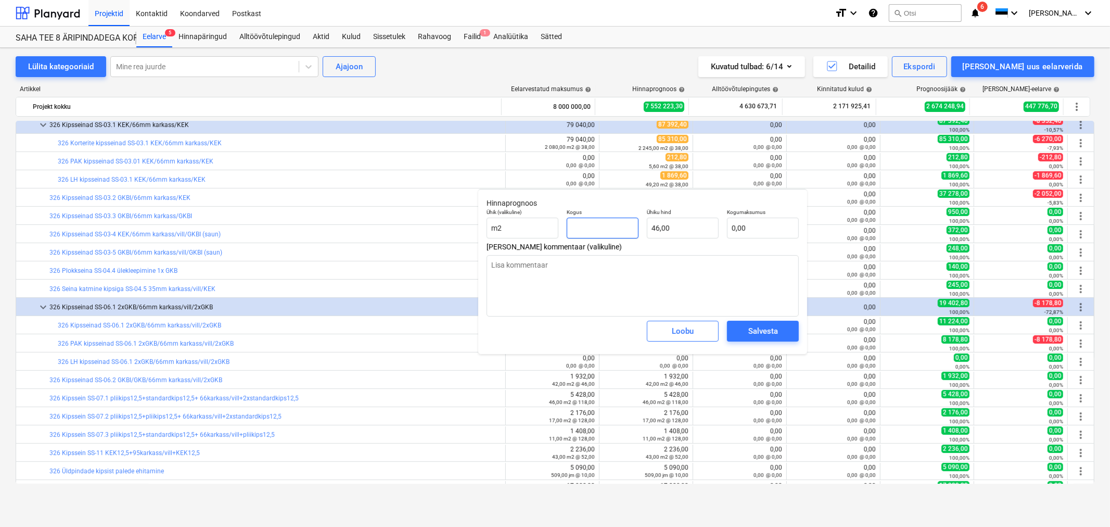
type input "1"
type input "46,00"
type textarea "x"
type input "13"
type input "598,00"
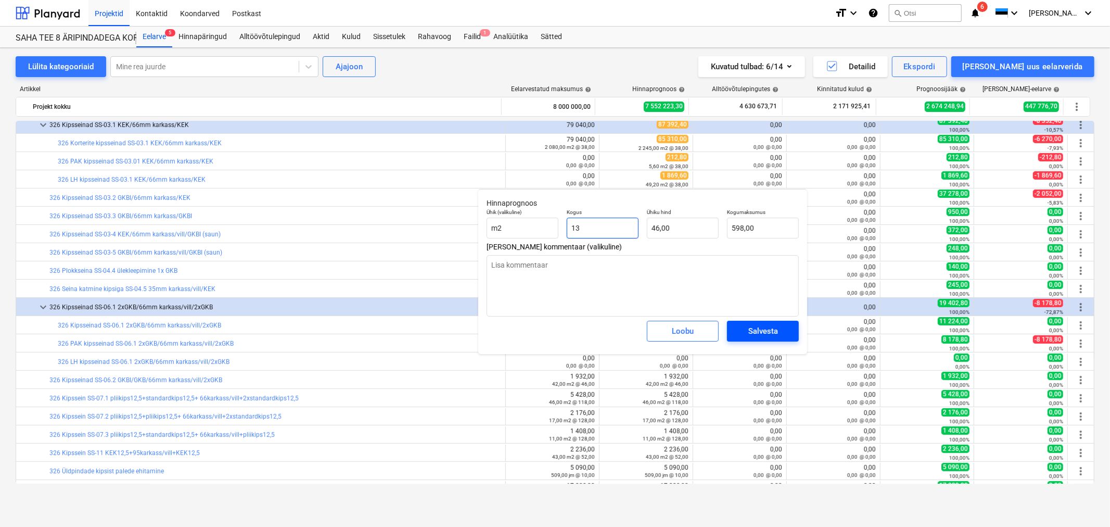
type input "13"
type textarea "x"
type input "13,00"
click at [768, 329] on div "Salvesta" at bounding box center [763, 331] width 30 height 14
type textarea "x"
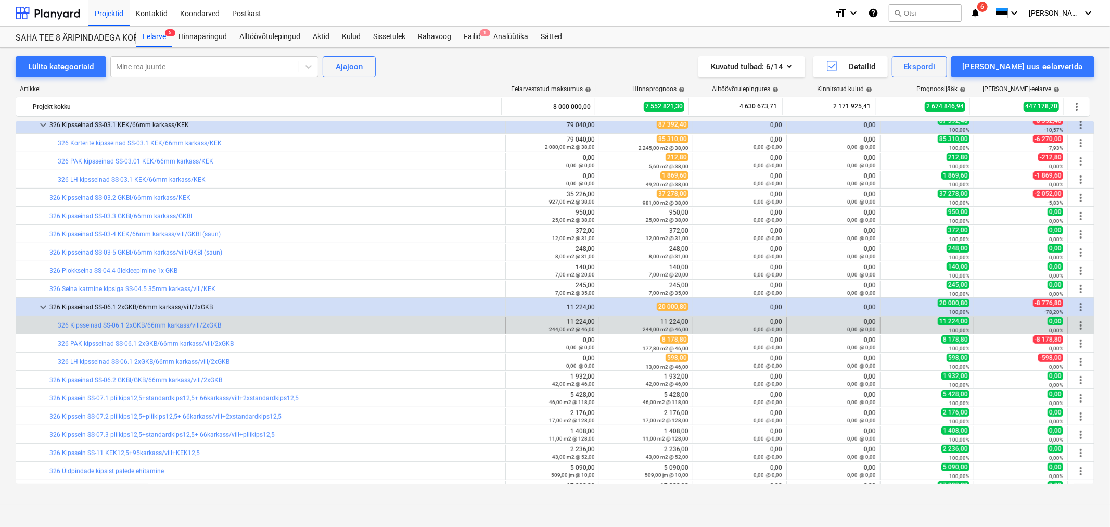
click at [1079, 324] on span "more_vert" at bounding box center [1081, 325] width 12 height 12
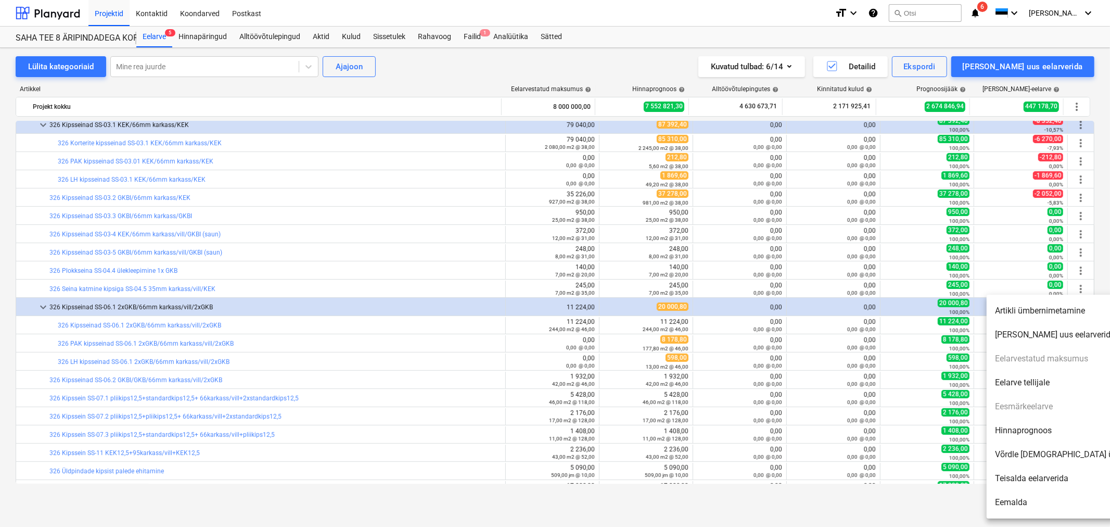
click at [1025, 505] on li "Eemalda" at bounding box center [1076, 502] width 179 height 24
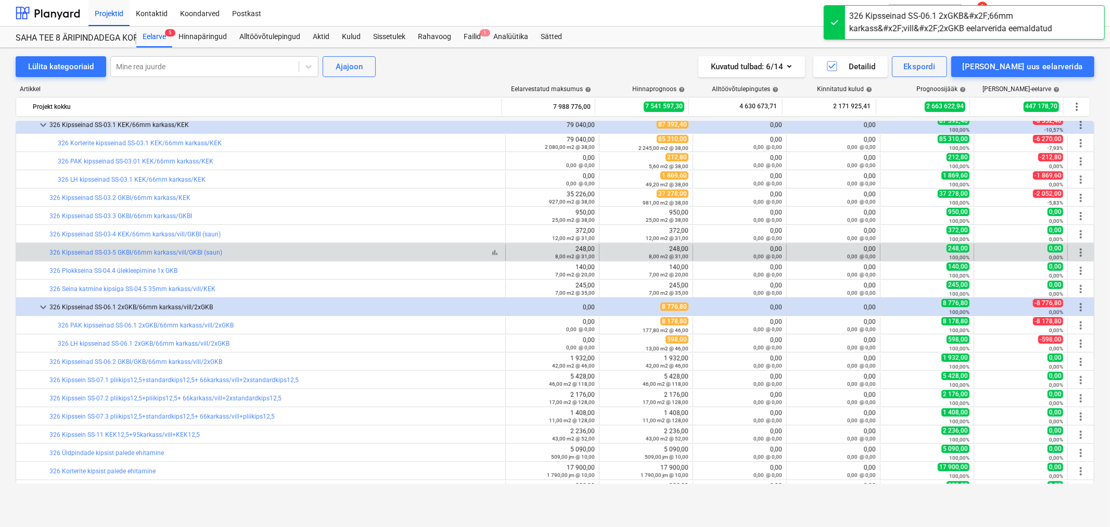
click at [423, 250] on div "bar_chart 326 Kipsseinad SS-03-5 GKBI/66mm karkass/vill/GKBI (saun)" at bounding box center [275, 252] width 452 height 7
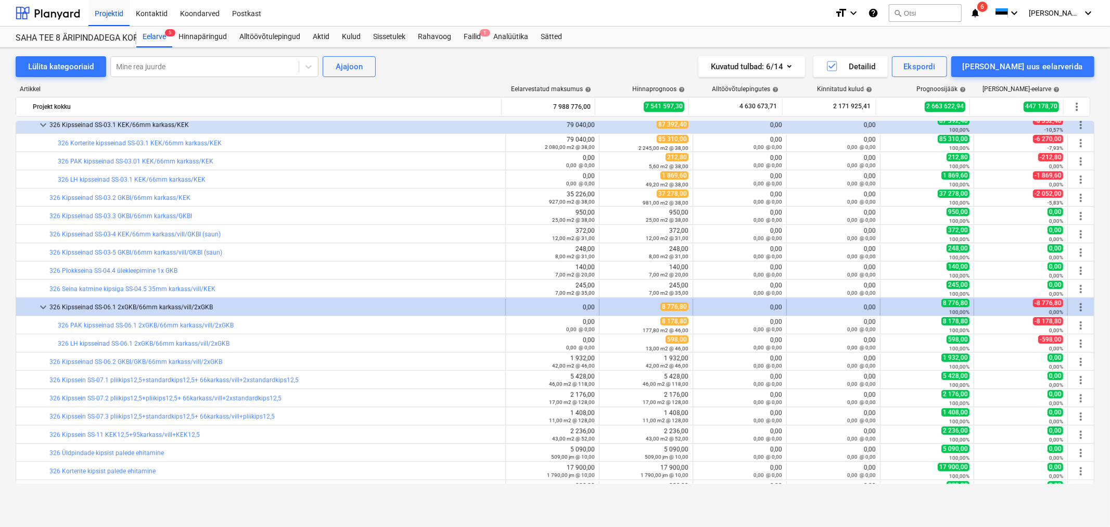
click at [566, 306] on div "0,00" at bounding box center [552, 306] width 85 height 7
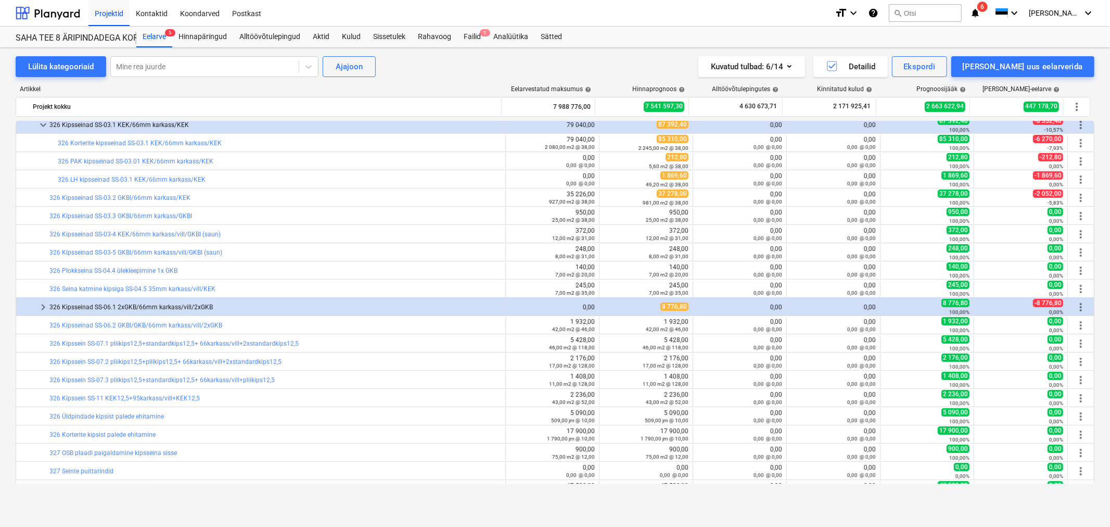
click at [566, 306] on div "0,00" at bounding box center [552, 306] width 85 height 7
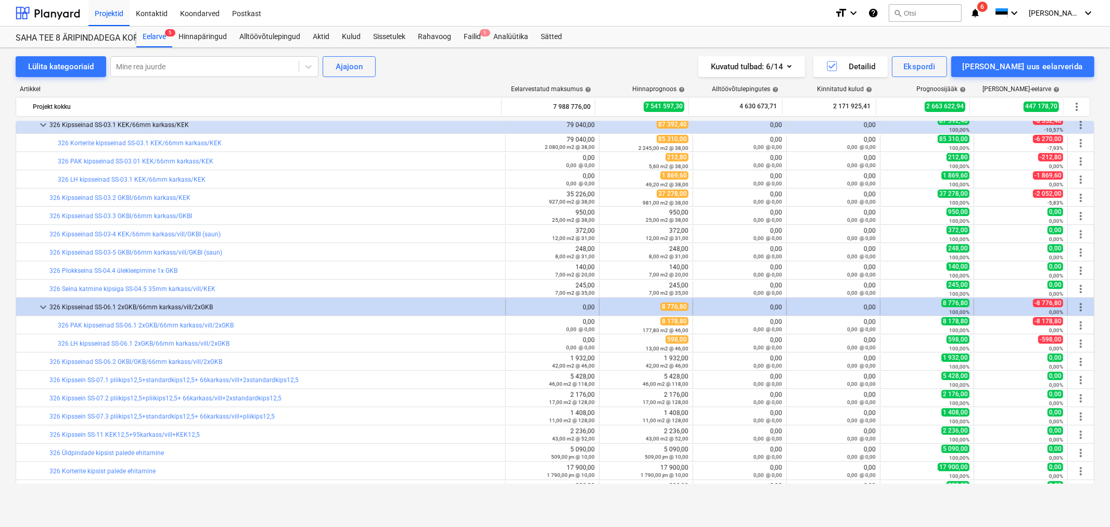
click at [1075, 308] on span "more_vert" at bounding box center [1081, 307] width 12 height 12
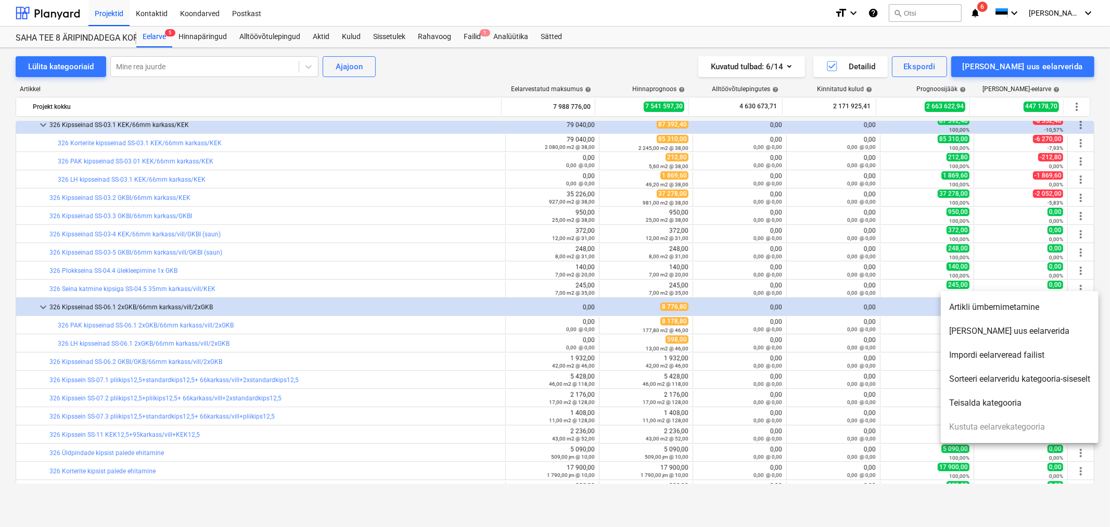
click at [995, 329] on li "[PERSON_NAME] uus eelarverida" at bounding box center [1020, 331] width 158 height 24
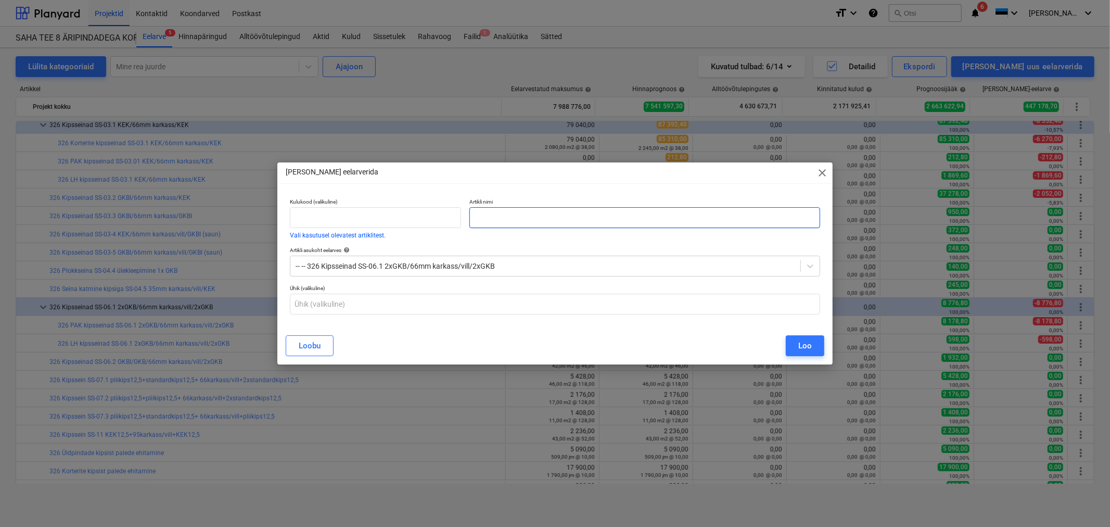
click at [513, 216] on input "text" at bounding box center [644, 217] width 351 height 21
paste input "kipsseinad SS-06.1 2xGKB/66mm karkass/vill/2xGKB"
click at [476, 213] on input "kipsseinad SS-06.1 2xGKB/66mm karkass/vill/2xGKB" at bounding box center [644, 217] width 351 height 21
type input "Kipsseinad SS-06.1 2xGKB/66mm karkass/vill/2xGKB"
click at [329, 215] on input "text" at bounding box center [375, 217] width 171 height 21
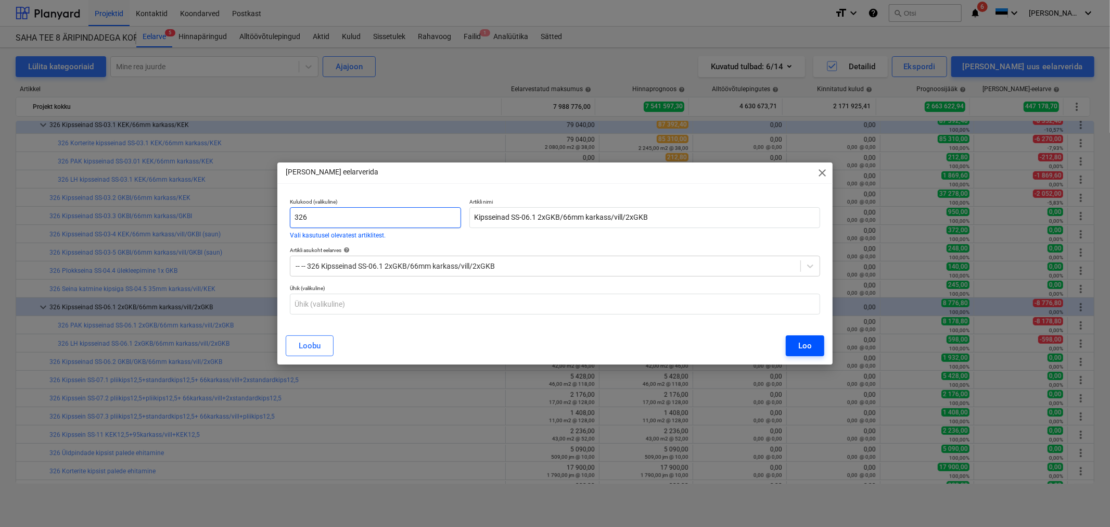
type input "326"
click at [809, 344] on div "Loo" at bounding box center [805, 346] width 14 height 14
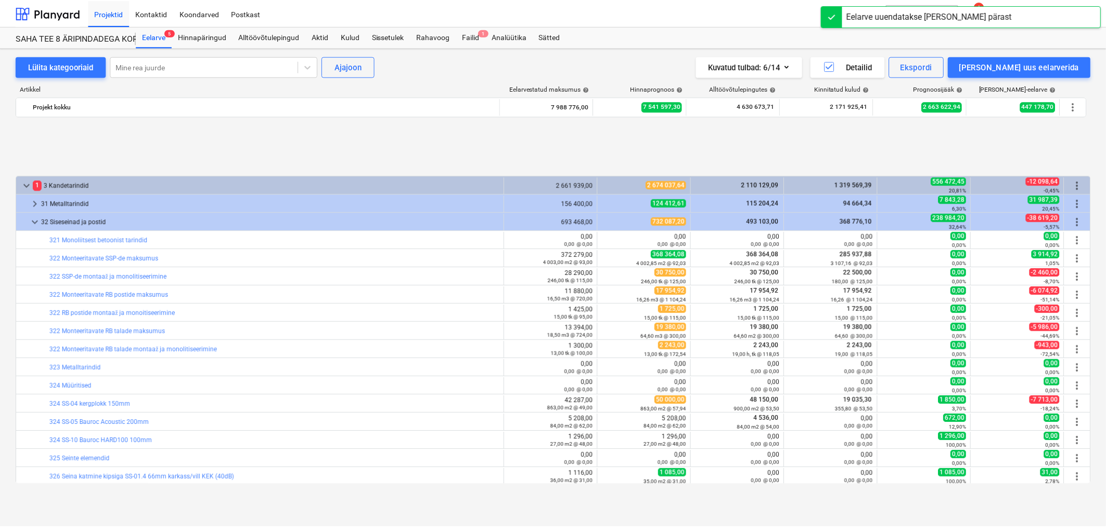
scroll to position [425, 0]
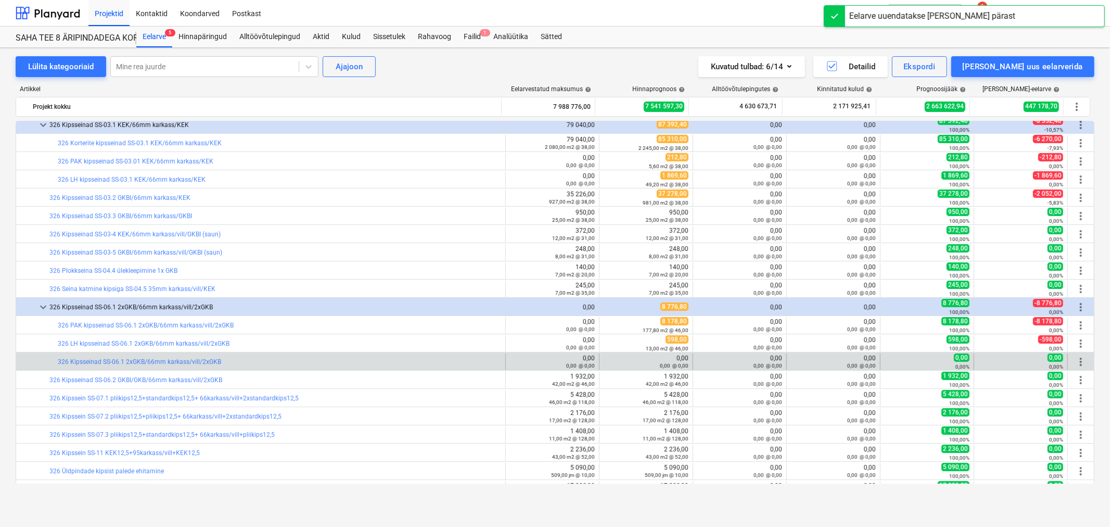
click at [516, 362] on div "0,00 @ 0,00" at bounding box center [552, 365] width 85 height 7
click at [513, 361] on div "0,00 0,00 @ 0,00" at bounding box center [552, 361] width 85 height 15
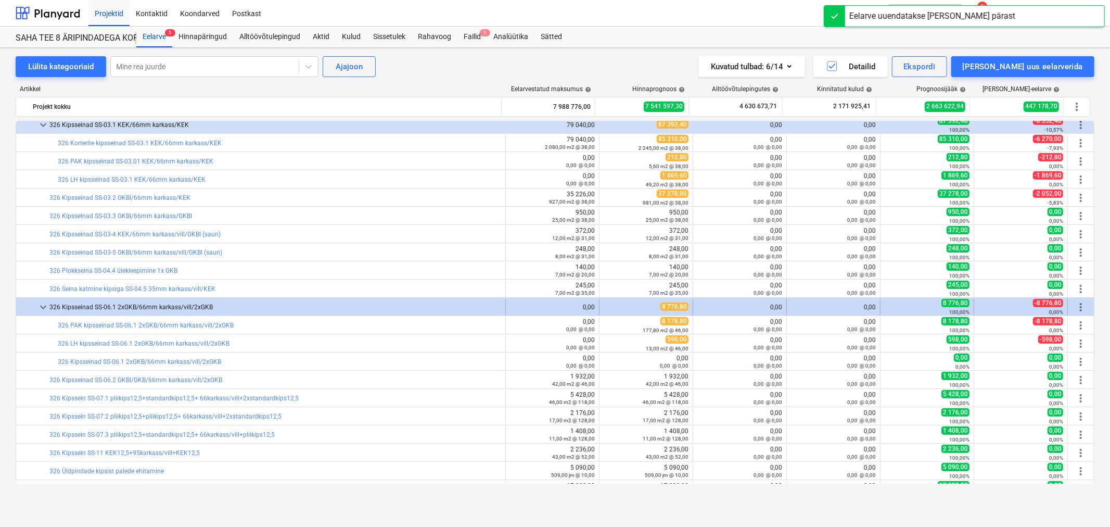
click at [517, 308] on div "0,00" at bounding box center [552, 306] width 85 height 7
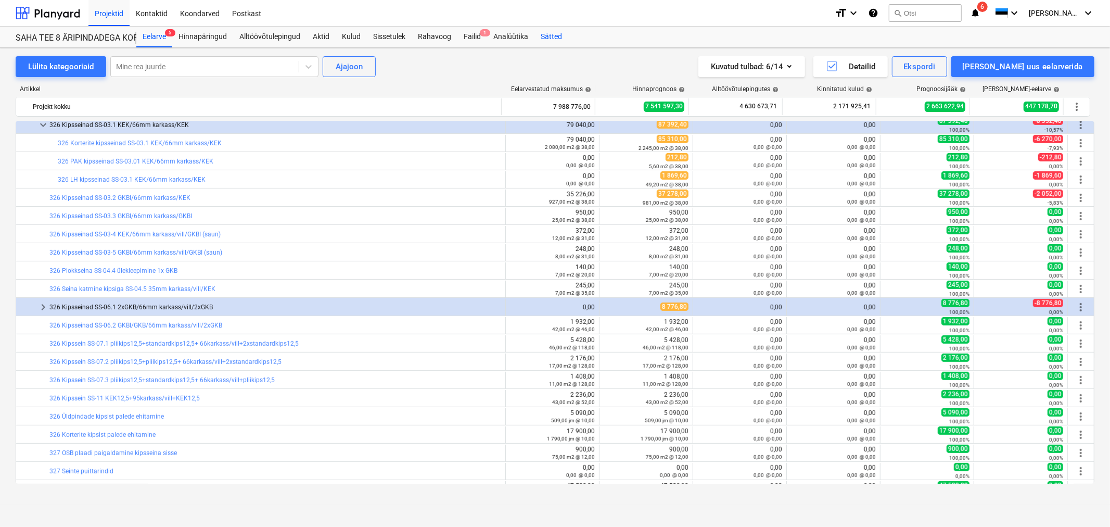
click at [543, 34] on div "Sätted" at bounding box center [552, 37] width 34 height 21
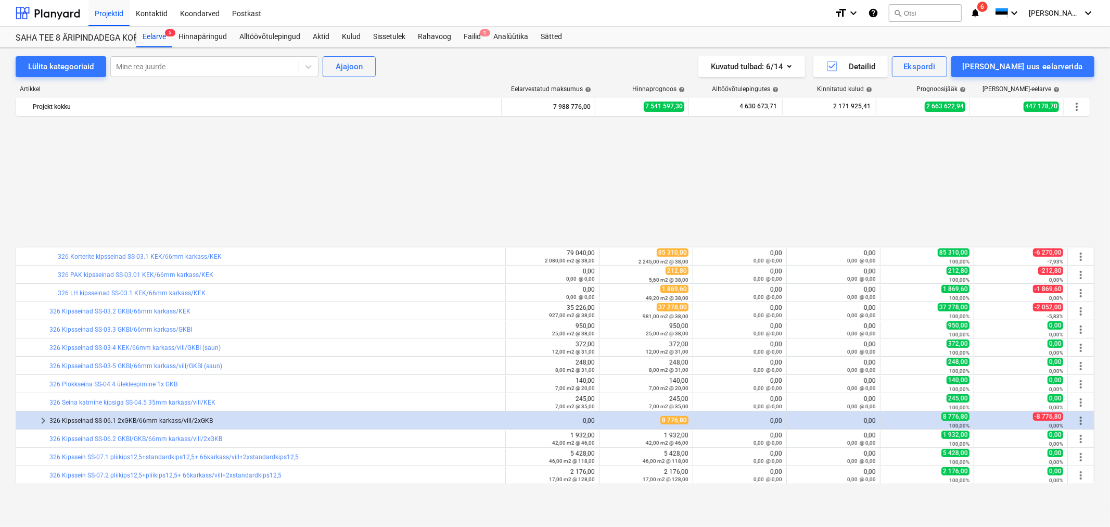
scroll to position [482, 0]
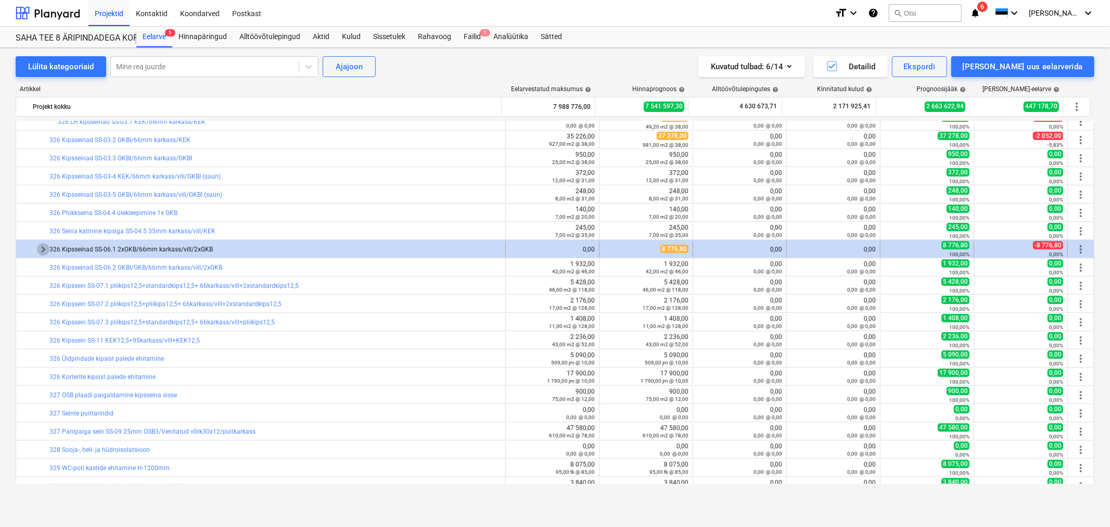
click at [38, 251] on span "keyboard_arrow_right" at bounding box center [43, 249] width 12 height 12
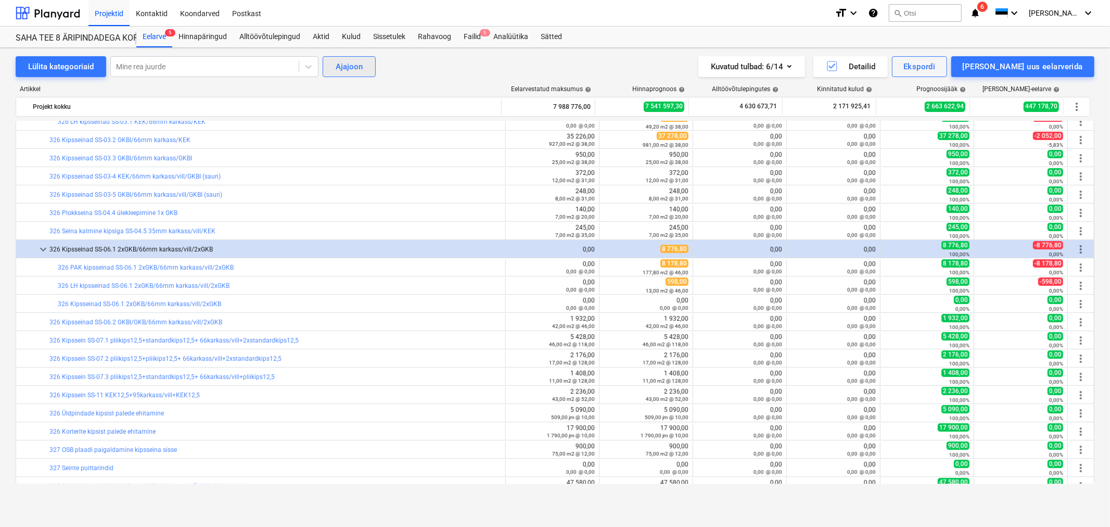
click at [342, 61] on div "Ajajoon" at bounding box center [349, 67] width 27 height 14
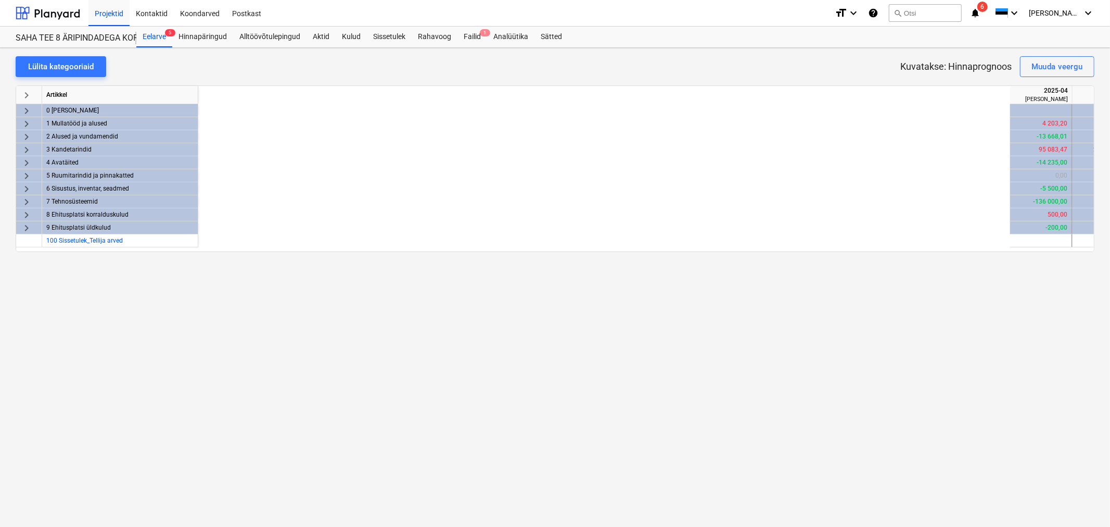
scroll to position [0, 915]
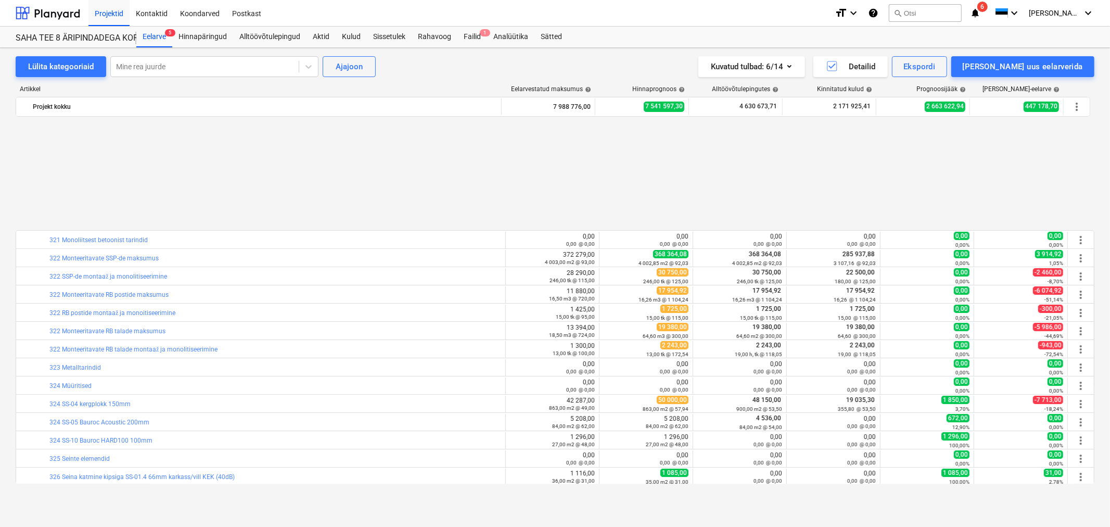
scroll to position [482, 0]
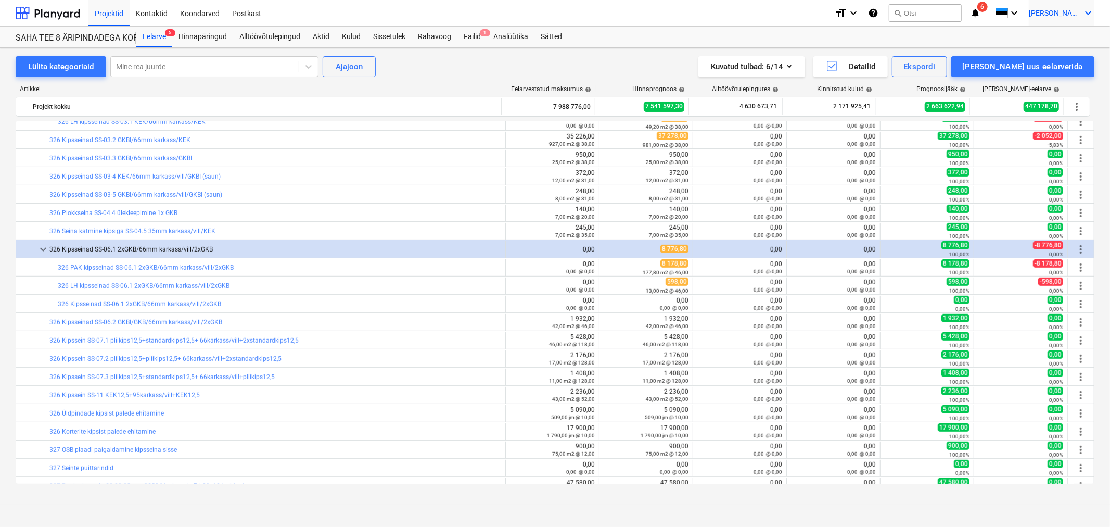
click at [1066, 9] on span "[PERSON_NAME]" at bounding box center [1055, 13] width 52 height 8
click at [1050, 39] on div "Sätted" at bounding box center [1063, 40] width 62 height 17
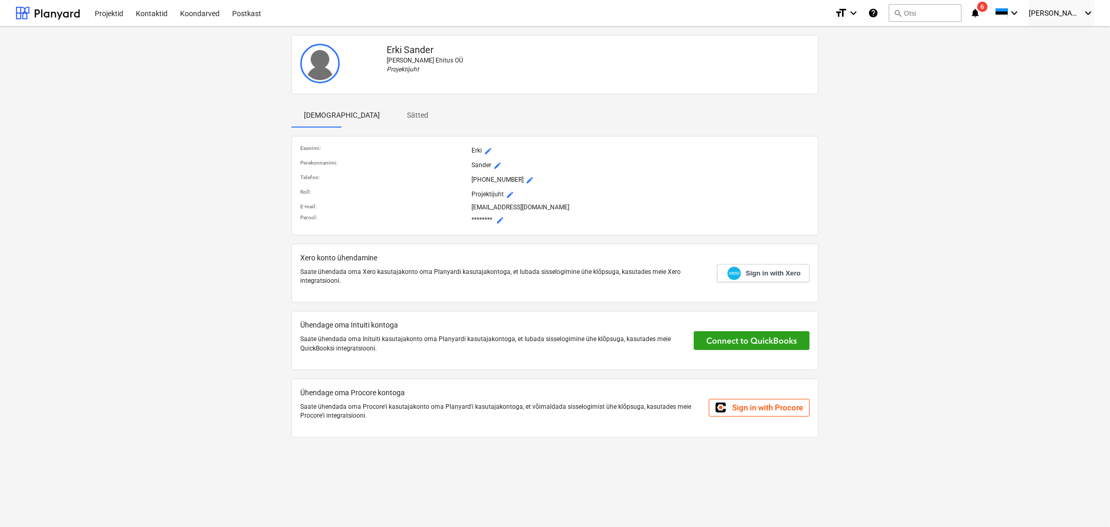
drag, startPoint x: 121, startPoint y: 106, endPoint x: 123, endPoint y: 80, distance: 25.6
click at [122, 106] on div "[PERSON_NAME] Ehitus OÜ Projektijuht Profiil Sätted Eesnimi : Erki mode_edit Pe…" at bounding box center [554, 240] width 1087 height 419
click at [107, 10] on div "Projektid" at bounding box center [108, 12] width 41 height 27
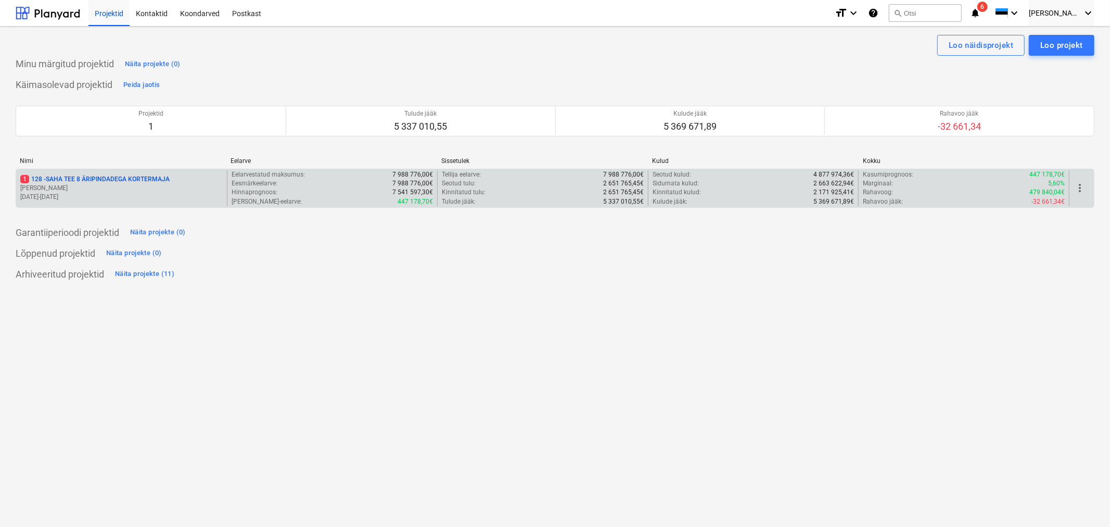
click at [66, 179] on p "1 128 - SAHA TEE 8 ÄRIPINDADEGA KORTERMAJA" at bounding box center [94, 179] width 149 height 9
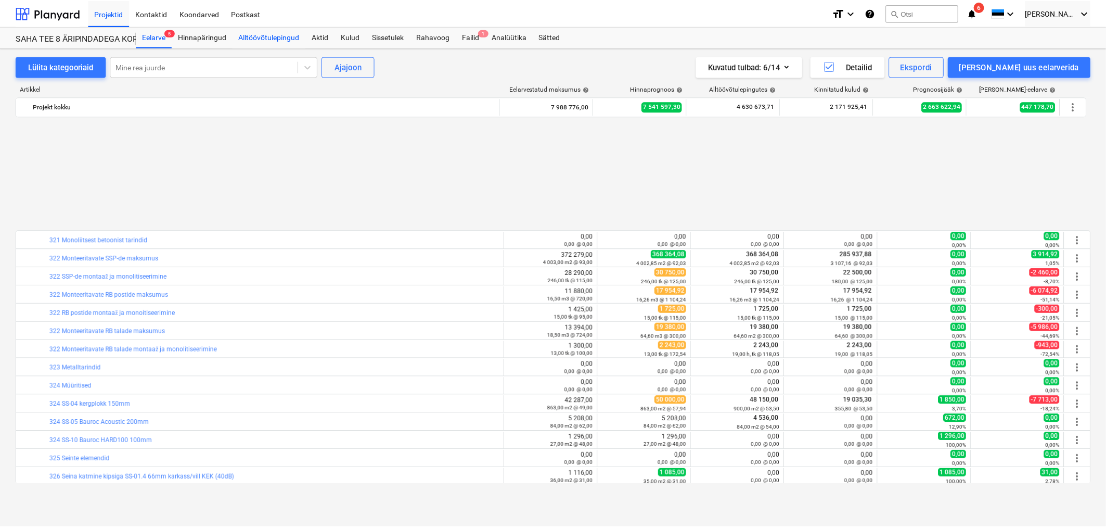
scroll to position [482, 0]
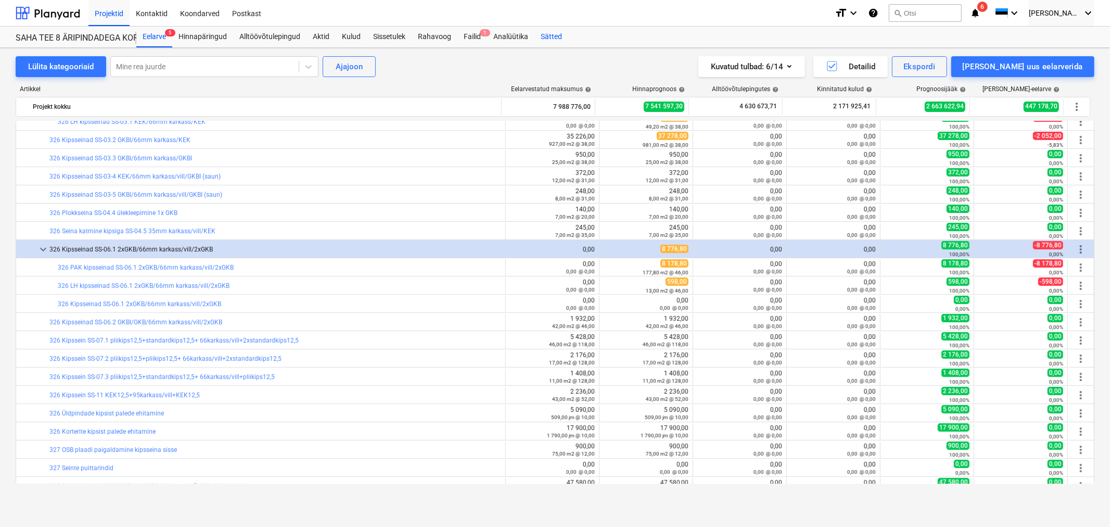
click at [540, 35] on div "Sätted" at bounding box center [552, 37] width 34 height 21
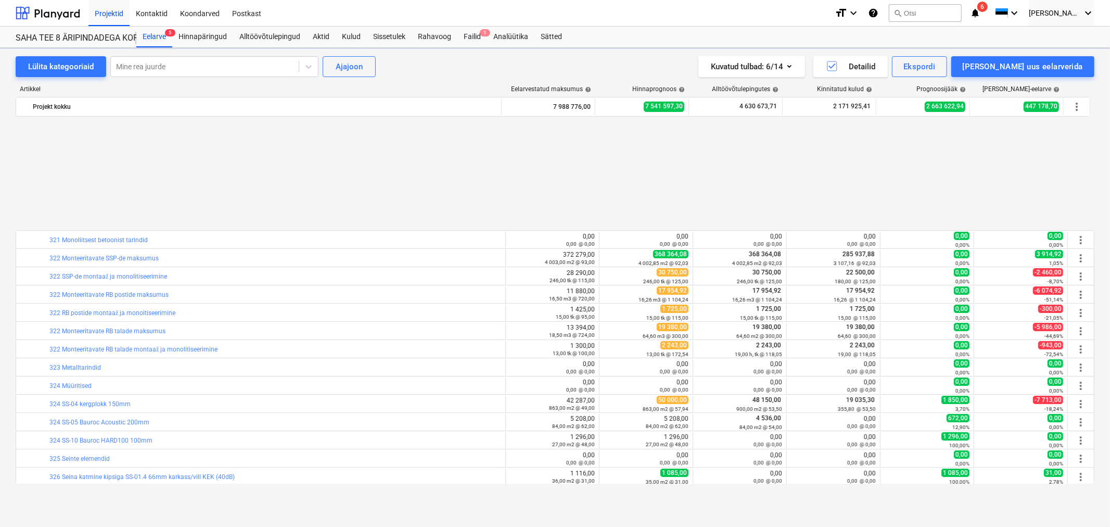
scroll to position [482, 0]
click at [958, 10] on button "search Otsi" at bounding box center [925, 13] width 73 height 18
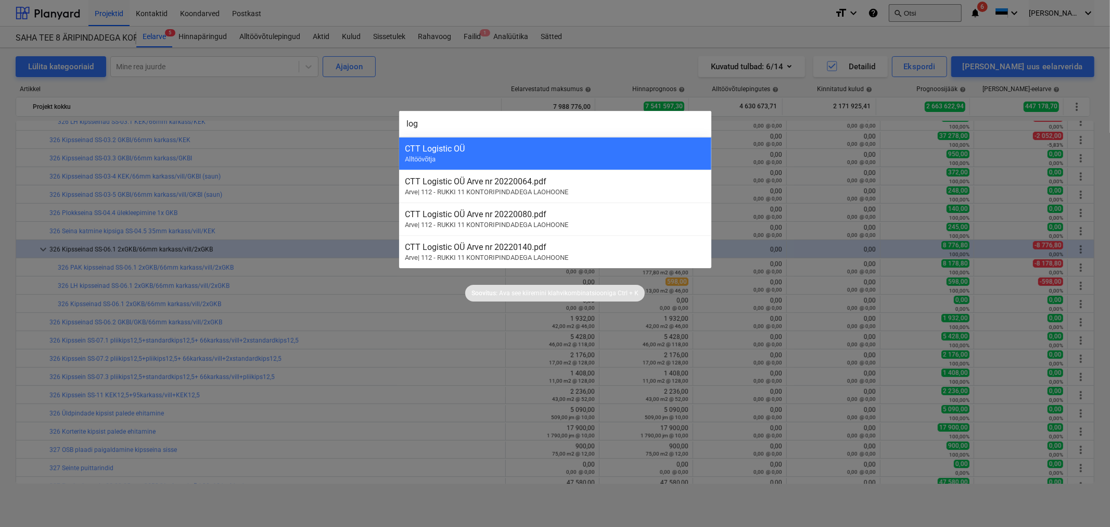
type input "logi"
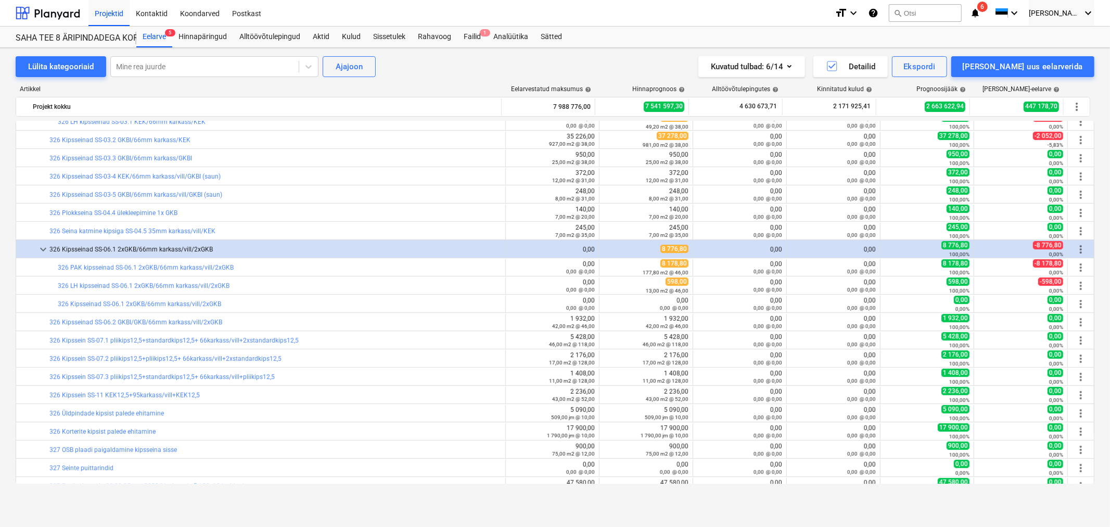
click at [479, 70] on div "Lülita kategooriaid Mine rea juurde Ajajoon Kuvatud tulbad : 6/14 Detailid Eksp…" at bounding box center [555, 66] width 1079 height 21
click at [1075, 248] on span "more_vert" at bounding box center [1081, 249] width 12 height 12
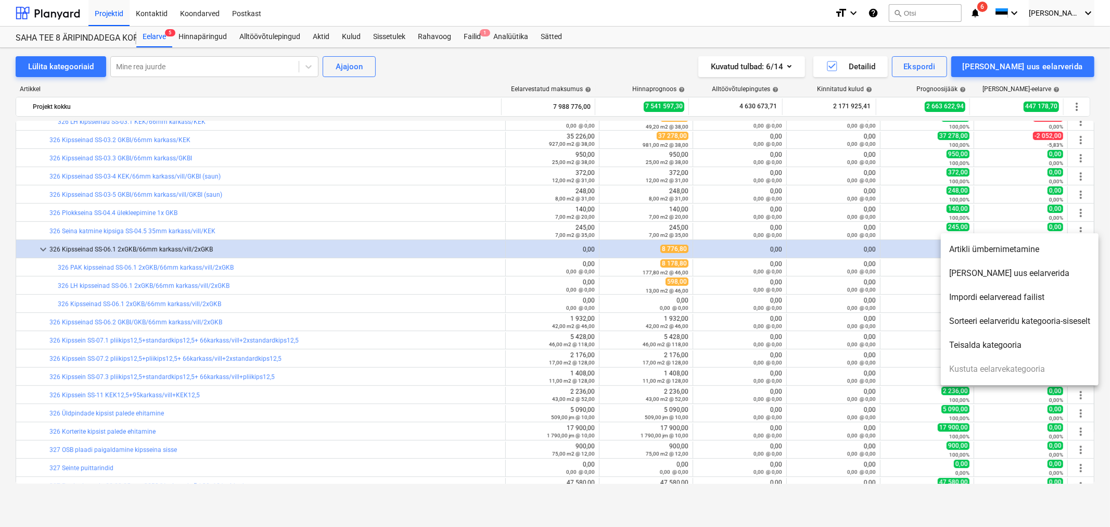
click at [970, 292] on li "Impordi eelarveread failist" at bounding box center [1020, 297] width 158 height 24
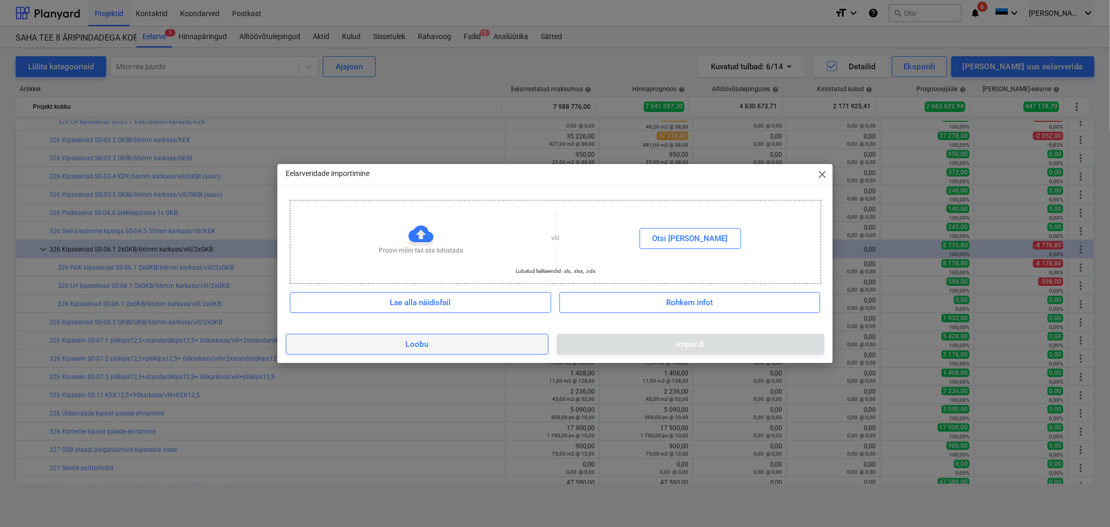
click at [410, 349] on div "Loobu" at bounding box center [416, 344] width 23 height 14
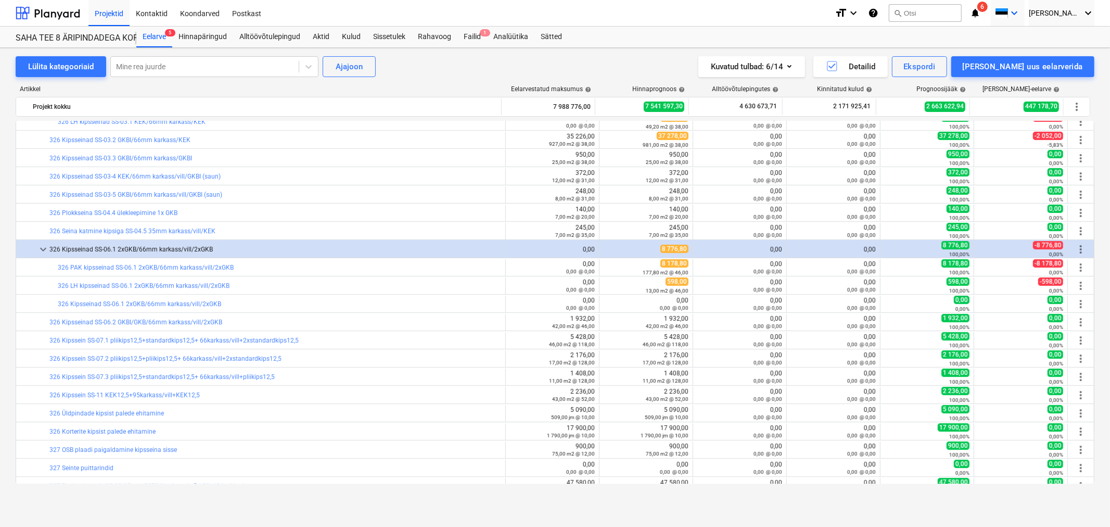
click at [1021, 11] on icon "keyboard_arrow_down" at bounding box center [1014, 13] width 12 height 12
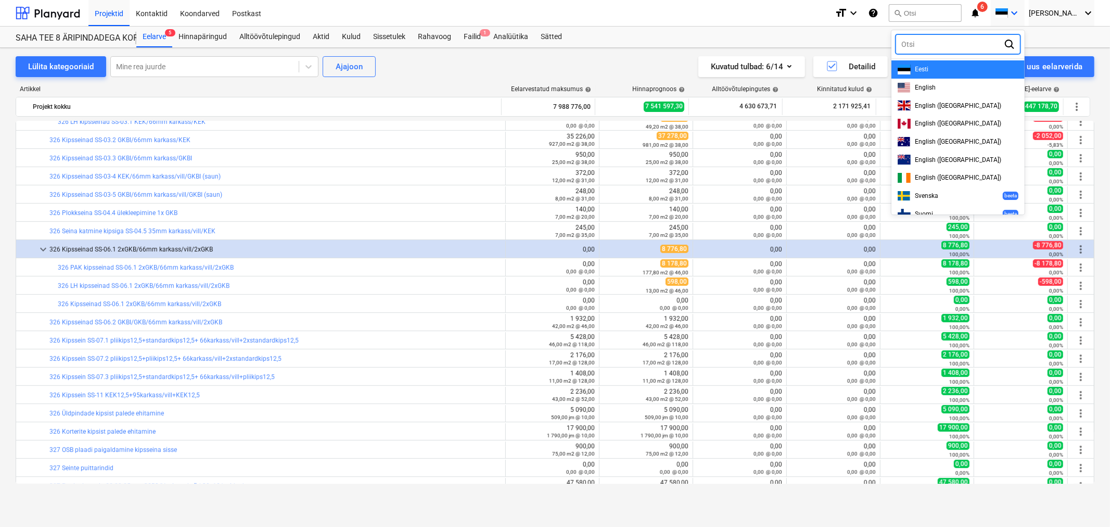
click at [1037, 11] on div at bounding box center [555, 263] width 1110 height 527
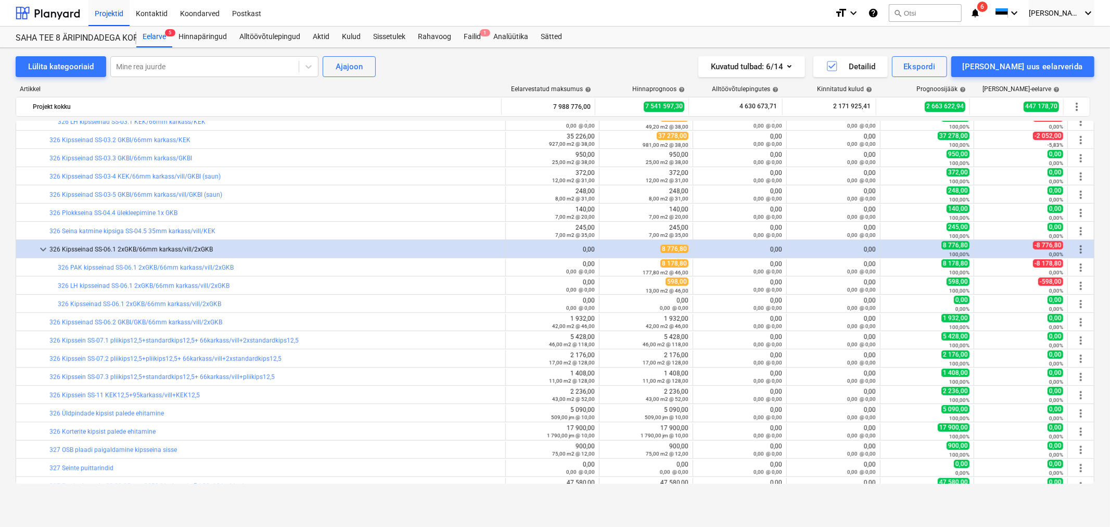
click at [879, 12] on icon "help" at bounding box center [873, 13] width 10 height 12
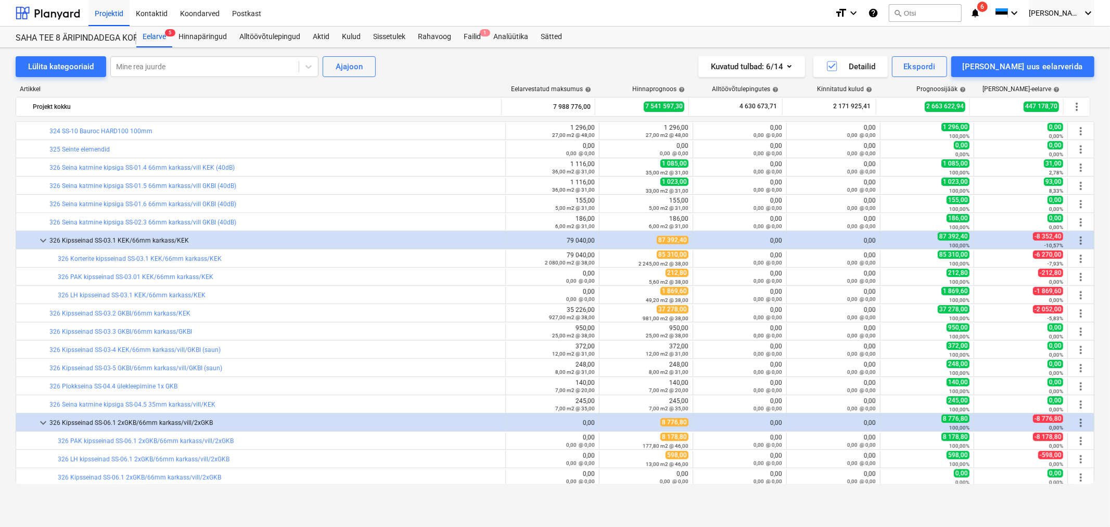
scroll to position [425, 0]
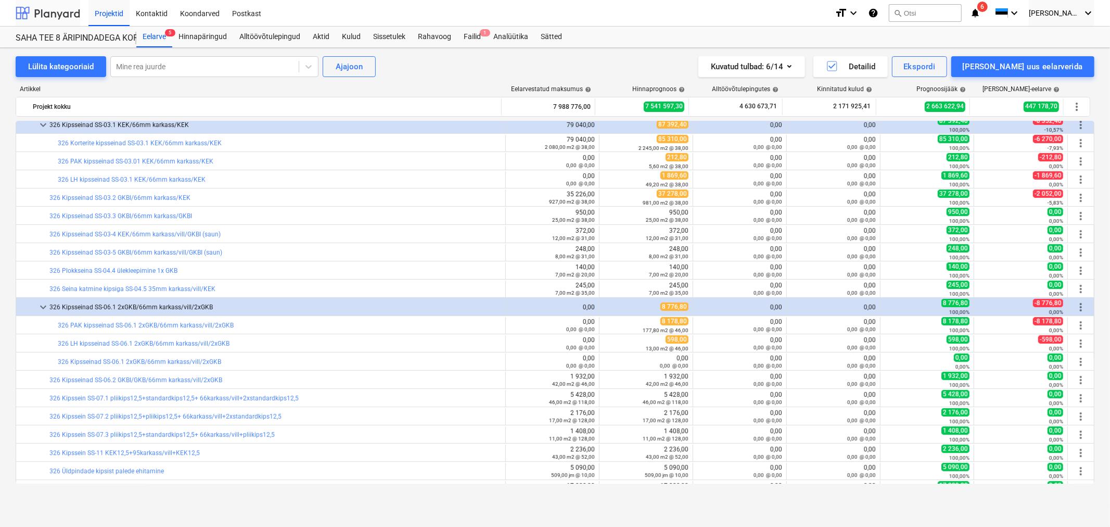
click at [45, 12] on div at bounding box center [48, 13] width 65 height 26
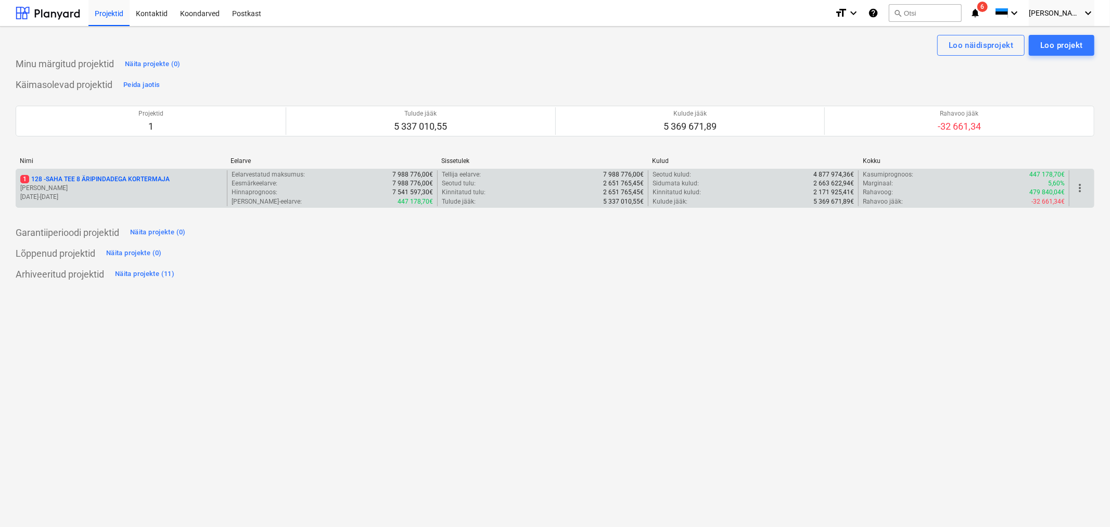
click at [117, 185] on p "[PERSON_NAME]" at bounding box center [121, 188] width 202 height 9
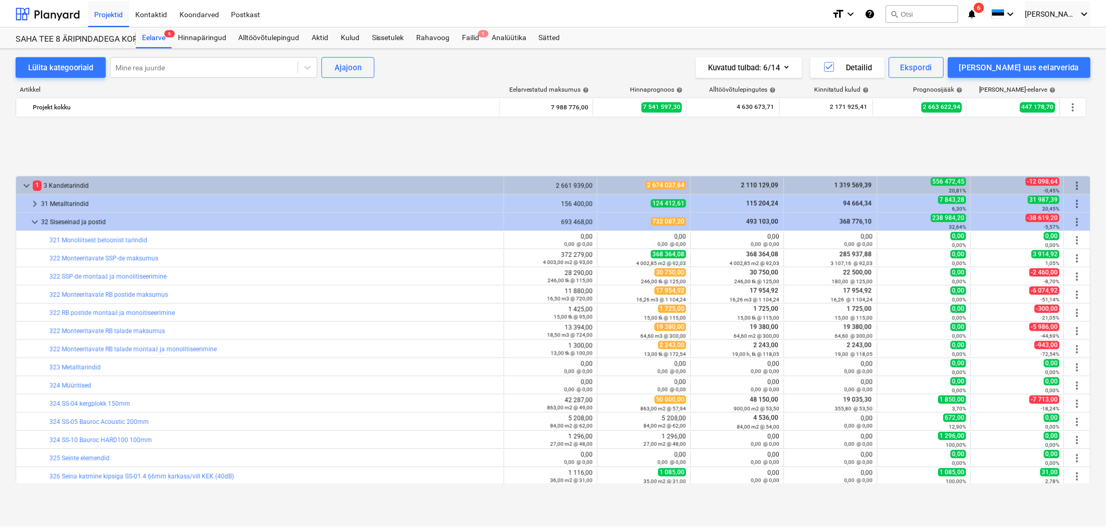
scroll to position [425, 0]
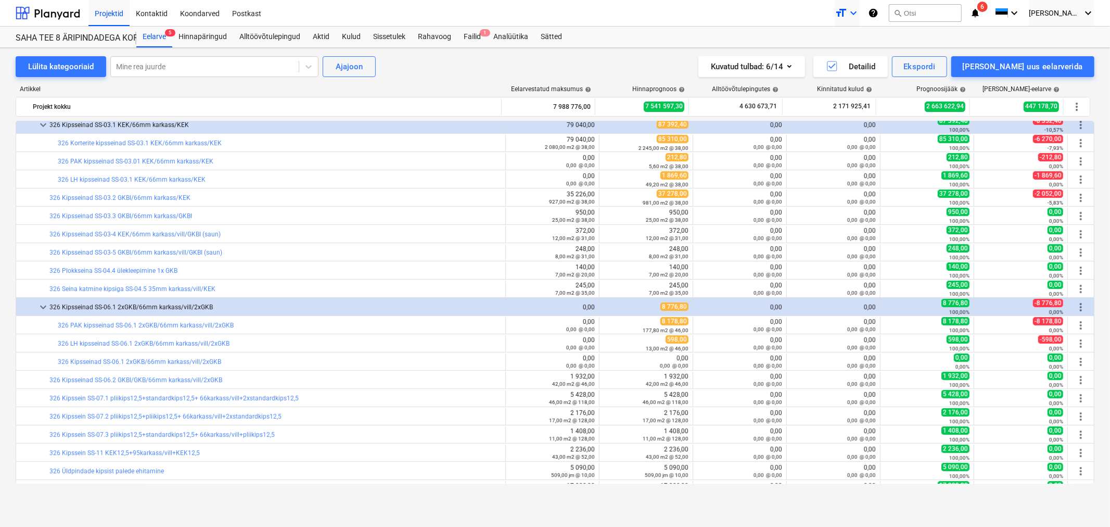
click at [860, 14] on icon "keyboard_arrow_down" at bounding box center [853, 13] width 12 height 12
click at [869, 14] on div at bounding box center [555, 263] width 1110 height 527
click at [1066, 16] on span "[PERSON_NAME]" at bounding box center [1055, 13] width 52 height 8
click at [1066, 16] on div at bounding box center [555, 263] width 1110 height 527
click at [544, 33] on div "Sätted" at bounding box center [552, 37] width 34 height 21
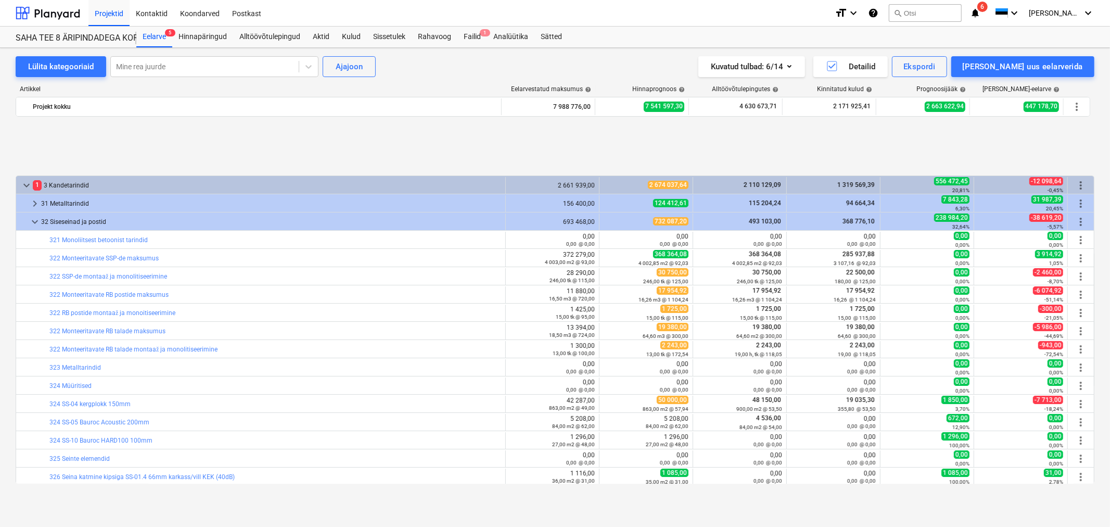
scroll to position [425, 0]
